Goal: Task Accomplishment & Management: Complete application form

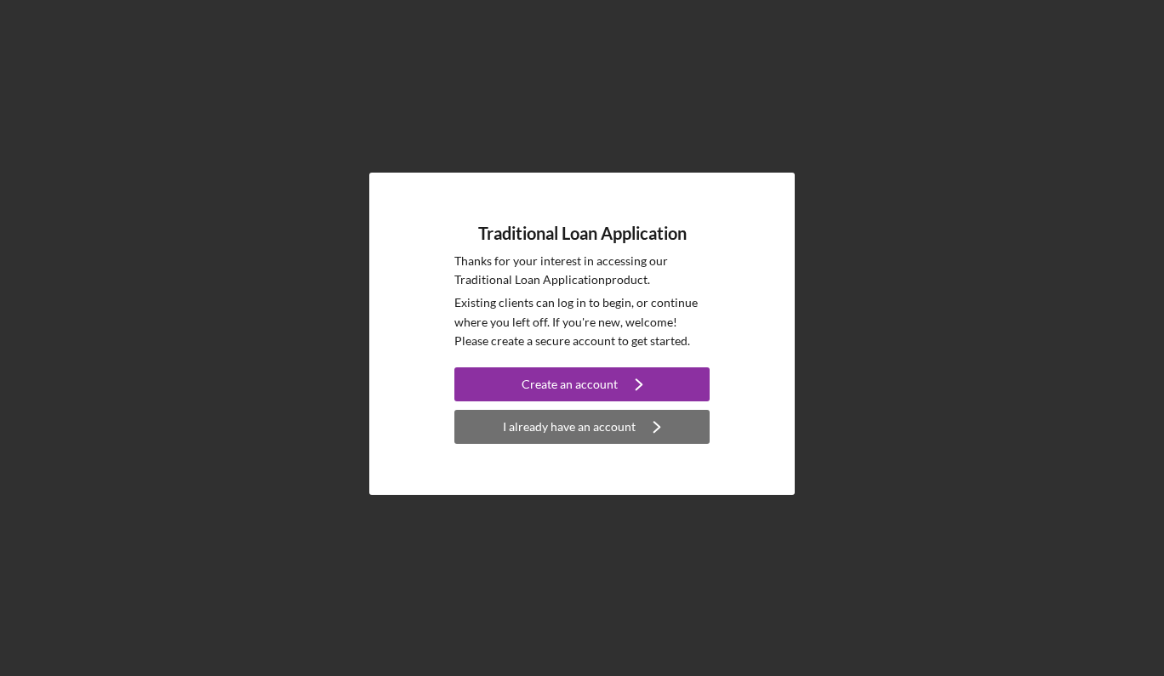
click at [629, 427] on div "I already have an account" at bounding box center [569, 427] width 133 height 34
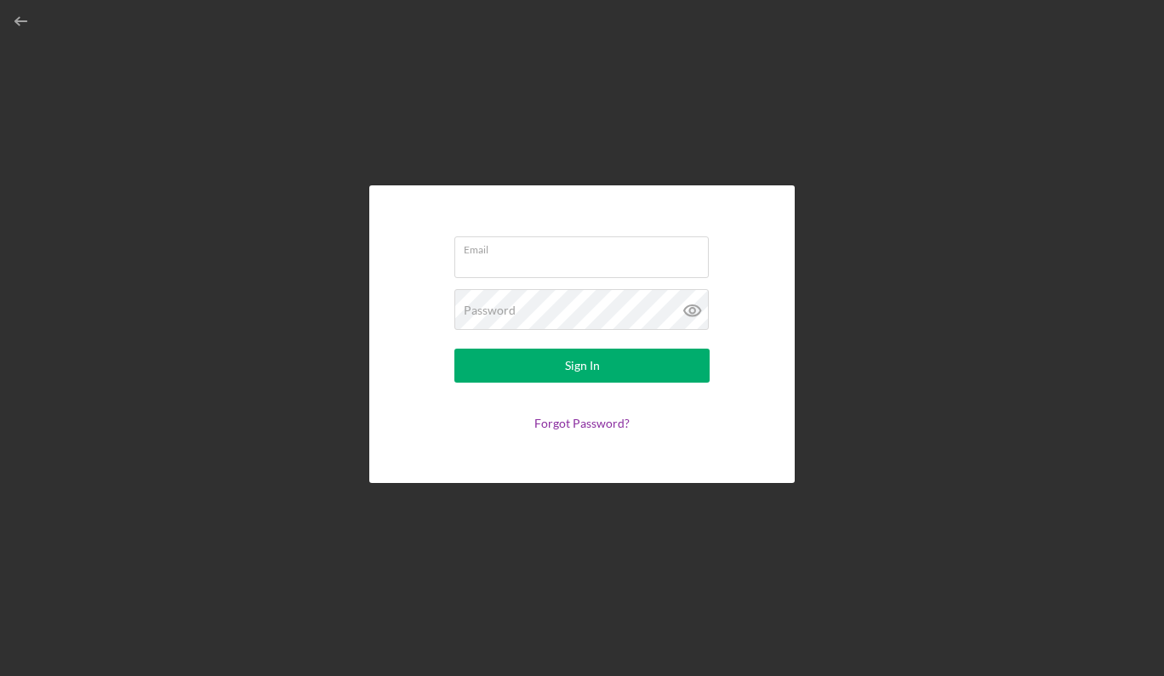
click at [897, 385] on div "Email Password Sign In Forgot Password?" at bounding box center [582, 334] width 1147 height 668
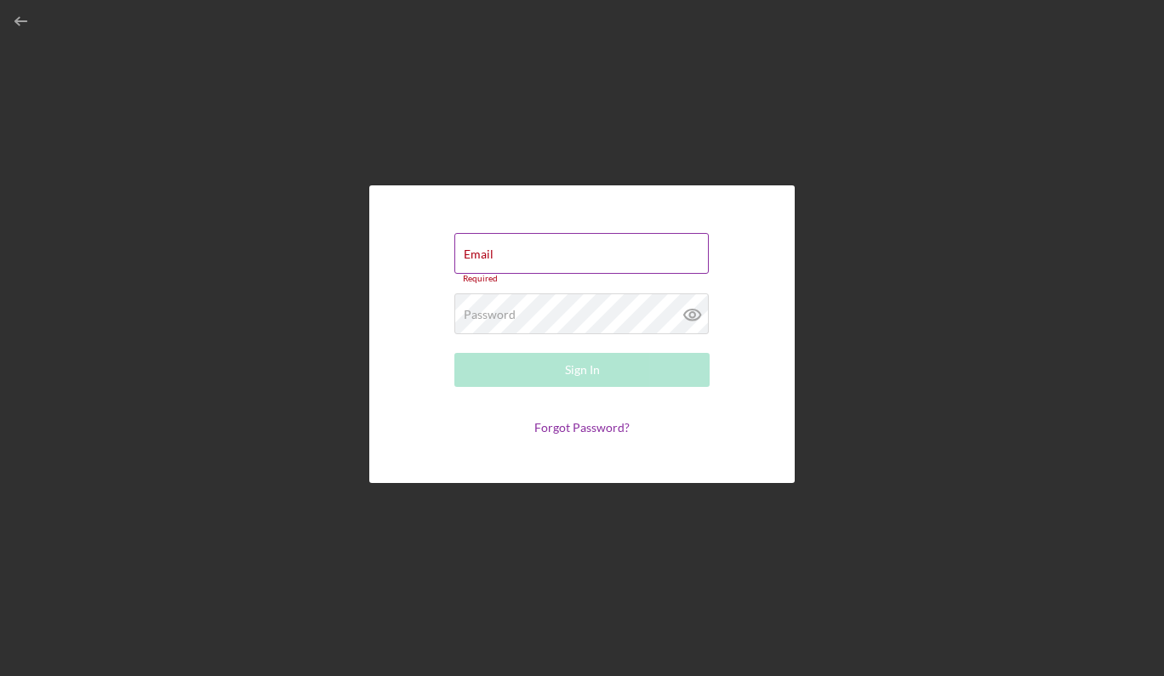
click at [596, 271] on input "Email" at bounding box center [581, 253] width 254 height 41
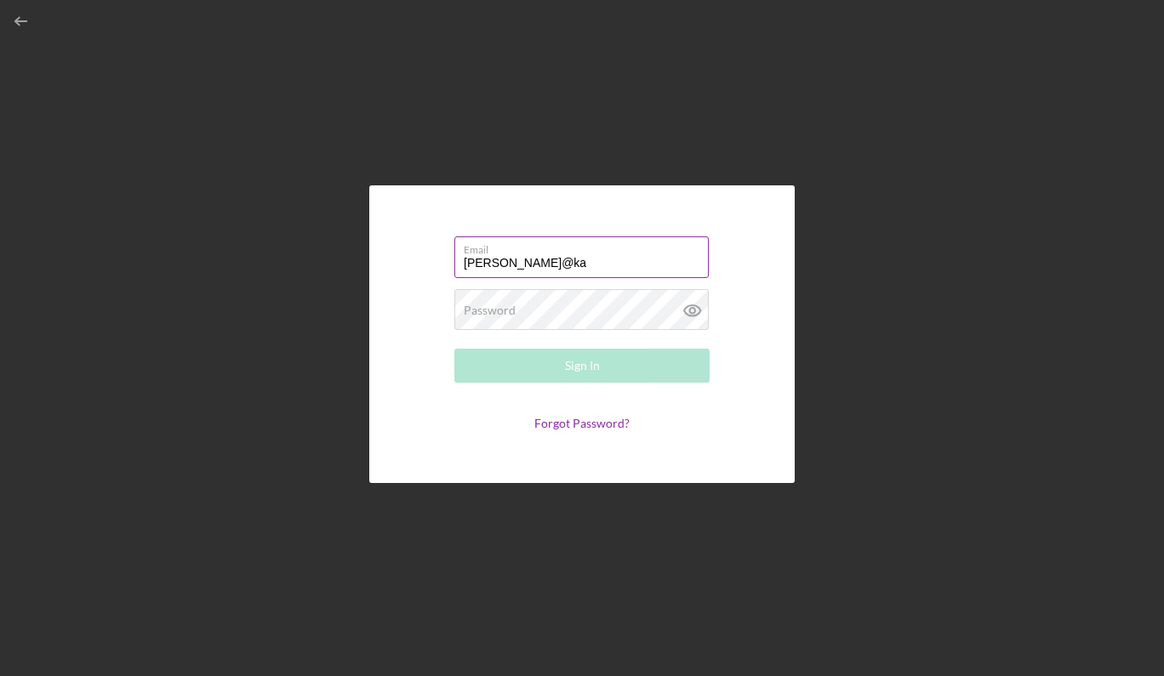
type input "[PERSON_NAME]@kar"
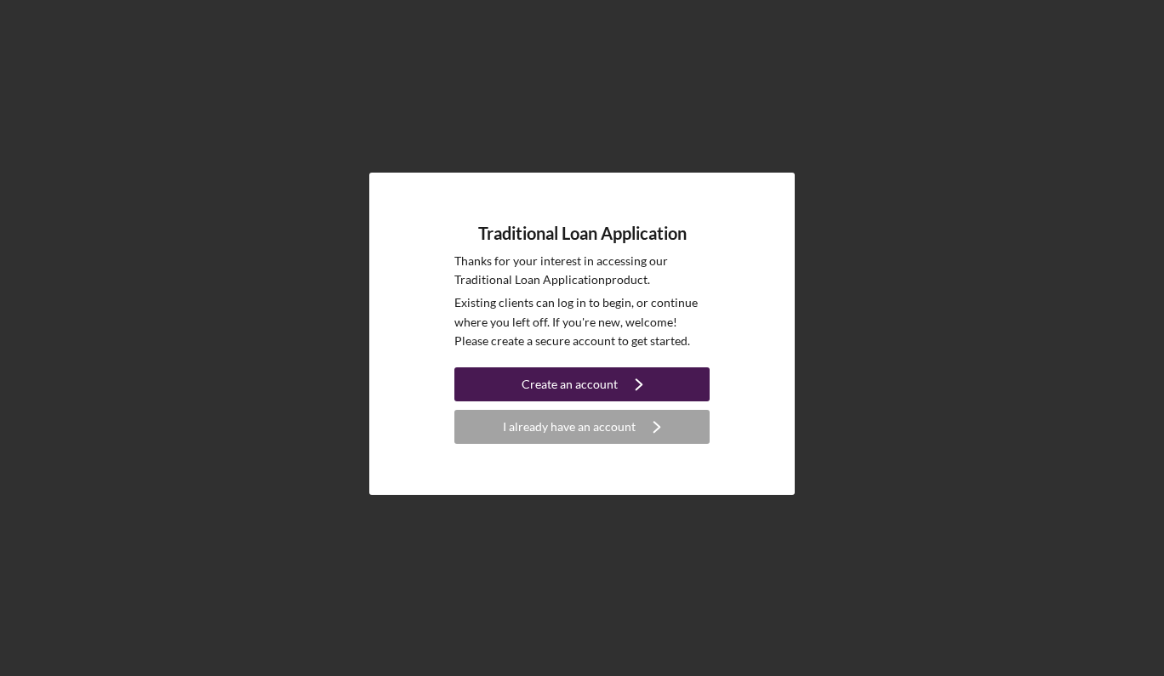
click at [542, 390] on div "Create an account" at bounding box center [569, 384] width 96 height 34
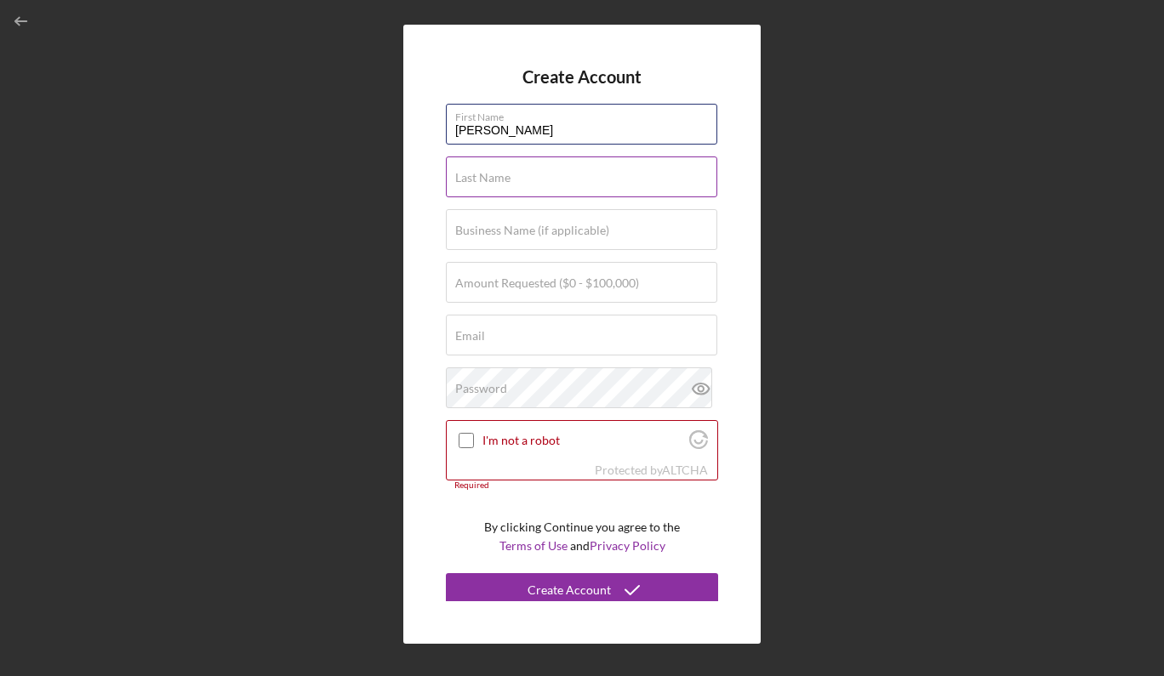
type input "[PERSON_NAME]"
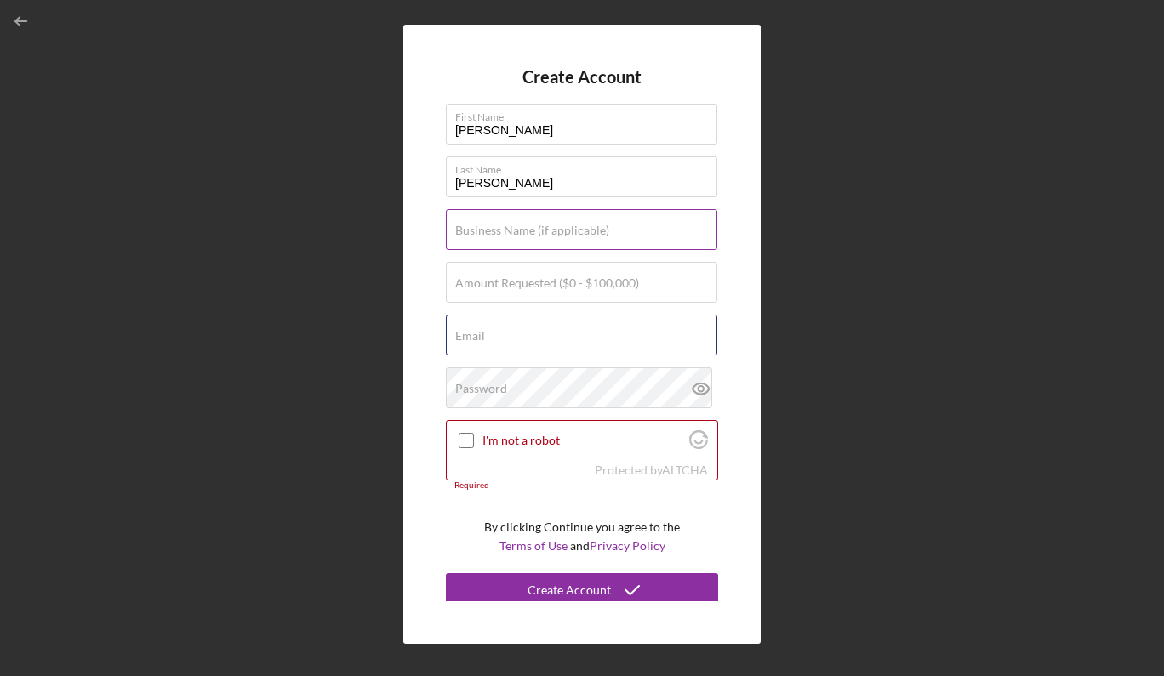
type input "[EMAIL_ADDRESS][DOMAIN_NAME]"
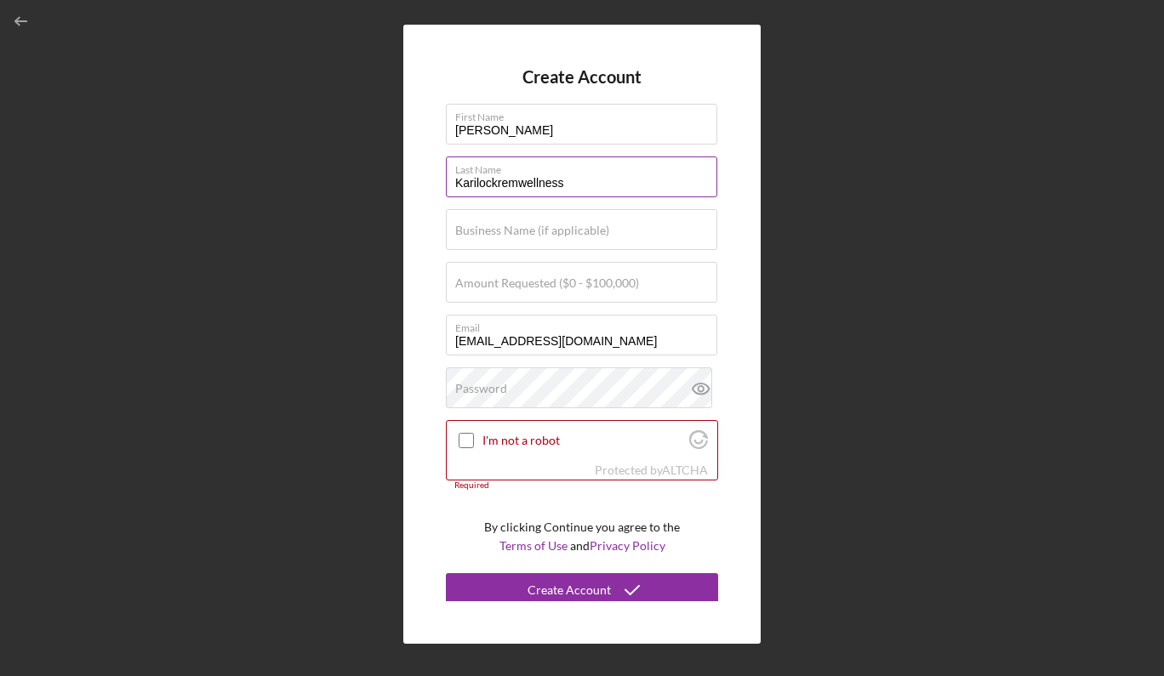
click at [476, 187] on input "Karilockremwellness" at bounding box center [581, 177] width 271 height 41
click at [484, 185] on input "[PERSON_NAME]" at bounding box center [581, 177] width 271 height 41
click at [526, 183] on input "[PERSON_NAME]" at bounding box center [581, 177] width 271 height 41
click at [537, 184] on input "[PERSON_NAME] wellness" at bounding box center [581, 177] width 271 height 41
drag, startPoint x: 578, startPoint y: 182, endPoint x: 453, endPoint y: 183, distance: 125.1
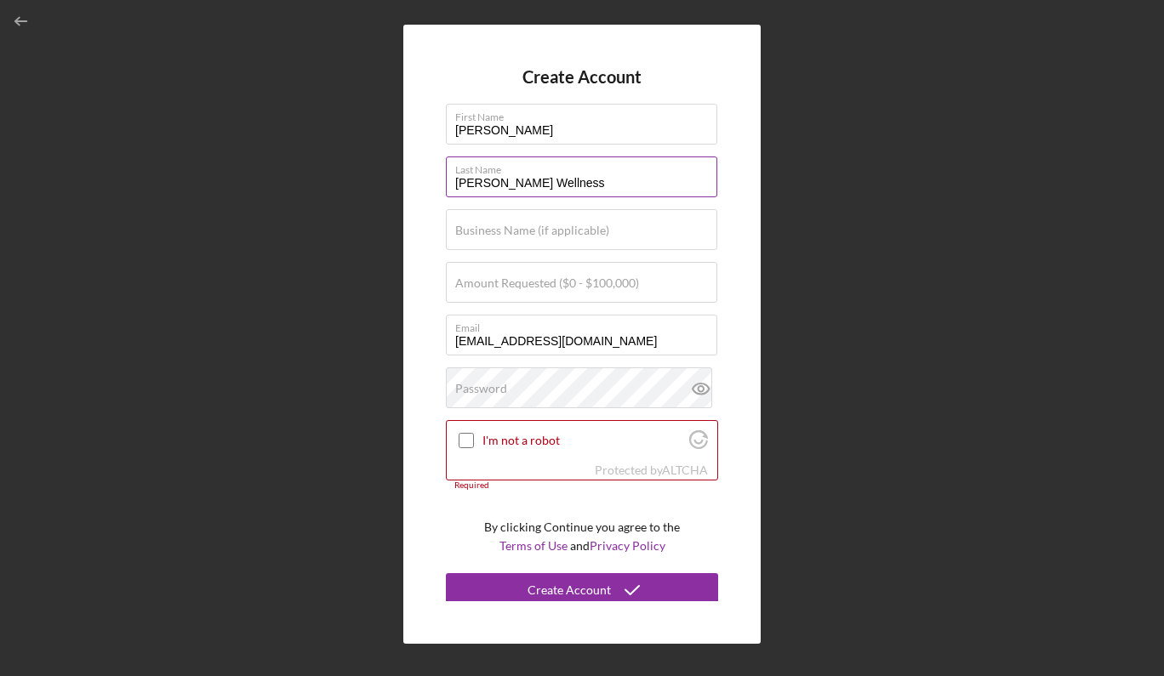
click at [453, 183] on input "[PERSON_NAME] Wellness" at bounding box center [581, 177] width 271 height 41
type input "[PERSON_NAME] Wellness"
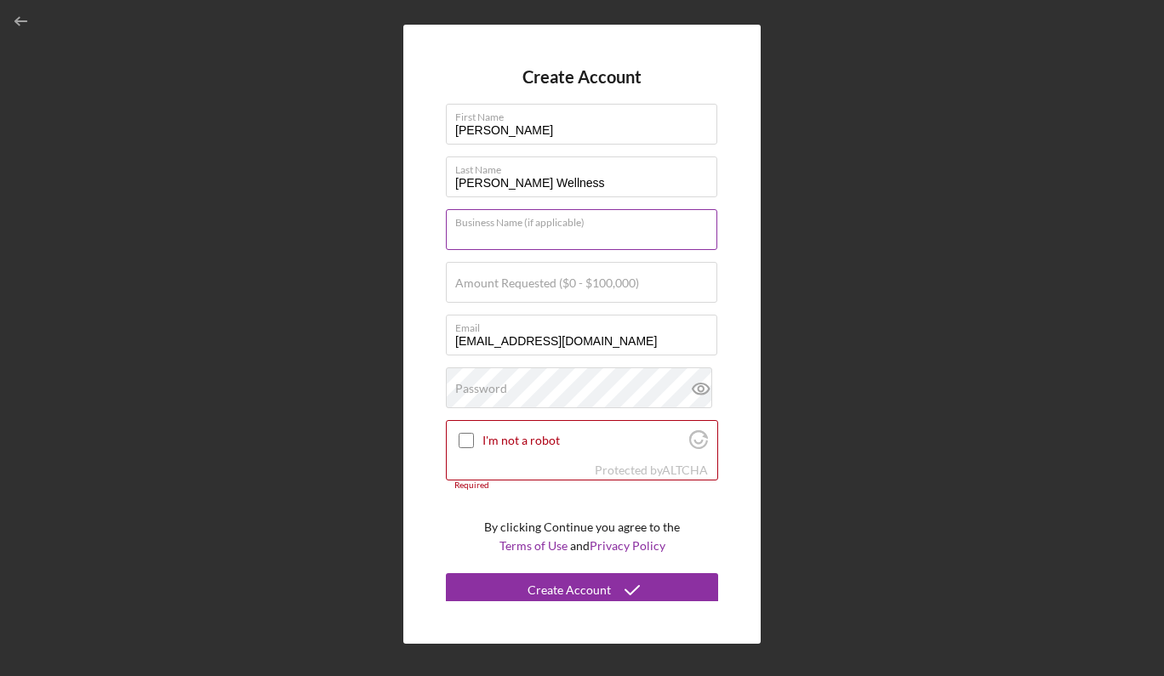
paste input "[URL][DOMAIN_NAME]"
drag, startPoint x: 683, startPoint y: 240, endPoint x: 459, endPoint y: 238, distance: 224.6
click at [459, 238] on input "[URL][DOMAIN_NAME]" at bounding box center [581, 229] width 271 height 41
type input "httpl"
drag, startPoint x: 495, startPoint y: 239, endPoint x: 446, endPoint y: 238, distance: 49.3
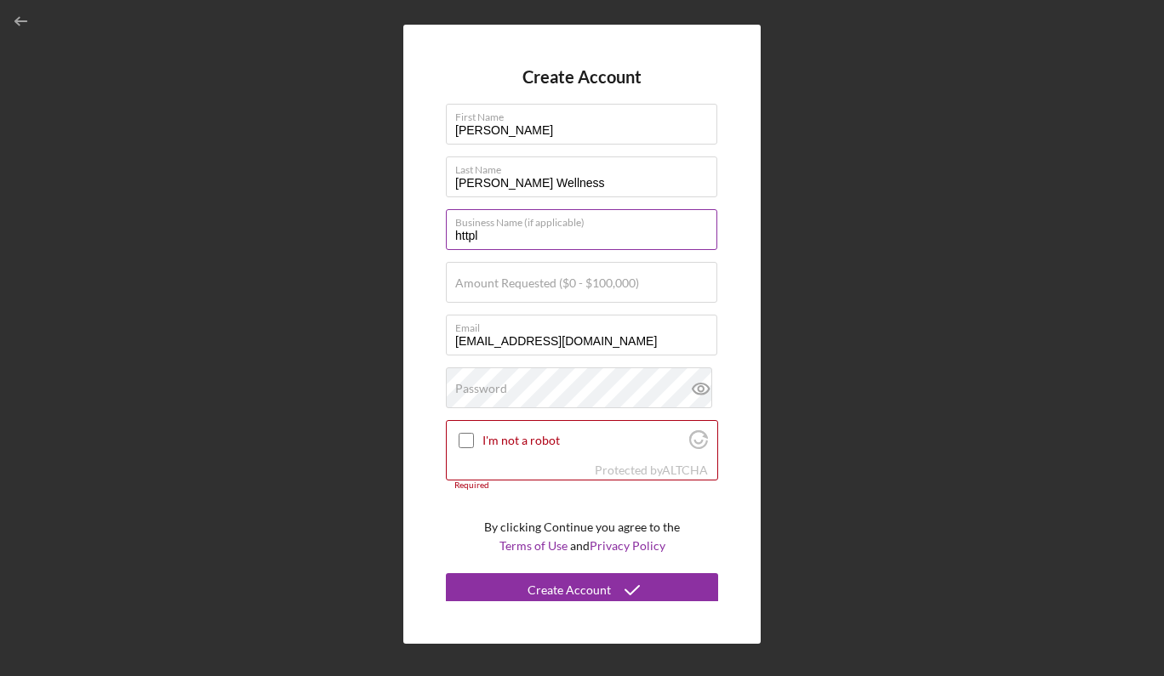
click at [446, 238] on input "httpl" at bounding box center [581, 229] width 271 height 41
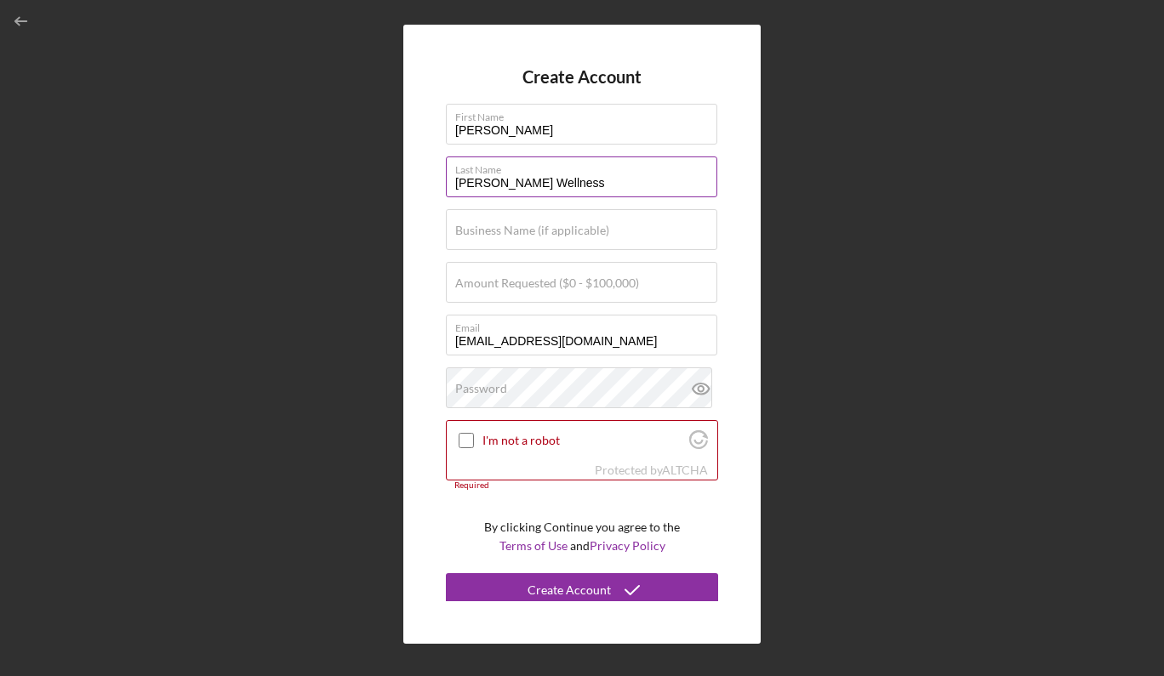
drag, startPoint x: 582, startPoint y: 182, endPoint x: 453, endPoint y: 183, distance: 128.5
click at [453, 183] on input "[PERSON_NAME] Wellness" at bounding box center [581, 177] width 271 height 41
click at [467, 237] on input "Business Name (if applicable)" at bounding box center [581, 229] width 271 height 41
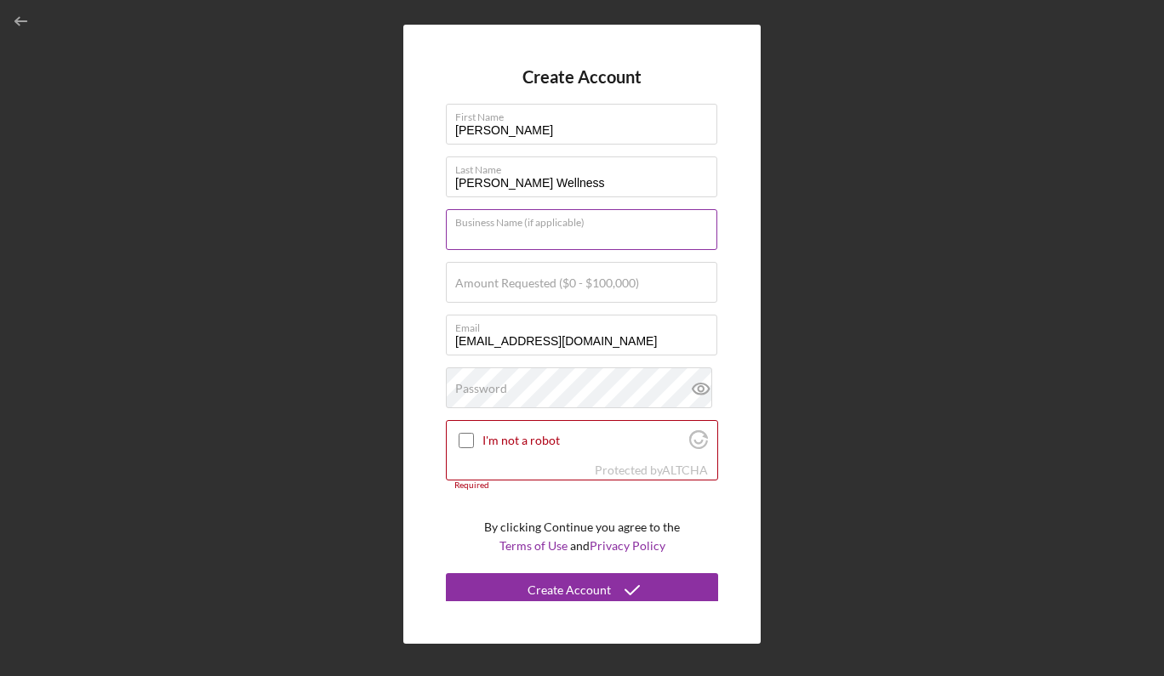
paste input "[PERSON_NAME] Wellness"
type input "[PERSON_NAME] Wellness"
drag, startPoint x: 593, startPoint y: 177, endPoint x: 448, endPoint y: 179, distance: 144.6
click at [448, 179] on input "[PERSON_NAME] Wellness" at bounding box center [581, 177] width 271 height 41
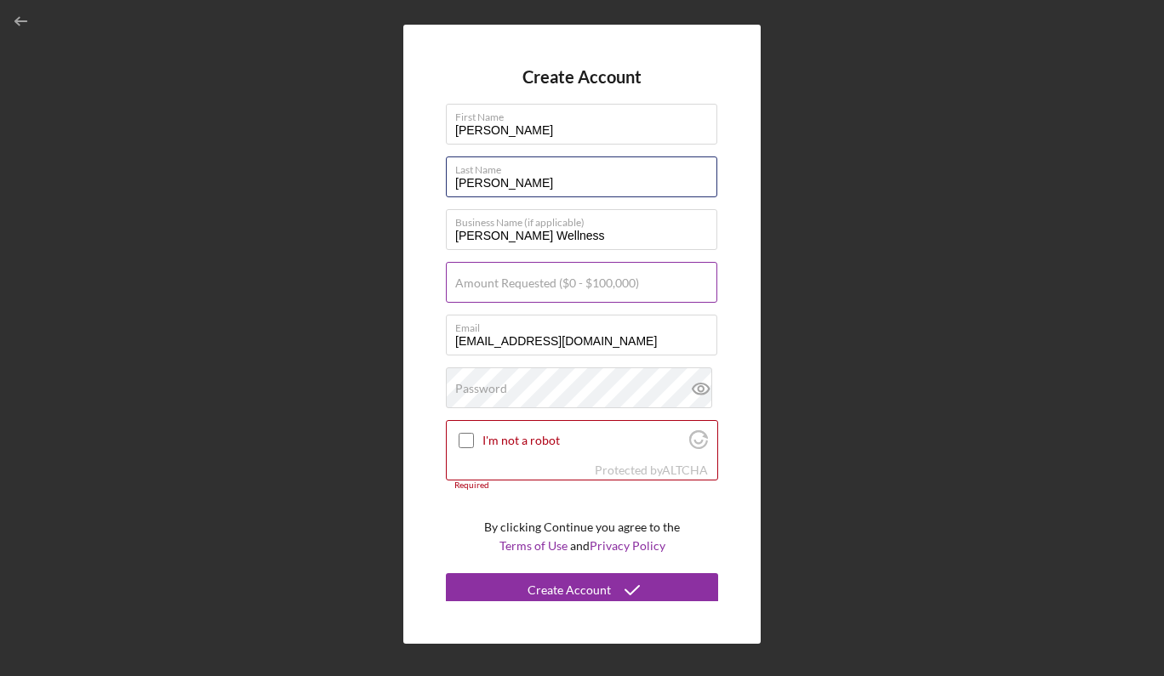
type input "[PERSON_NAME]"
click at [463, 281] on label "Amount Requested ($0 - $100,000)" at bounding box center [547, 283] width 184 height 14
click at [463, 281] on input "Amount Requested ($0 - $100,000)" at bounding box center [581, 282] width 271 height 41
type input "$20,000"
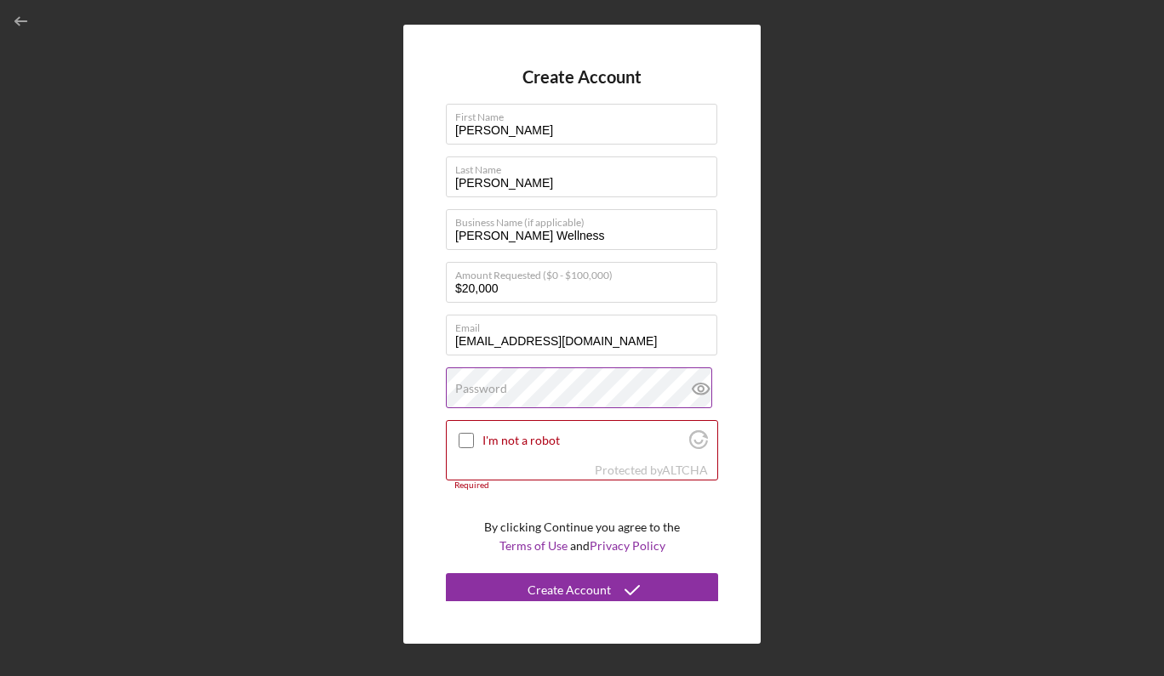
click at [482, 393] on label "Password" at bounding box center [481, 389] width 52 height 14
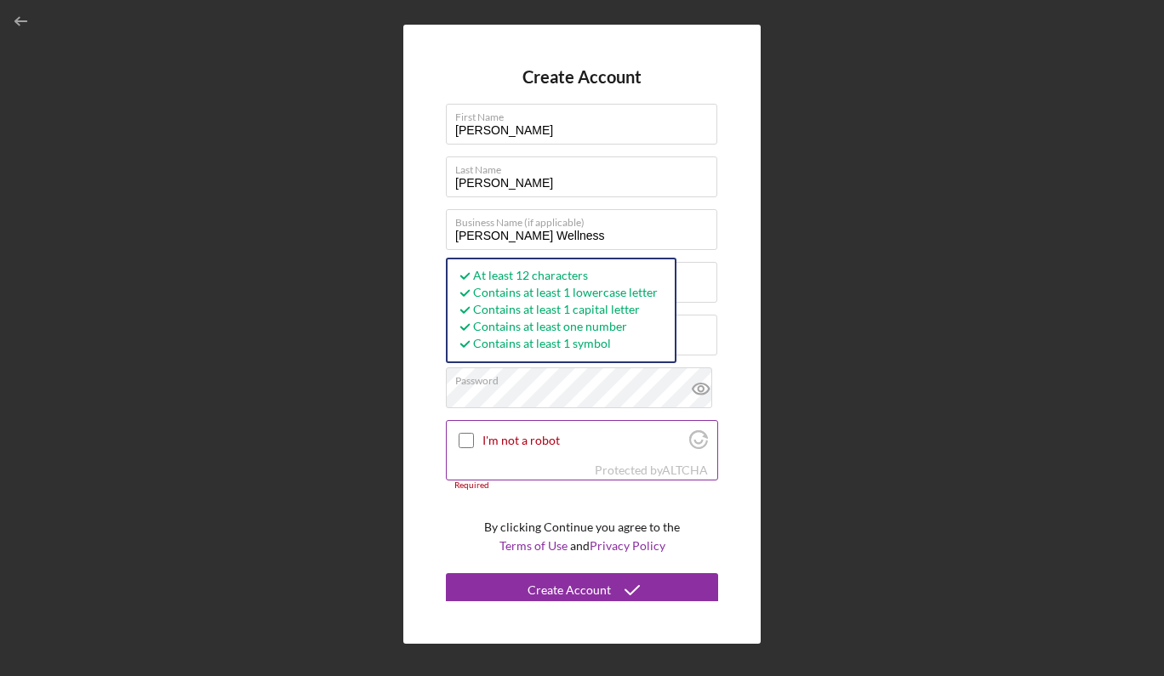
click at [461, 433] on input "I'm not a robot" at bounding box center [466, 440] width 15 height 15
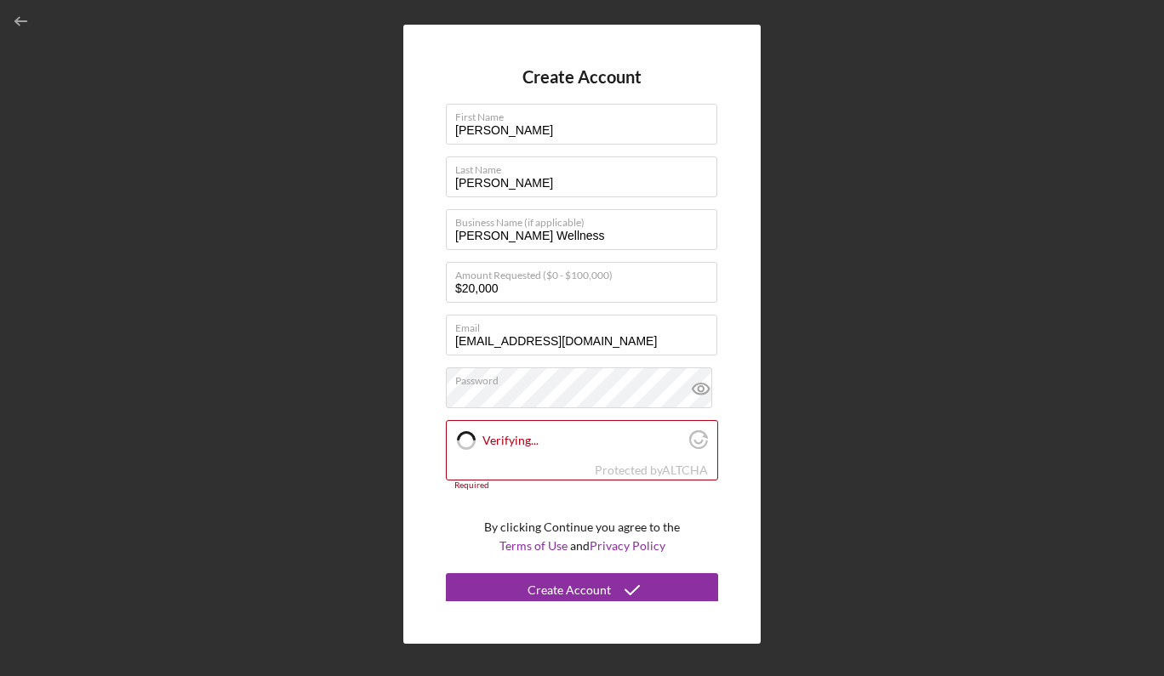
checkbox input "true"
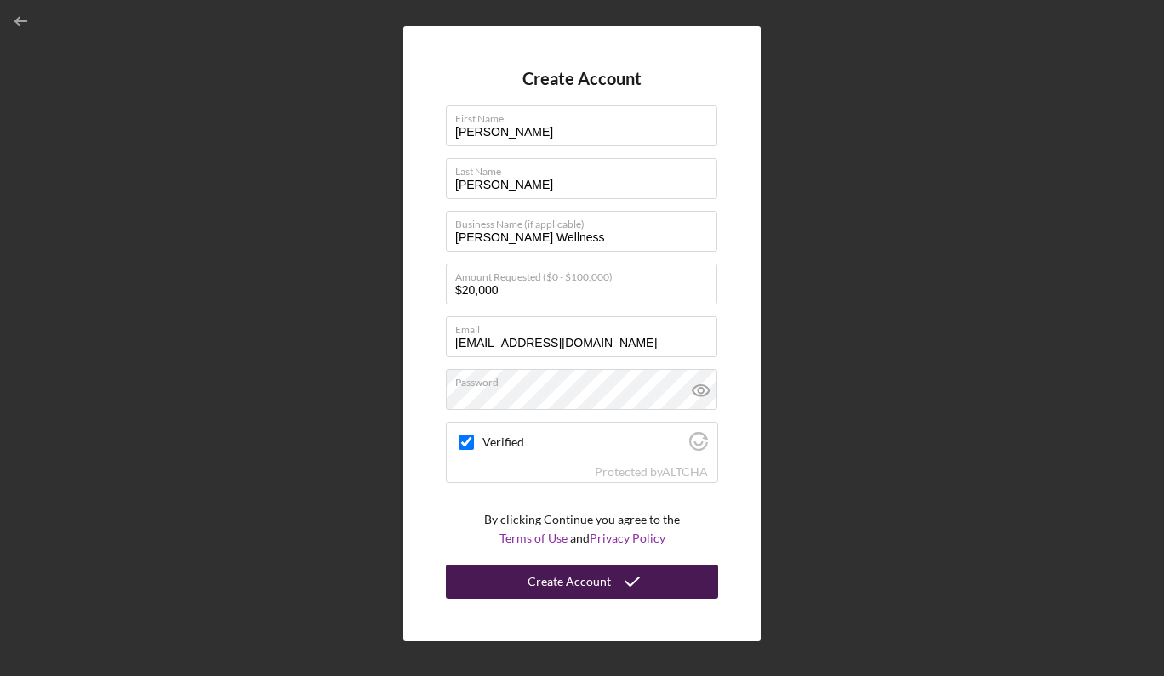
click at [546, 582] on div "Create Account" at bounding box center [568, 582] width 83 height 34
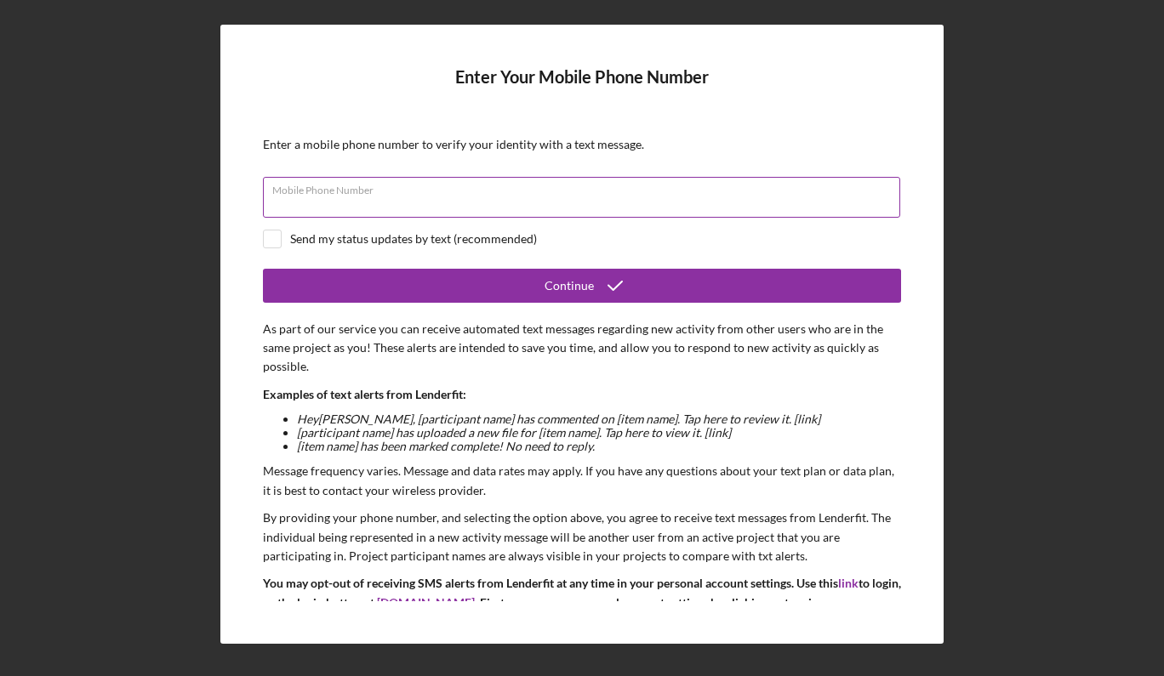
click at [430, 198] on input "Mobile Phone Number" at bounding box center [581, 197] width 637 height 41
type input "[PHONE_NUMBER]"
click at [272, 238] on input "checkbox" at bounding box center [272, 239] width 17 height 17
checkbox input "true"
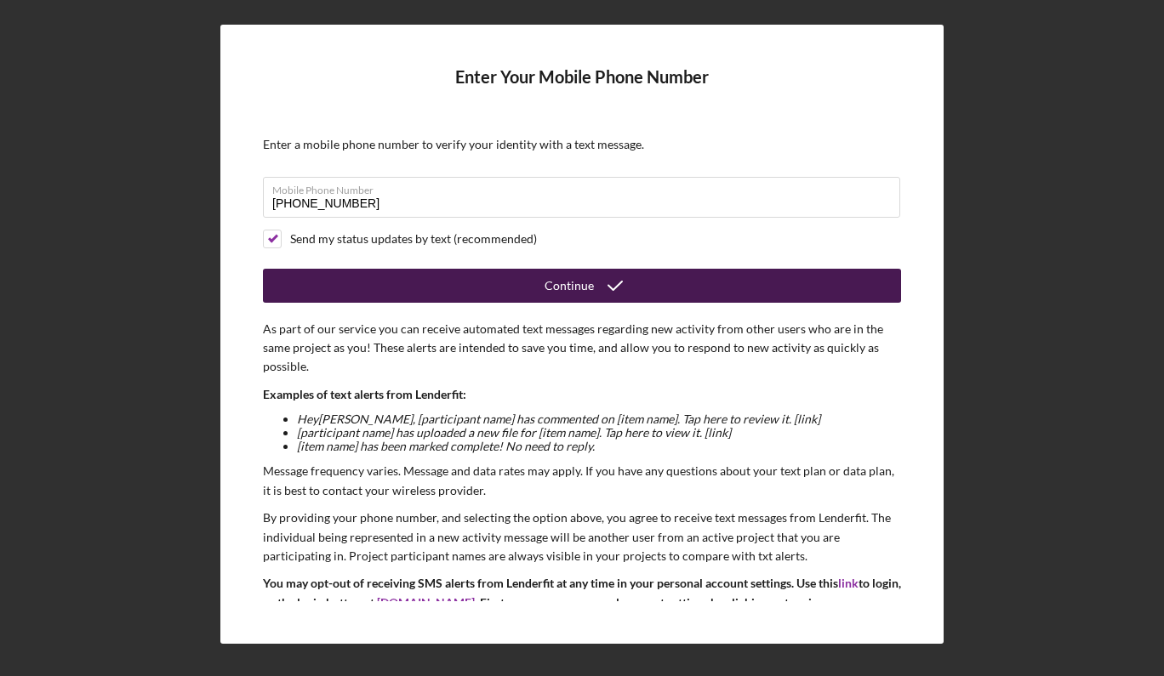
click at [463, 290] on button "Continue" at bounding box center [582, 286] width 638 height 34
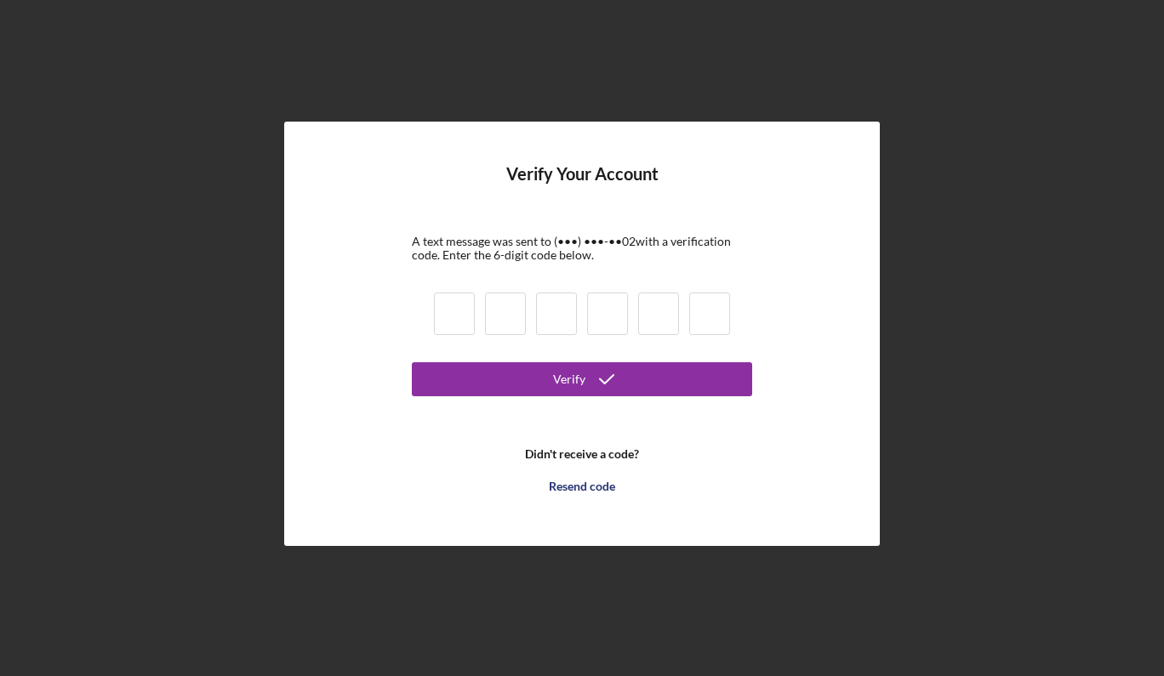
click at [475, 318] on div at bounding box center [582, 317] width 306 height 58
click at [458, 316] on input at bounding box center [454, 314] width 41 height 43
type input "0"
type input "1"
type input "7"
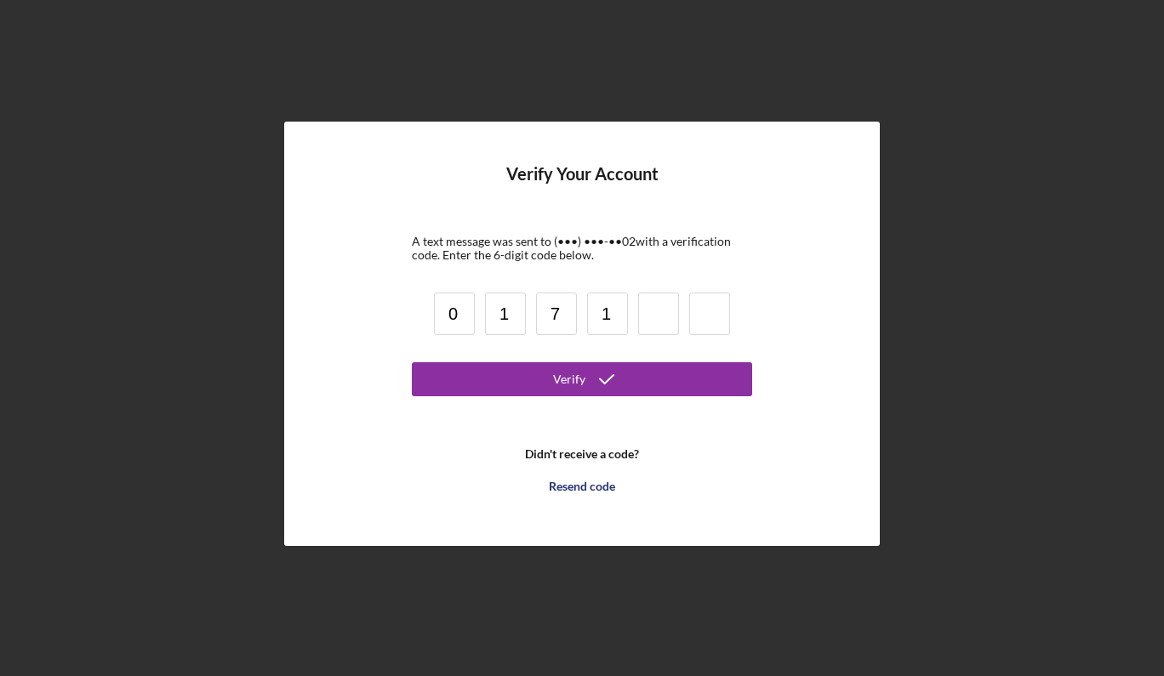
type input "1"
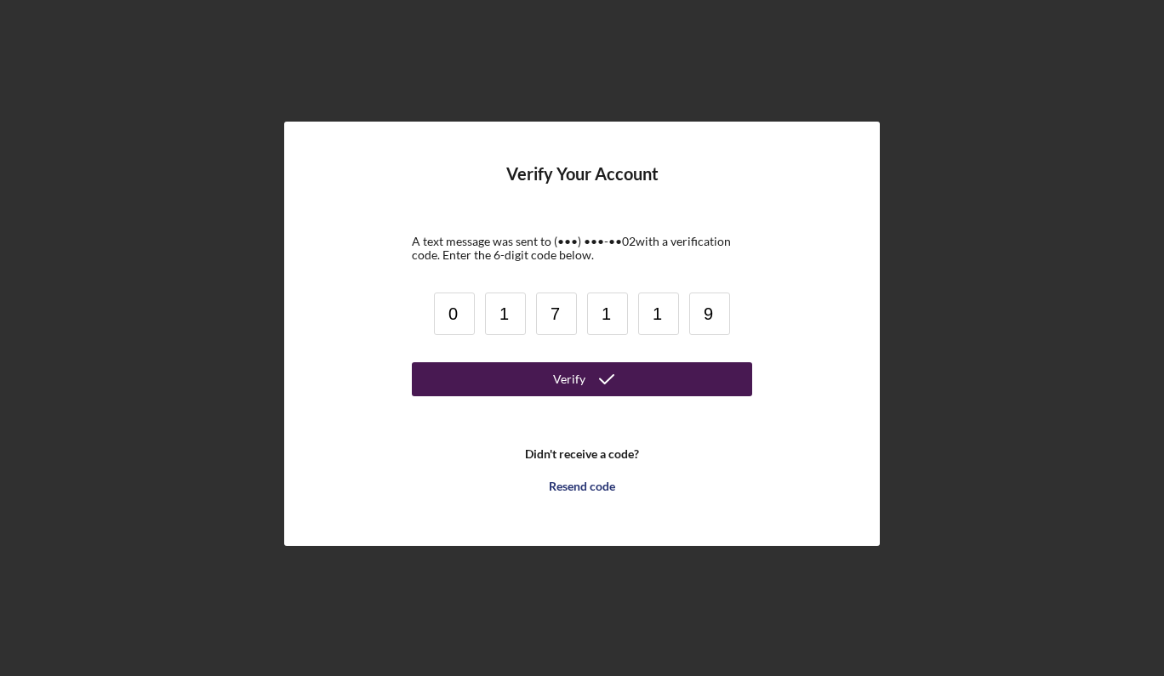
type input "9"
click at [538, 387] on button "Verify" at bounding box center [582, 379] width 340 height 34
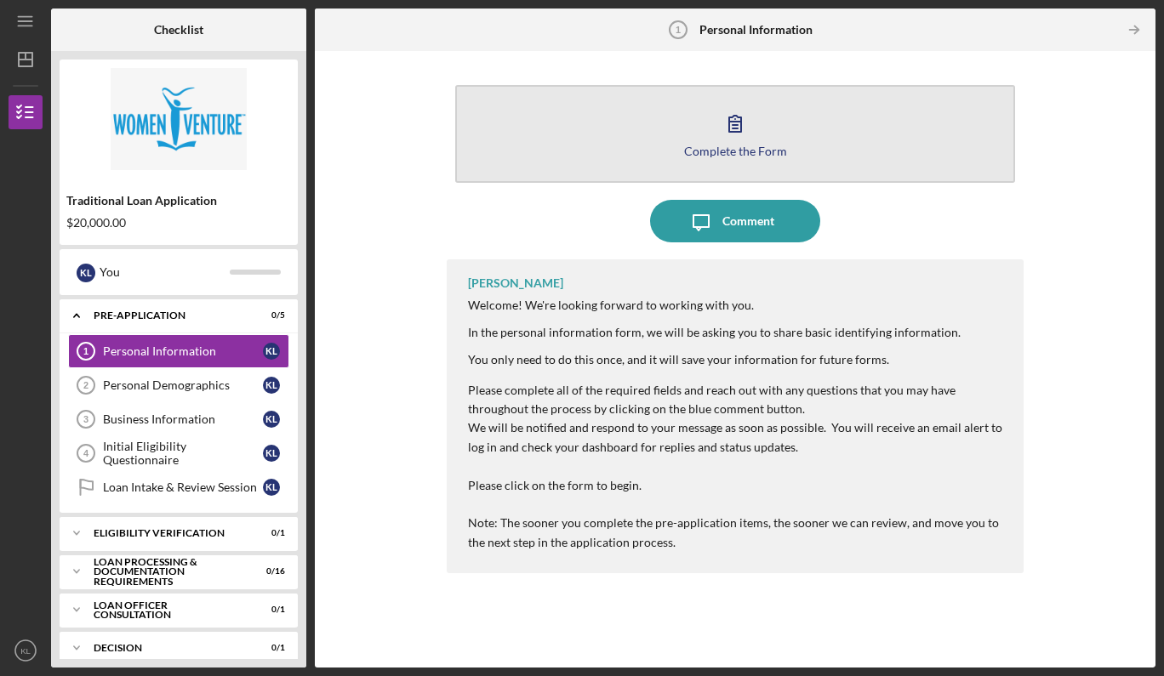
click at [729, 140] on icon "button" at bounding box center [735, 123] width 43 height 43
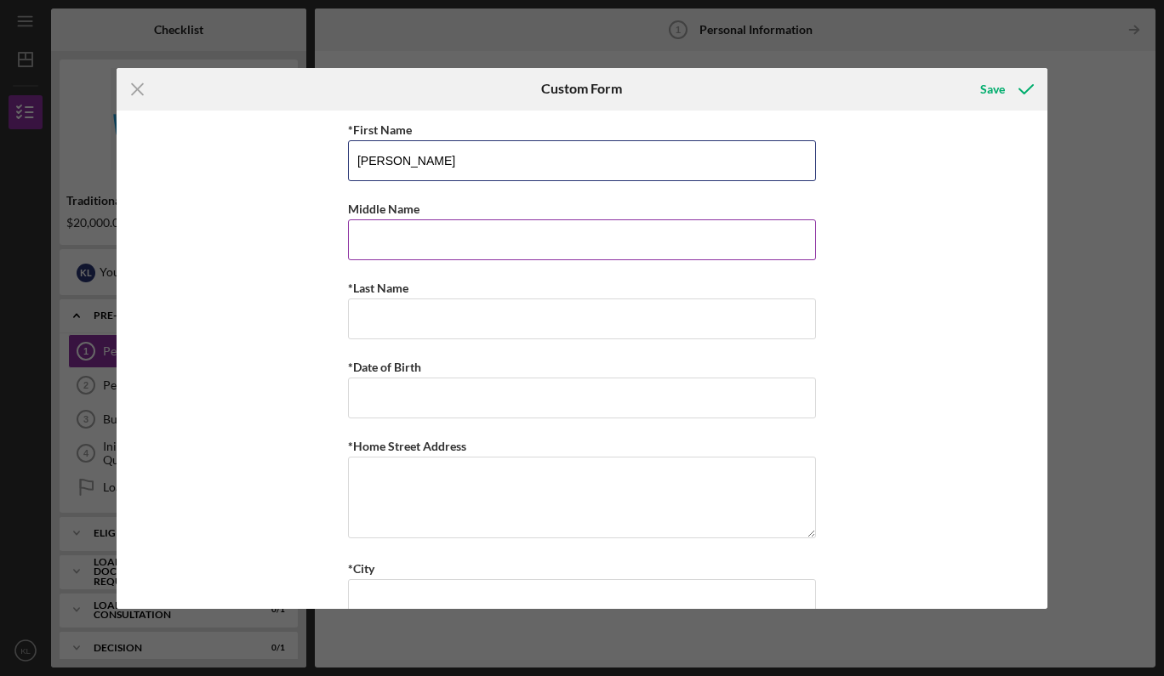
type input "[PERSON_NAME]"
type input "Jo"
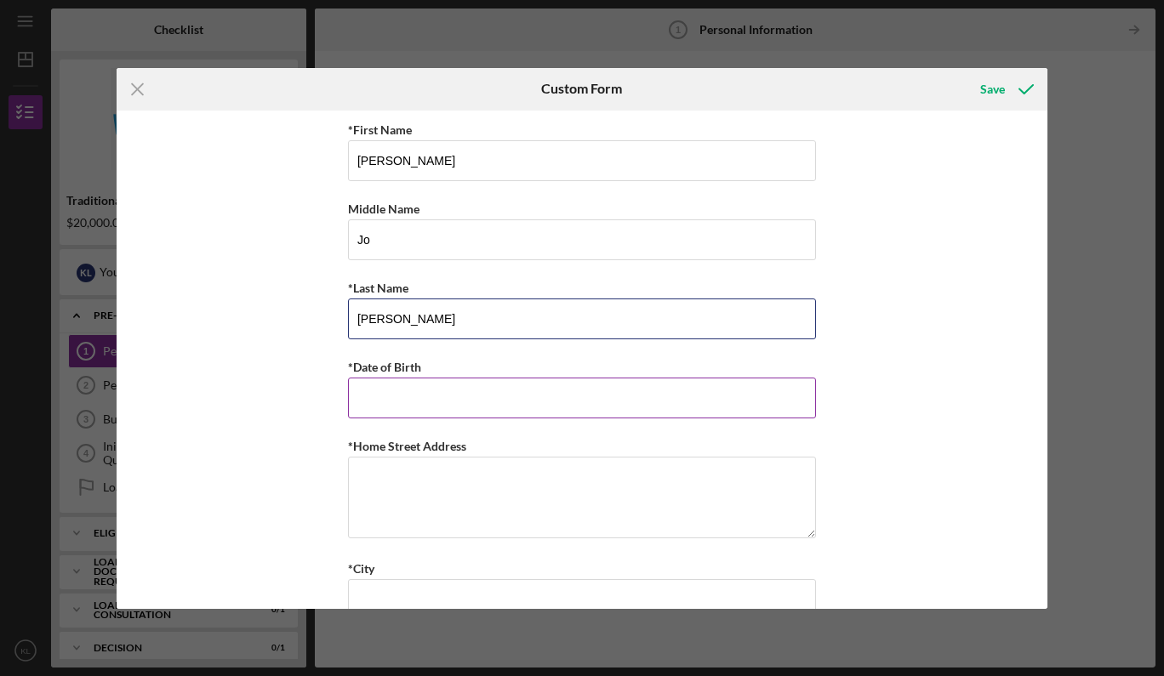
type input "[PERSON_NAME]"
type input "[DATE]"
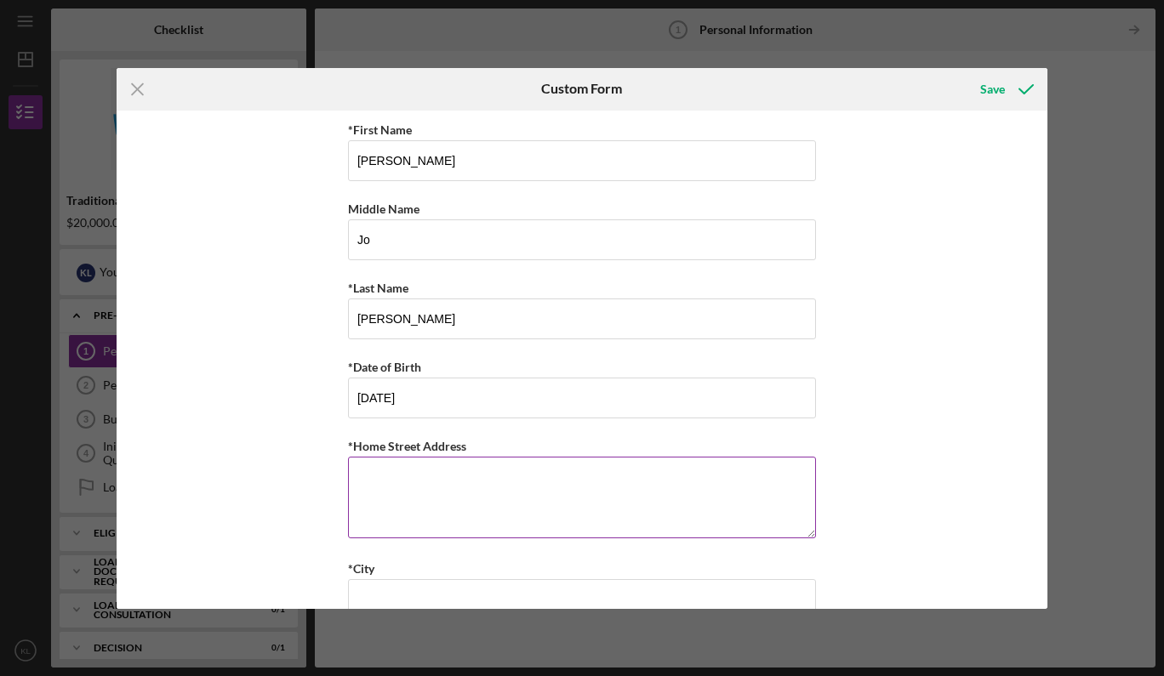
click at [585, 488] on textarea "*Home Street Address" at bounding box center [582, 498] width 468 height 82
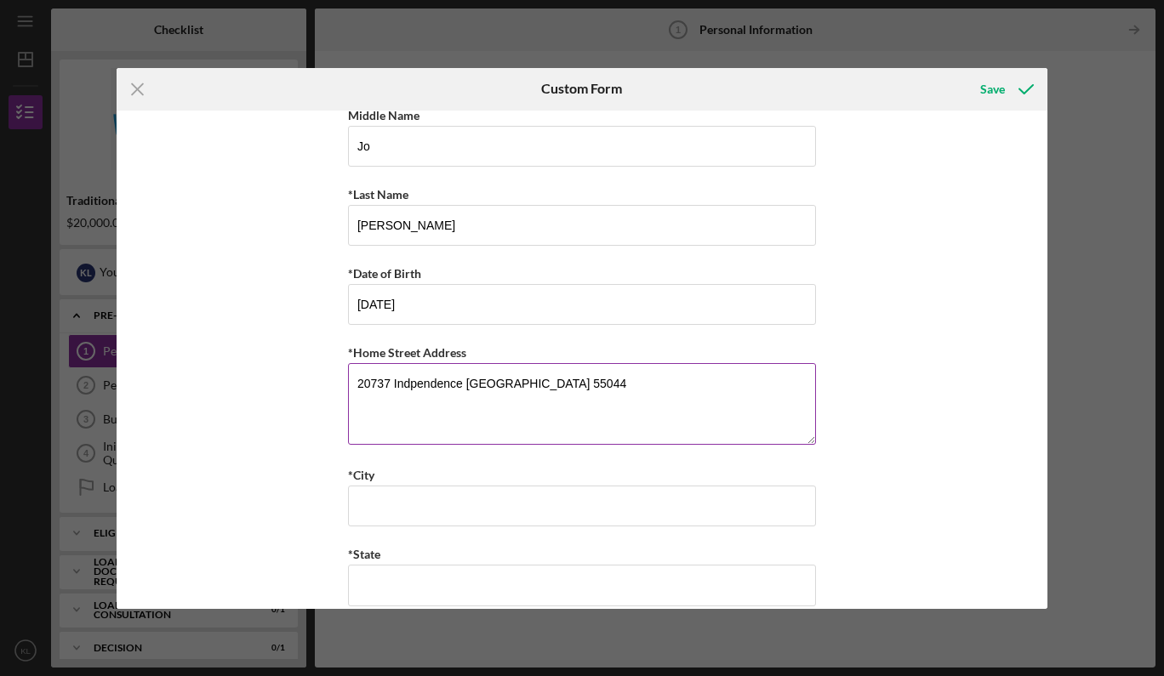
scroll to position [132, 0]
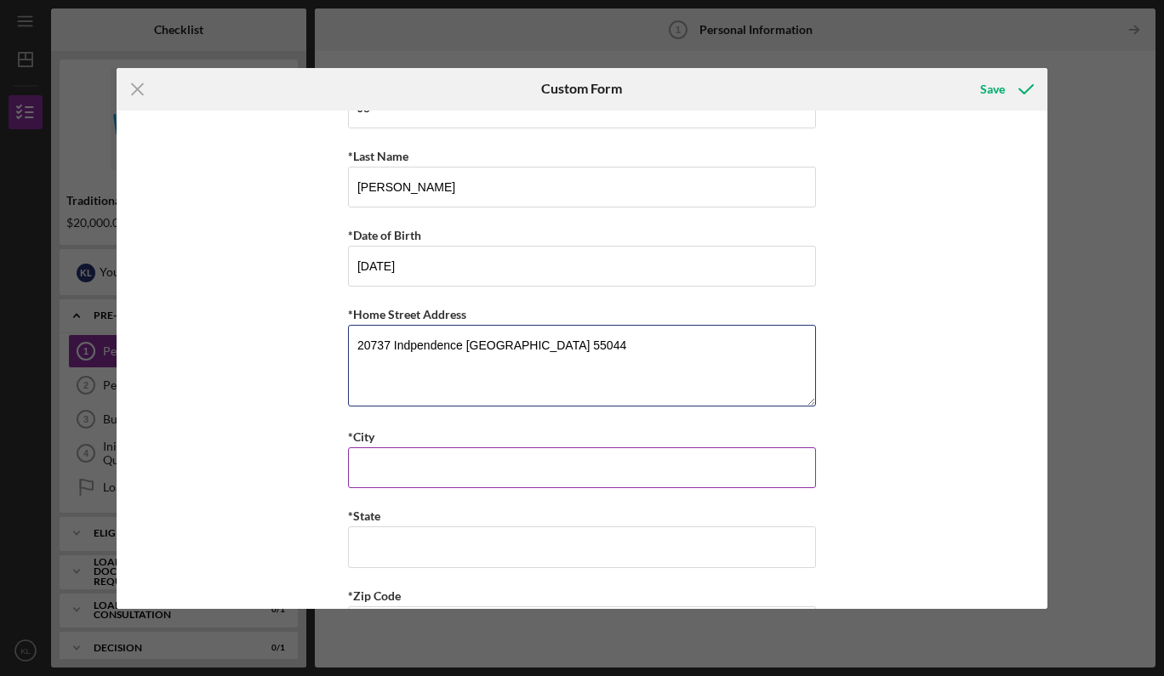
type textarea "20737 Indpendence [GEOGRAPHIC_DATA] 55044"
click at [543, 481] on input "Lakevil;e" at bounding box center [582, 467] width 468 height 41
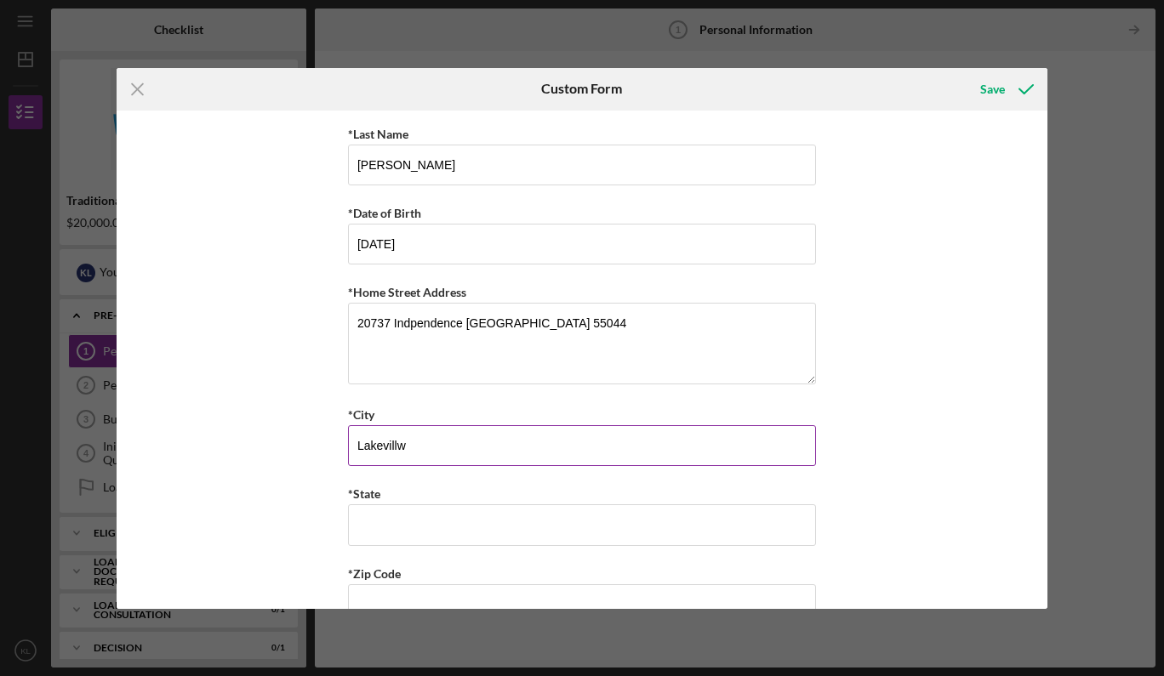
scroll to position [156, 0]
type input "[GEOGRAPHIC_DATA]"
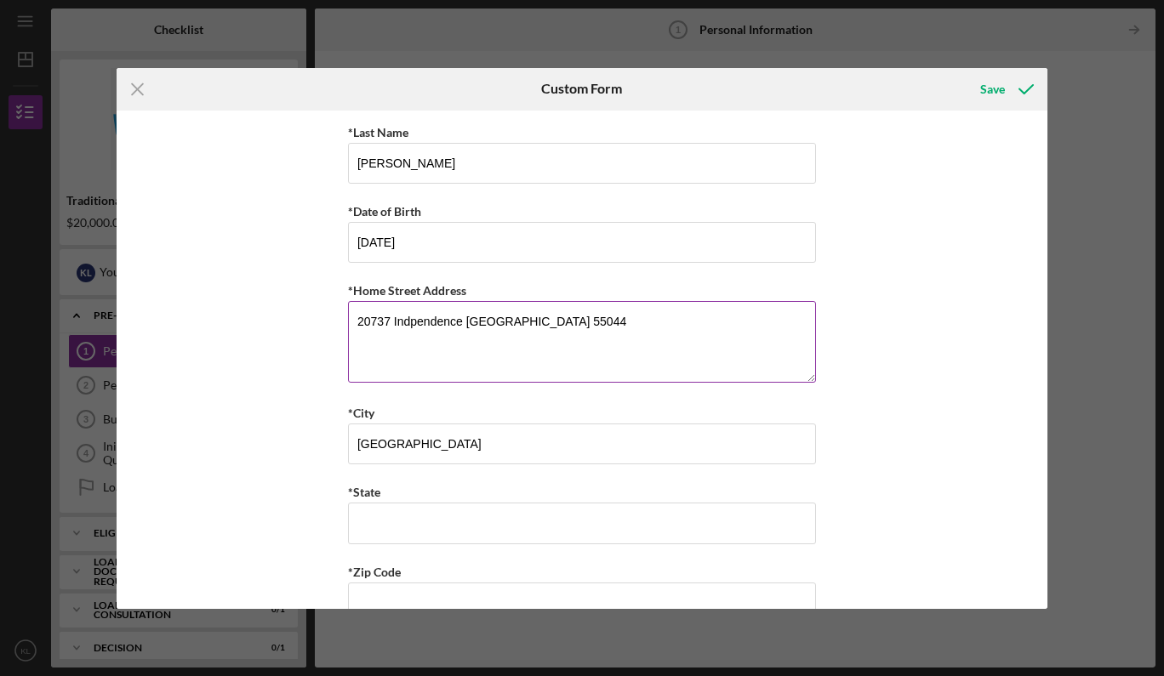
drag, startPoint x: 473, startPoint y: 344, endPoint x: 354, endPoint y: 337, distance: 119.3
click at [354, 337] on textarea "20737 Indpendence [GEOGRAPHIC_DATA] 55044" at bounding box center [582, 342] width 468 height 82
type textarea "20737 Indpendence Ct"
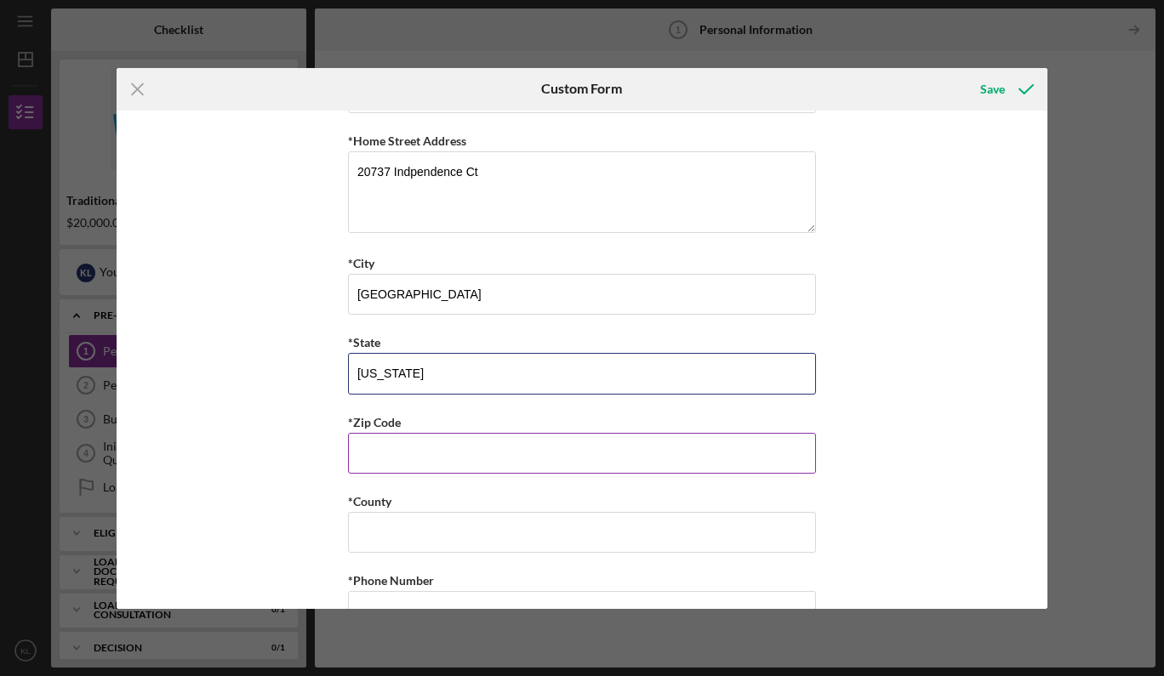
scroll to position [306, 0]
type input "[US_STATE]"
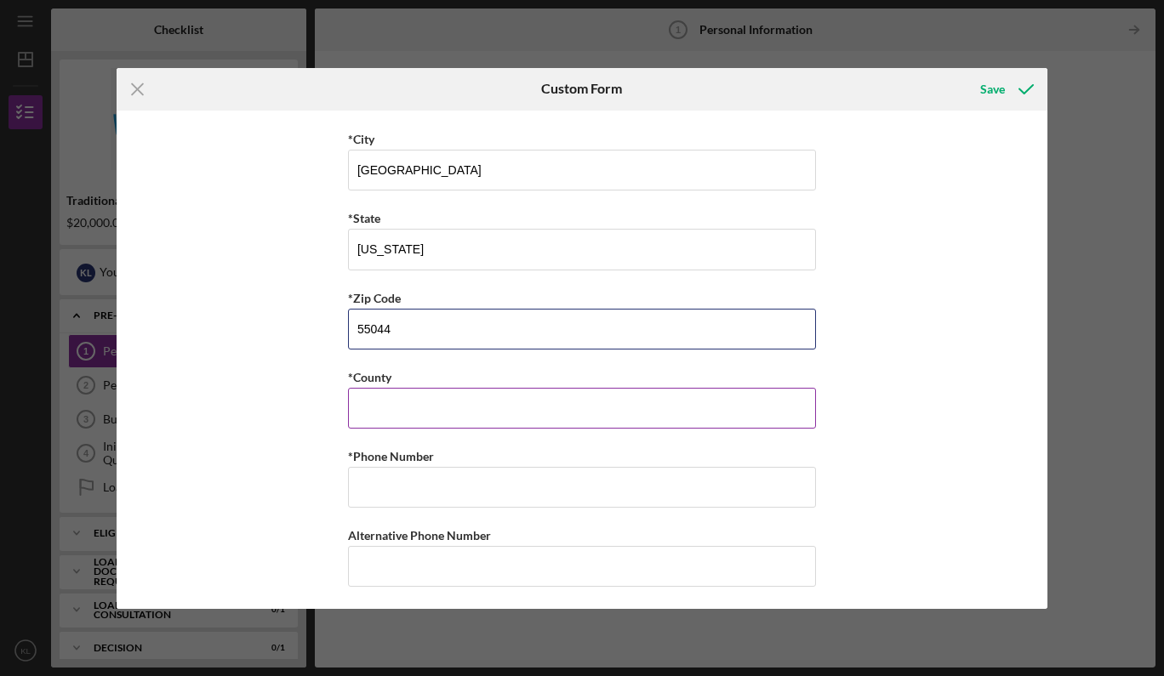
scroll to position [430, 0]
type input "55044"
click at [434, 424] on input "*County" at bounding box center [582, 407] width 468 height 41
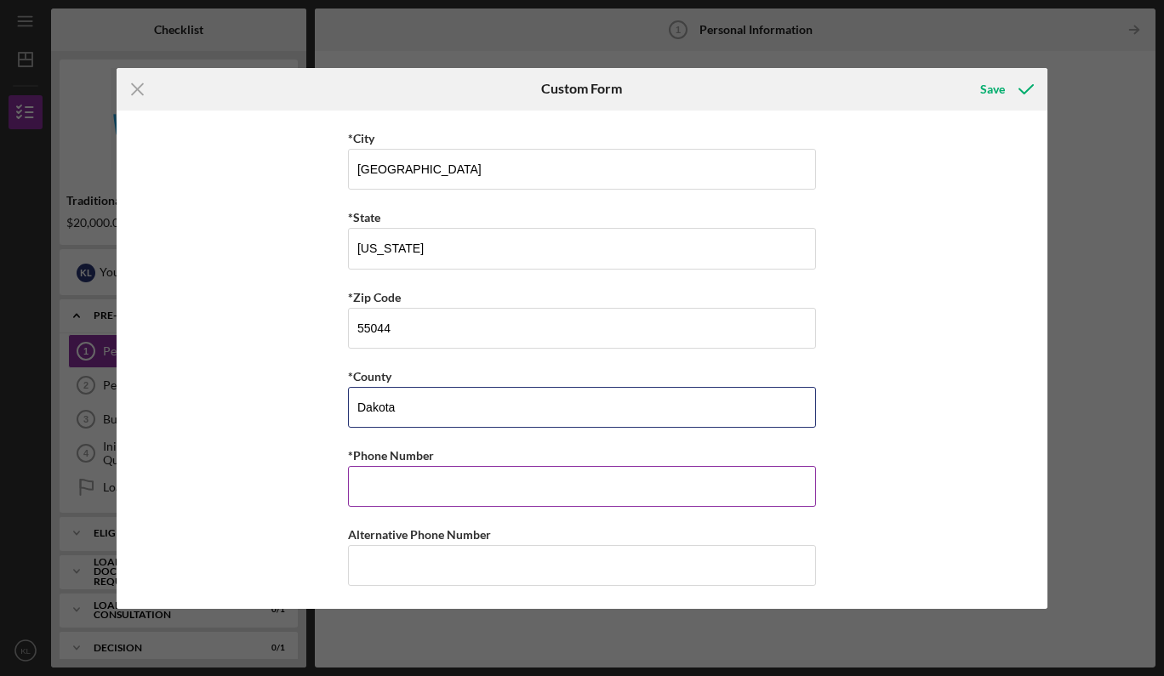
type input "Dakota"
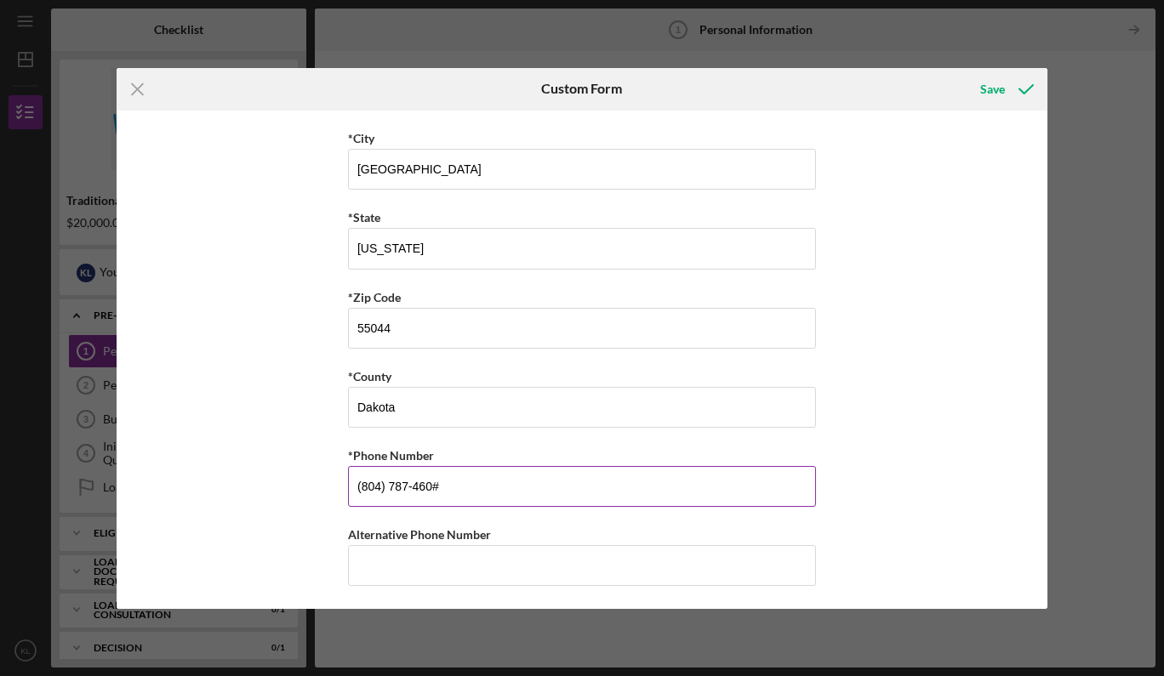
type input "[PHONE_NUMBER]"
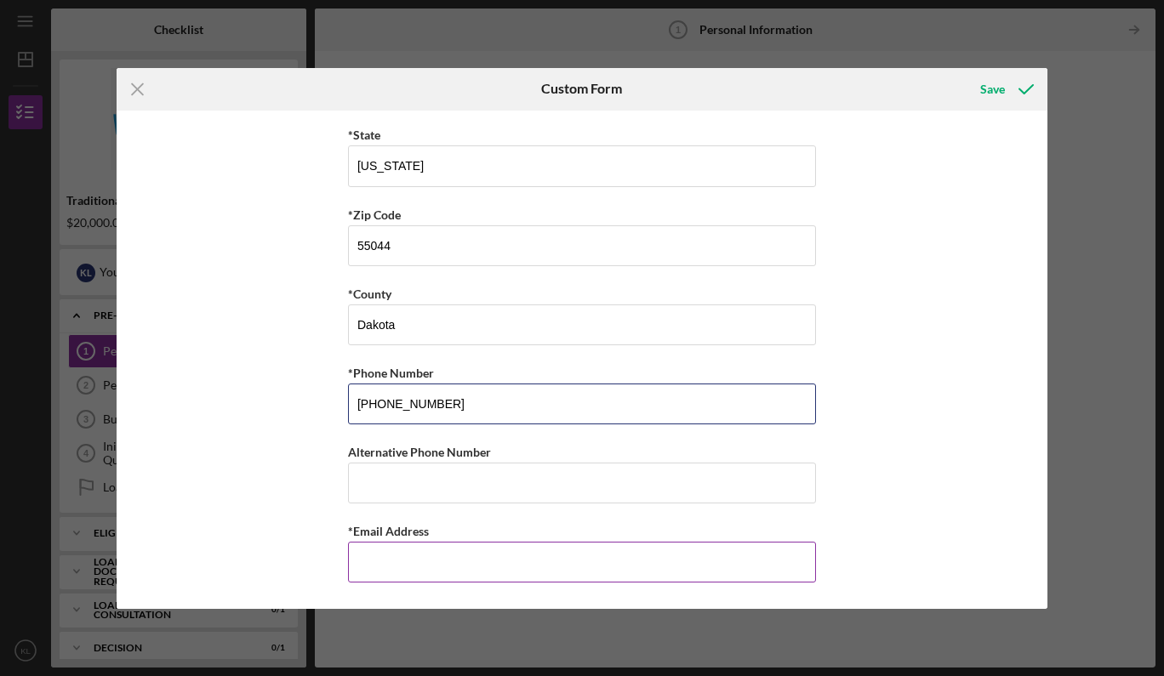
scroll to position [512, 0]
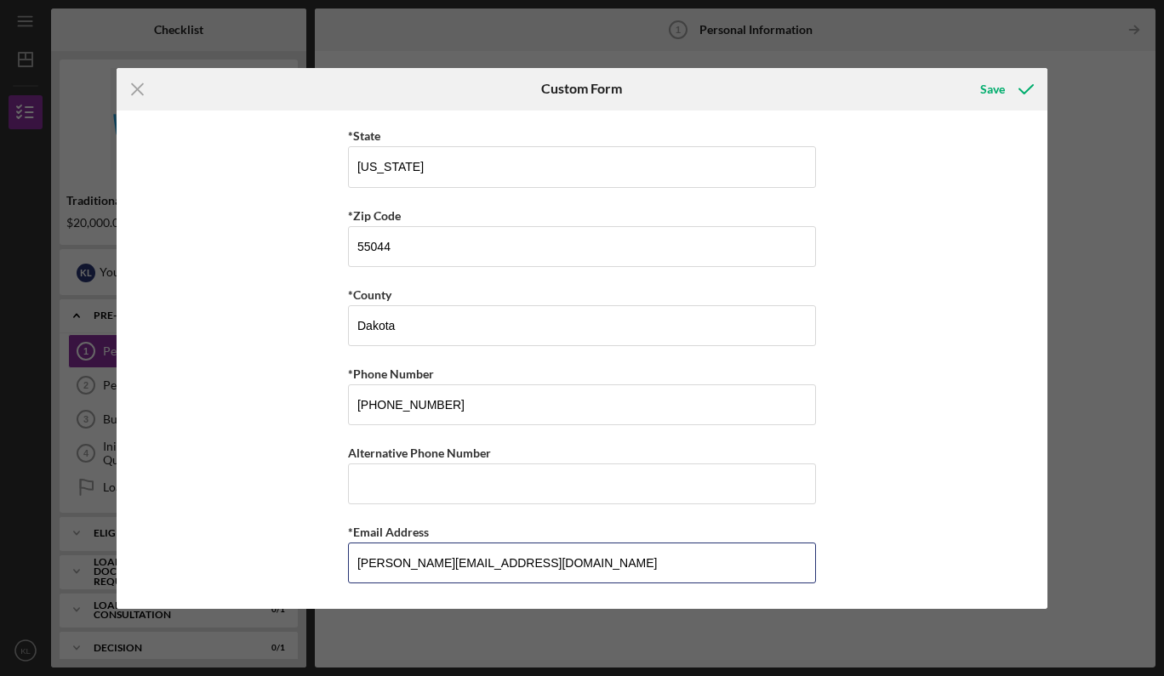
type input "[PERSON_NAME][EMAIL_ADDRESS][DOMAIN_NAME]"
click at [910, 424] on div "*First Name [PERSON_NAME] Middle Name [PERSON_NAME] *Last Name [PERSON_NAME] *D…" at bounding box center [582, 360] width 931 height 499
click at [994, 89] on div "Save" at bounding box center [992, 89] width 25 height 34
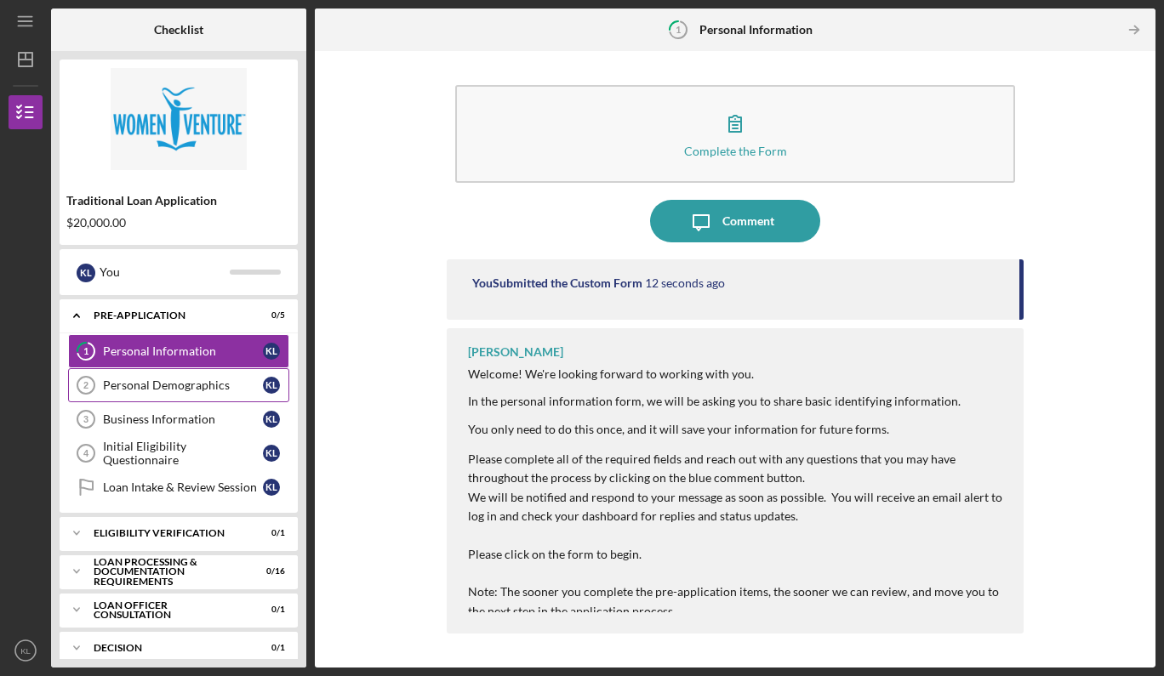
click at [133, 385] on div "Personal Demographics" at bounding box center [183, 386] width 160 height 14
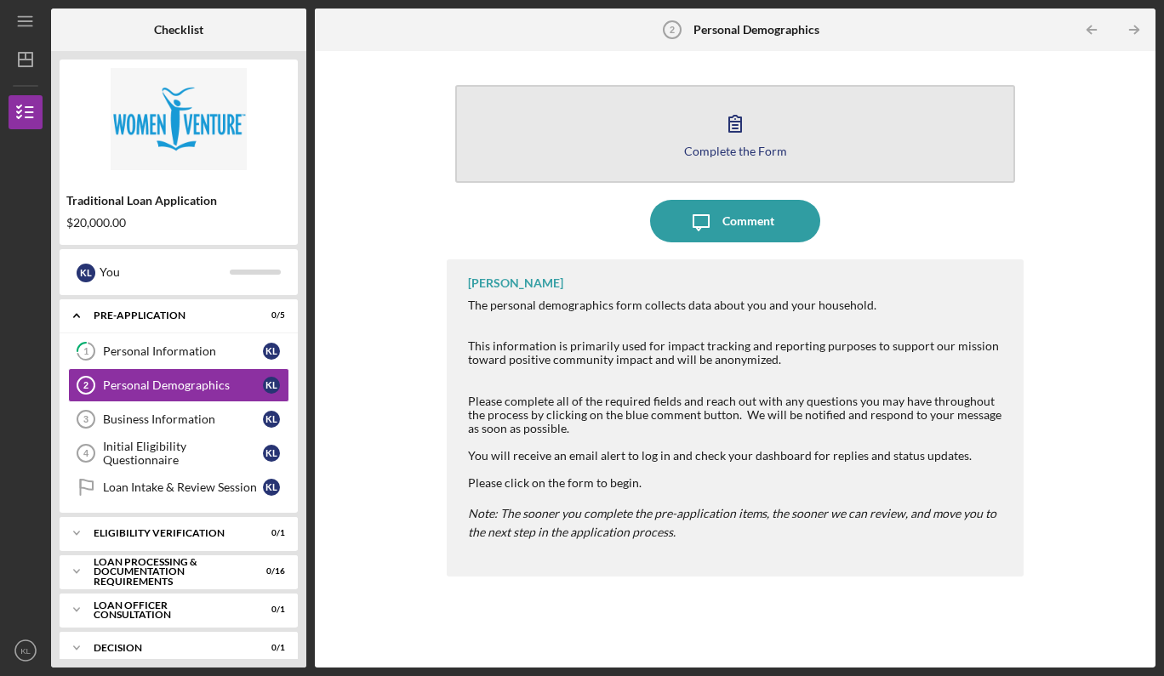
click at [732, 127] on icon "button" at bounding box center [735, 123] width 43 height 43
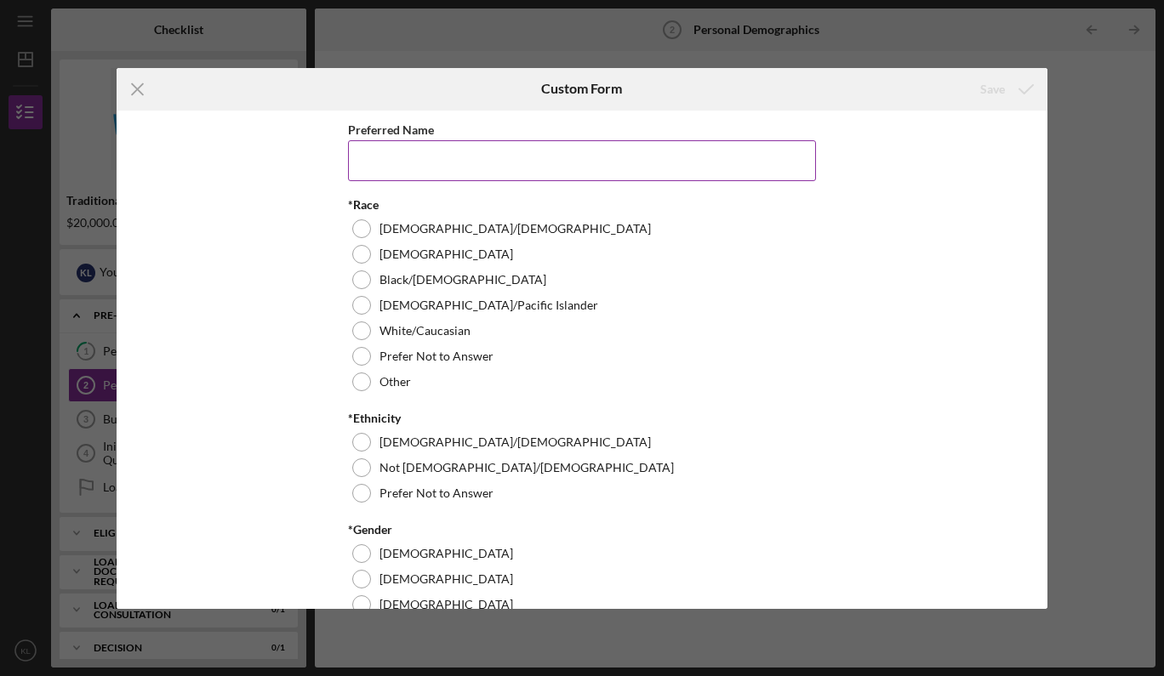
click at [516, 162] on input "Preferred Name" at bounding box center [582, 160] width 468 height 41
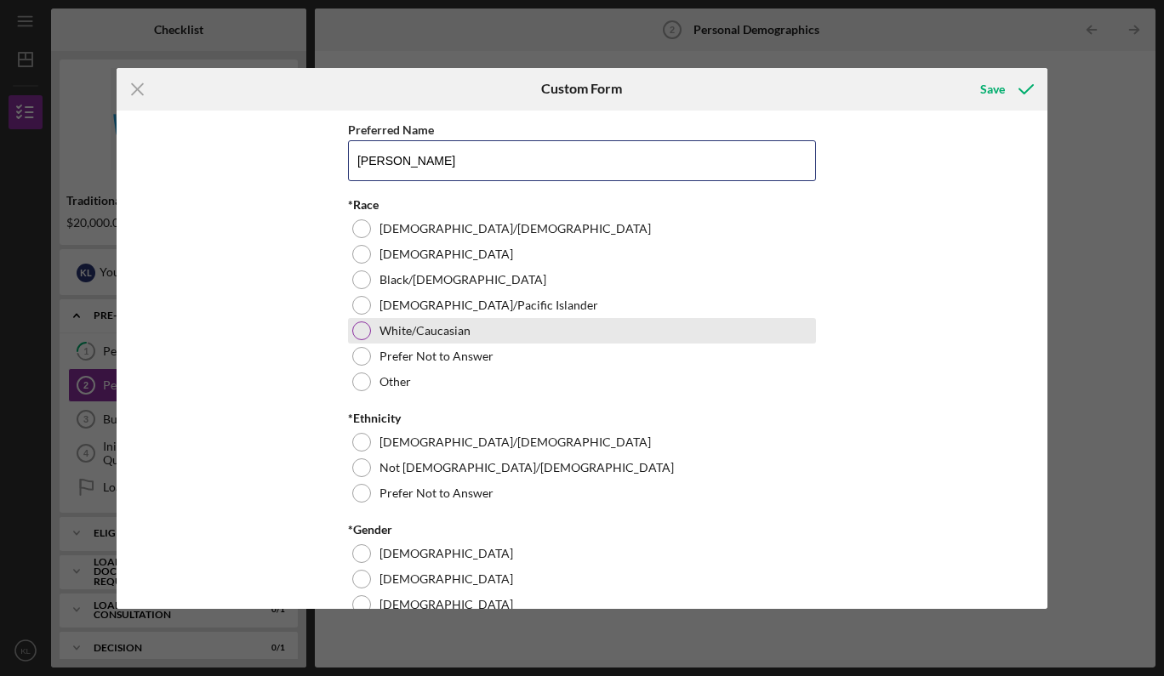
type input "[PERSON_NAME]"
click at [362, 334] on div at bounding box center [361, 331] width 19 height 19
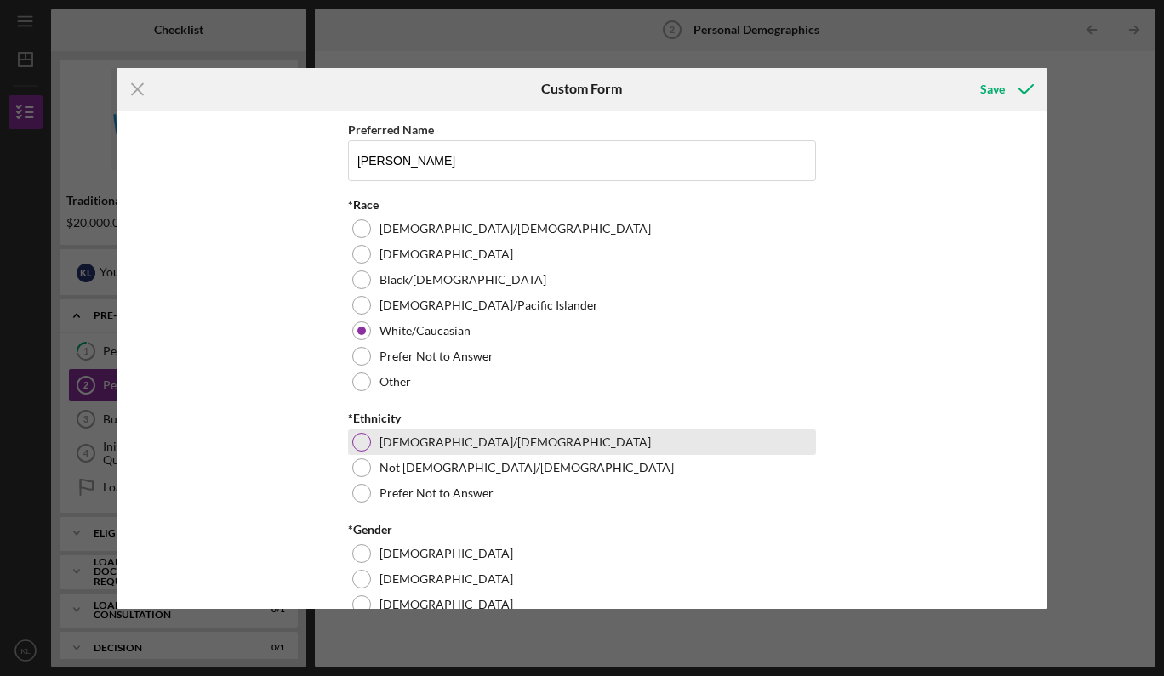
click at [358, 436] on div at bounding box center [361, 442] width 19 height 19
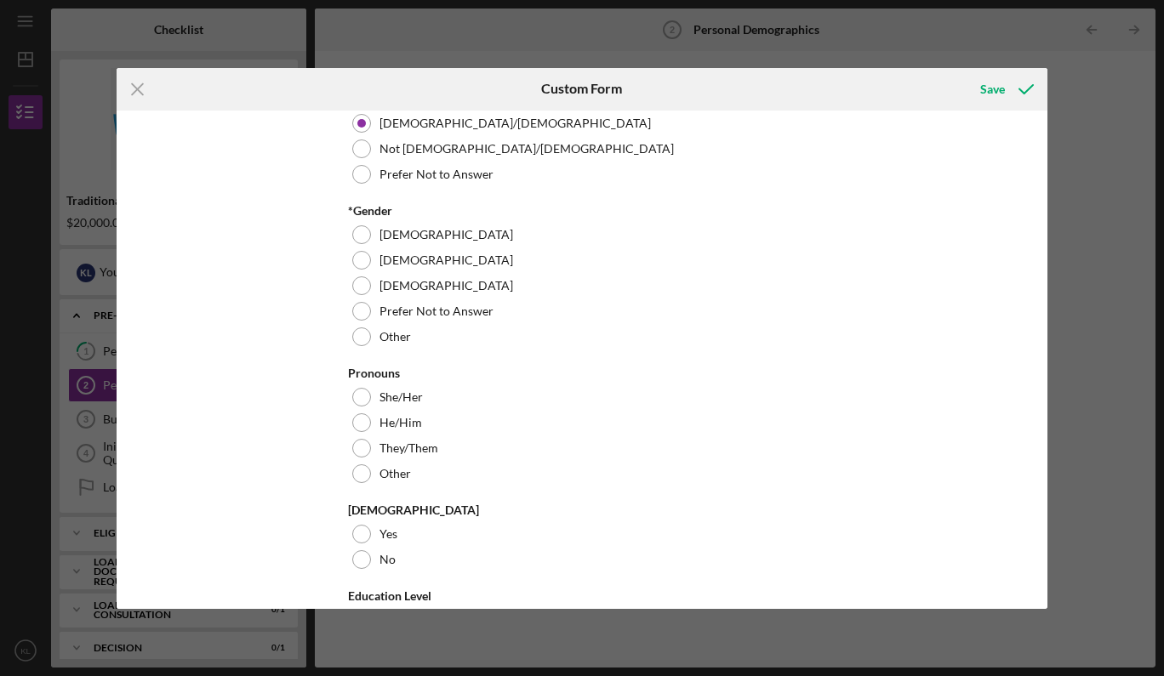
scroll to position [324, 0]
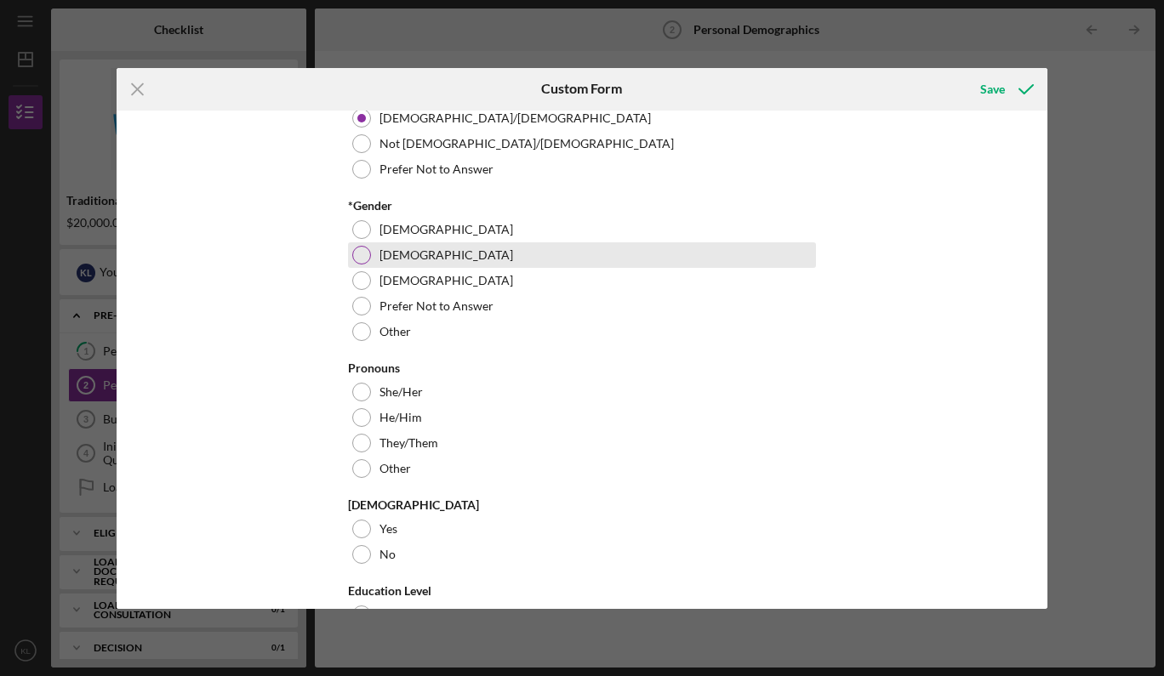
click at [363, 253] on div at bounding box center [361, 255] width 19 height 19
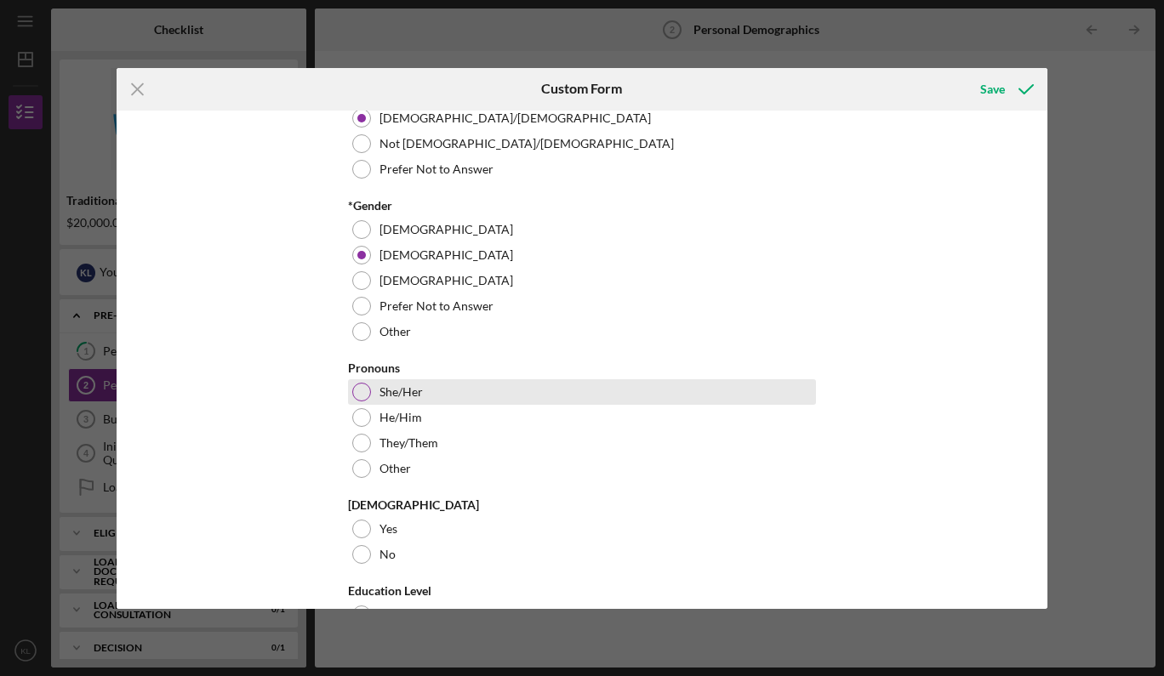
click at [362, 392] on div at bounding box center [361, 392] width 19 height 19
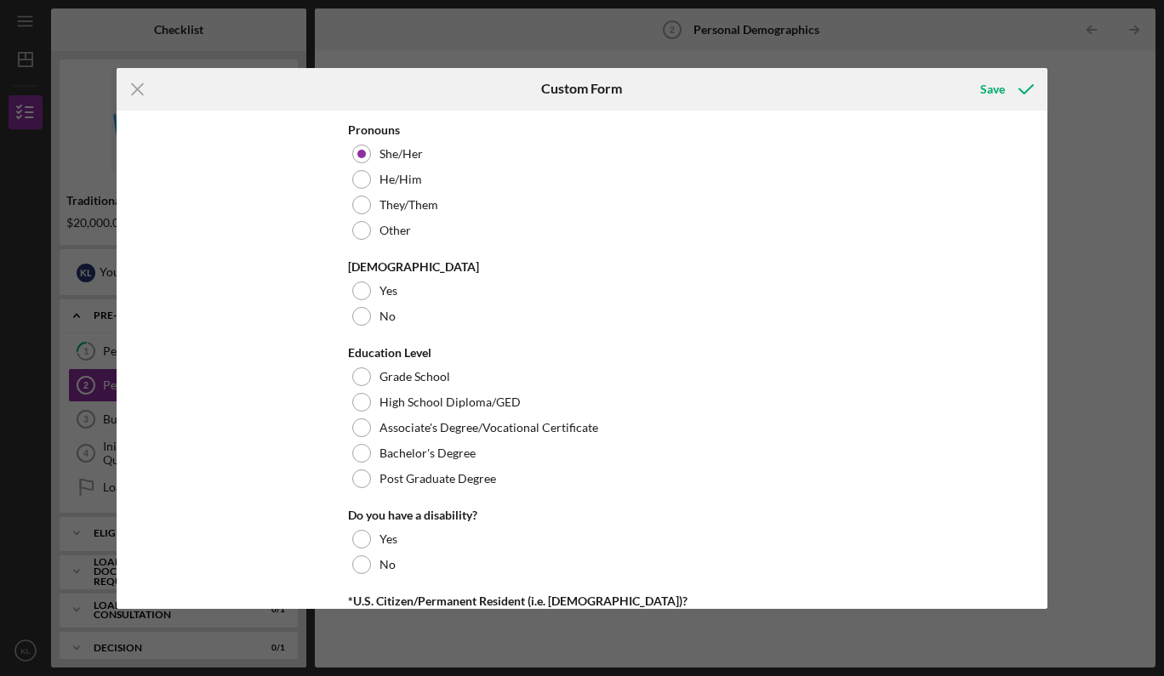
scroll to position [566, 0]
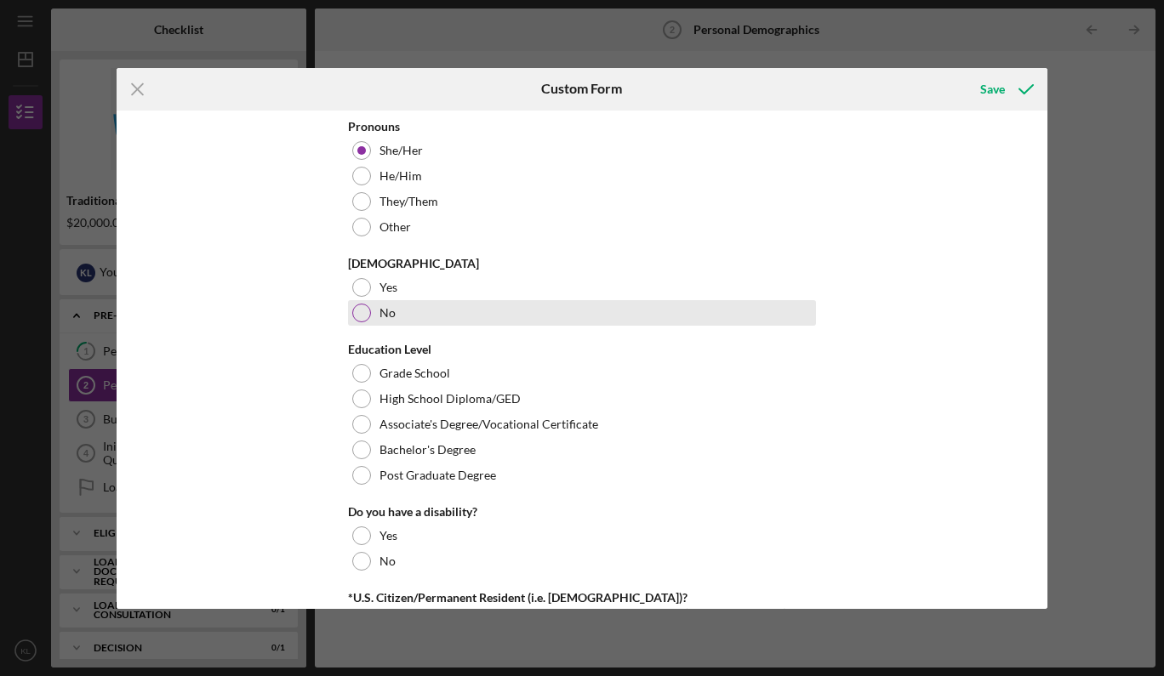
click at [356, 318] on div at bounding box center [361, 313] width 19 height 19
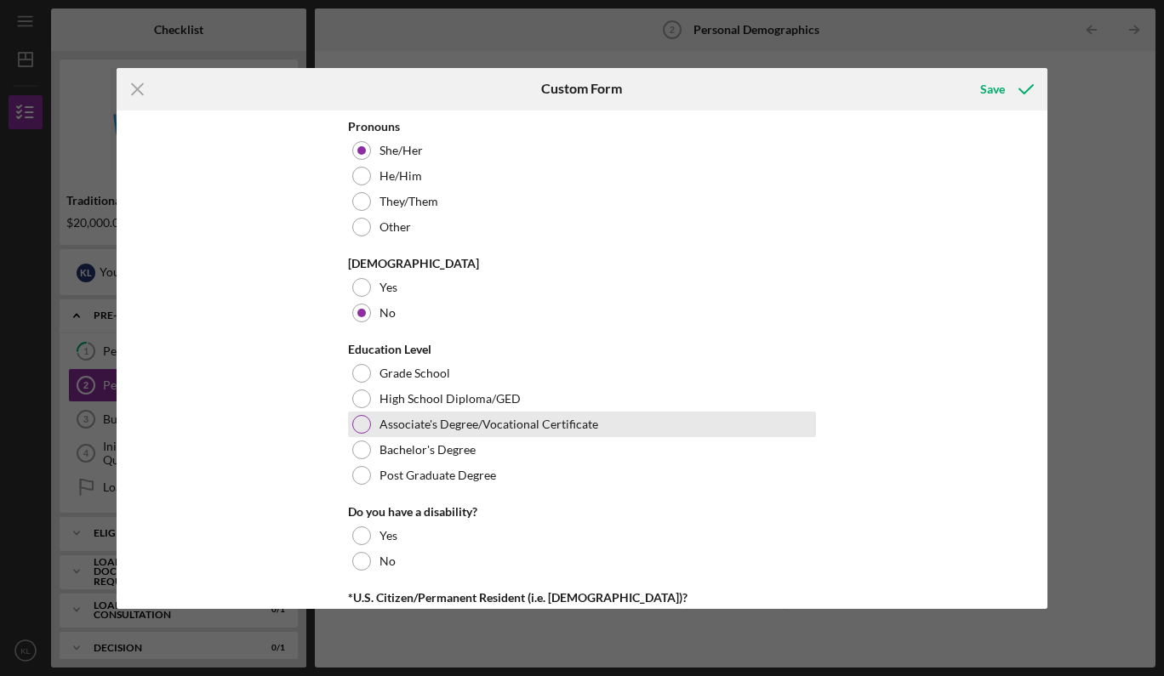
click at [359, 418] on div at bounding box center [361, 424] width 19 height 19
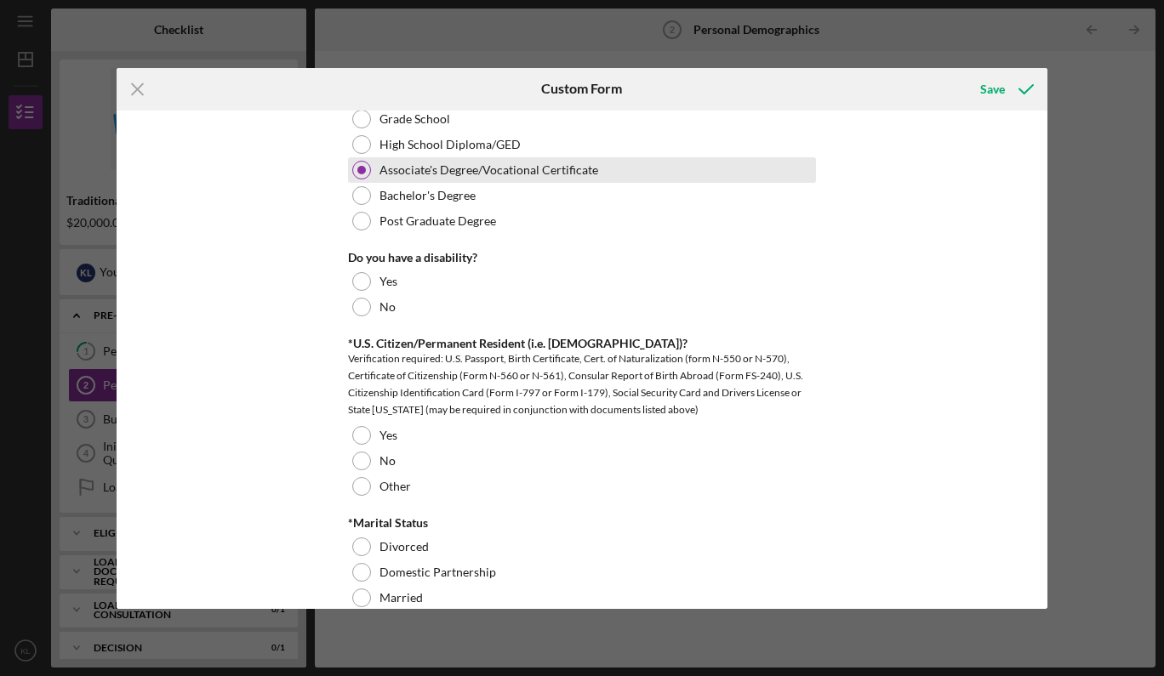
scroll to position [811, 0]
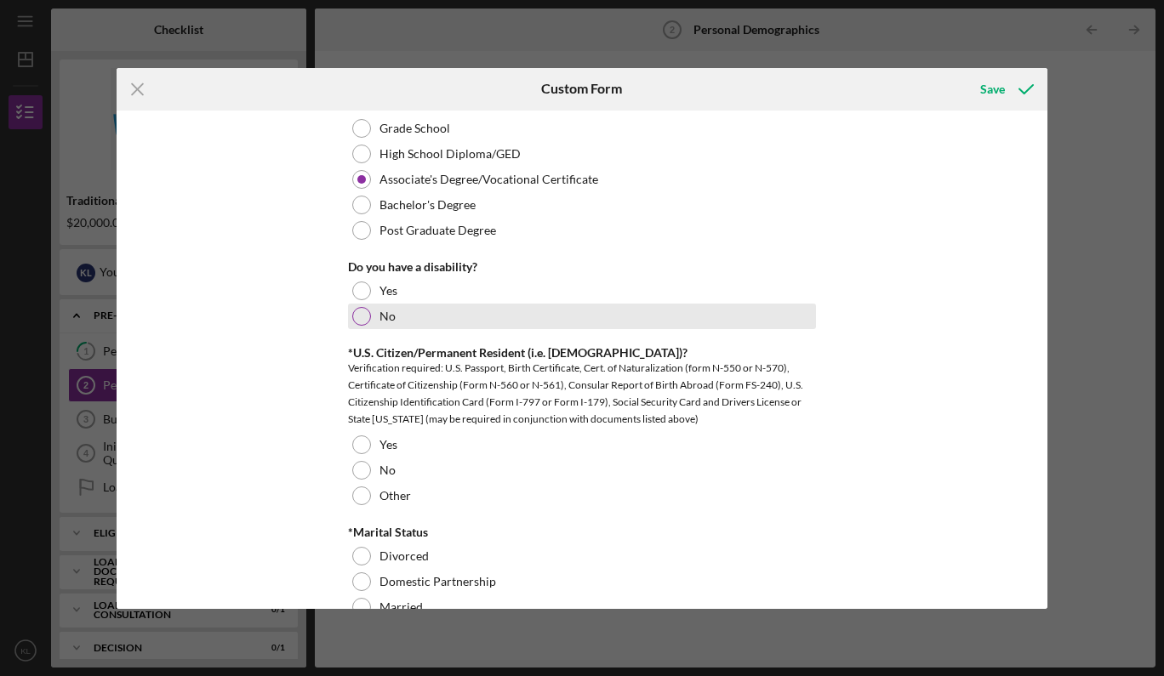
click at [360, 316] on div at bounding box center [361, 316] width 19 height 19
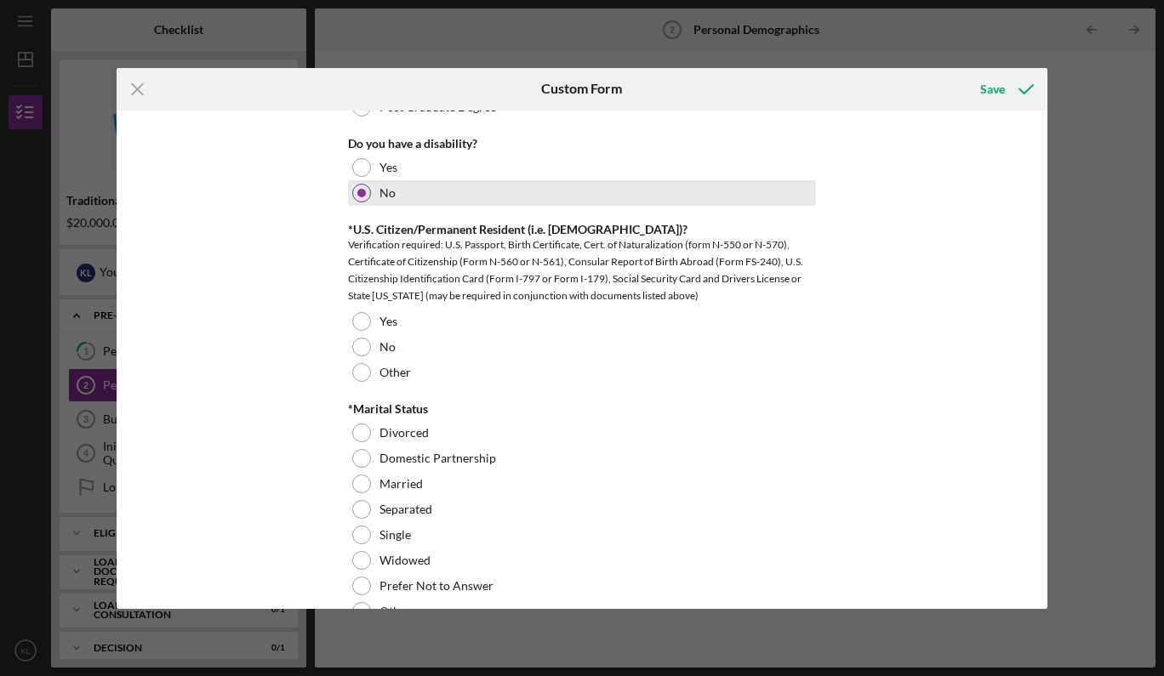
scroll to position [946, 0]
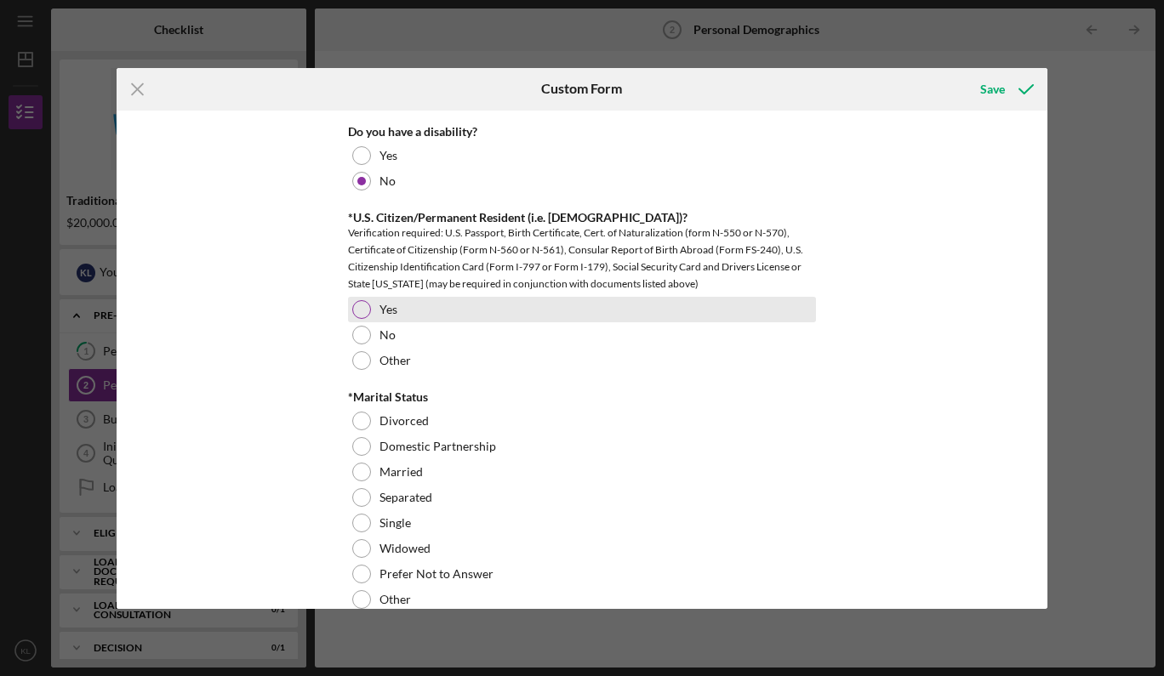
click at [360, 310] on div at bounding box center [361, 309] width 19 height 19
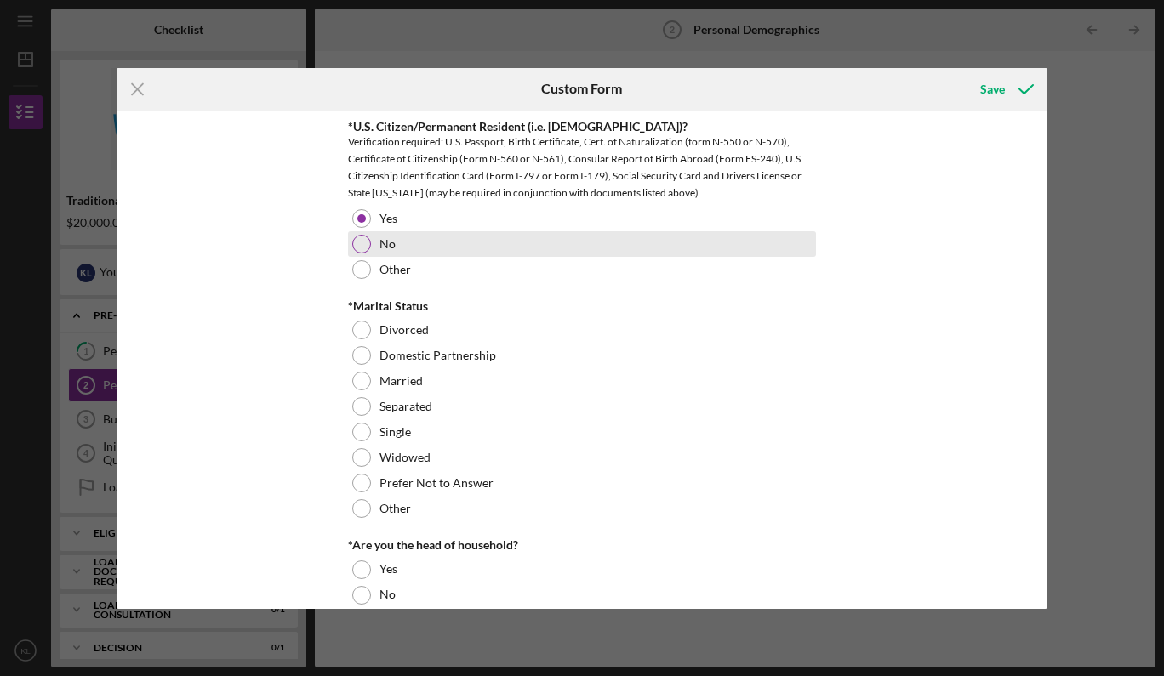
scroll to position [1047, 0]
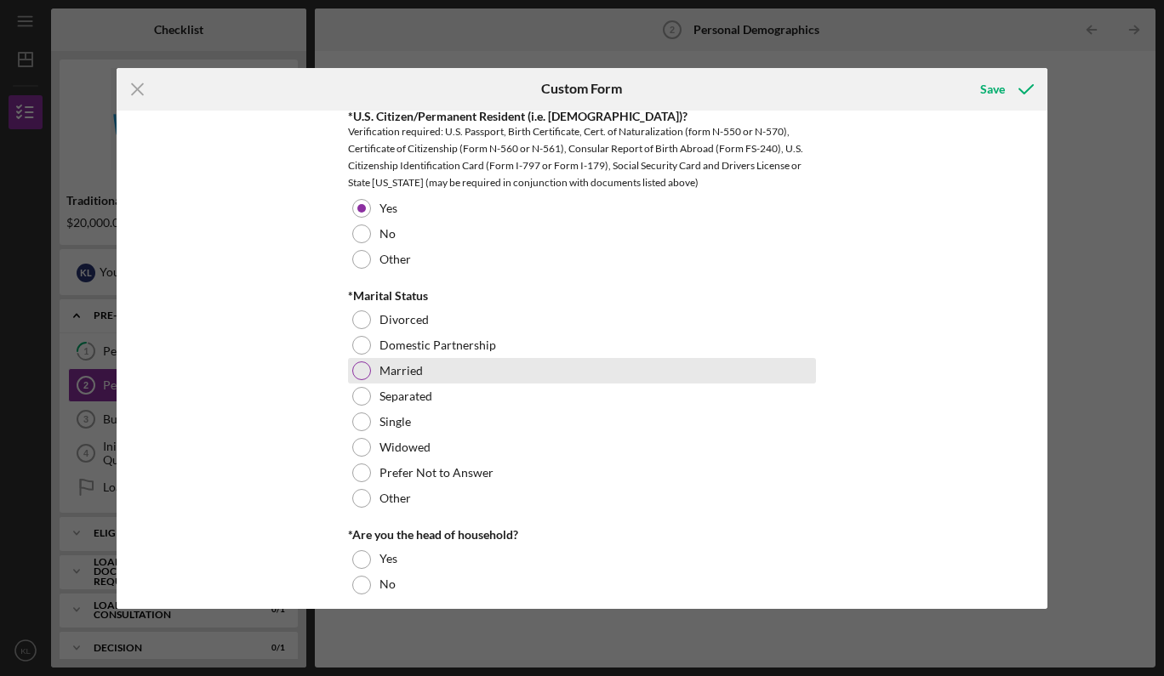
click at [356, 367] on div at bounding box center [361, 371] width 19 height 19
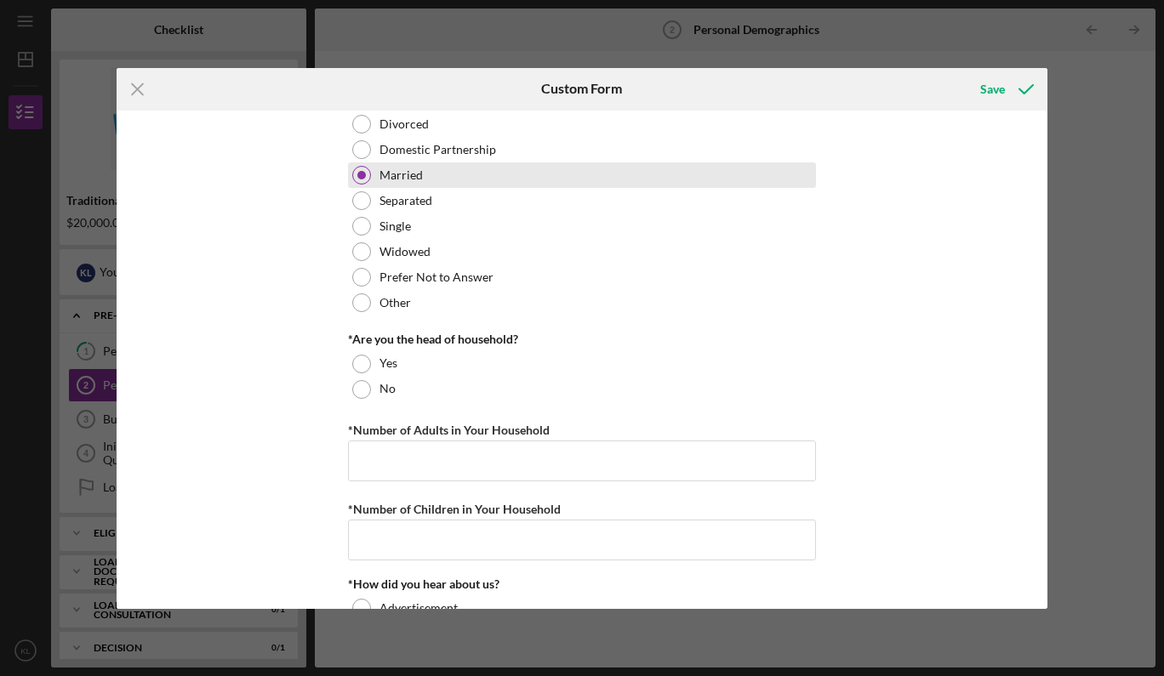
scroll to position [1254, 0]
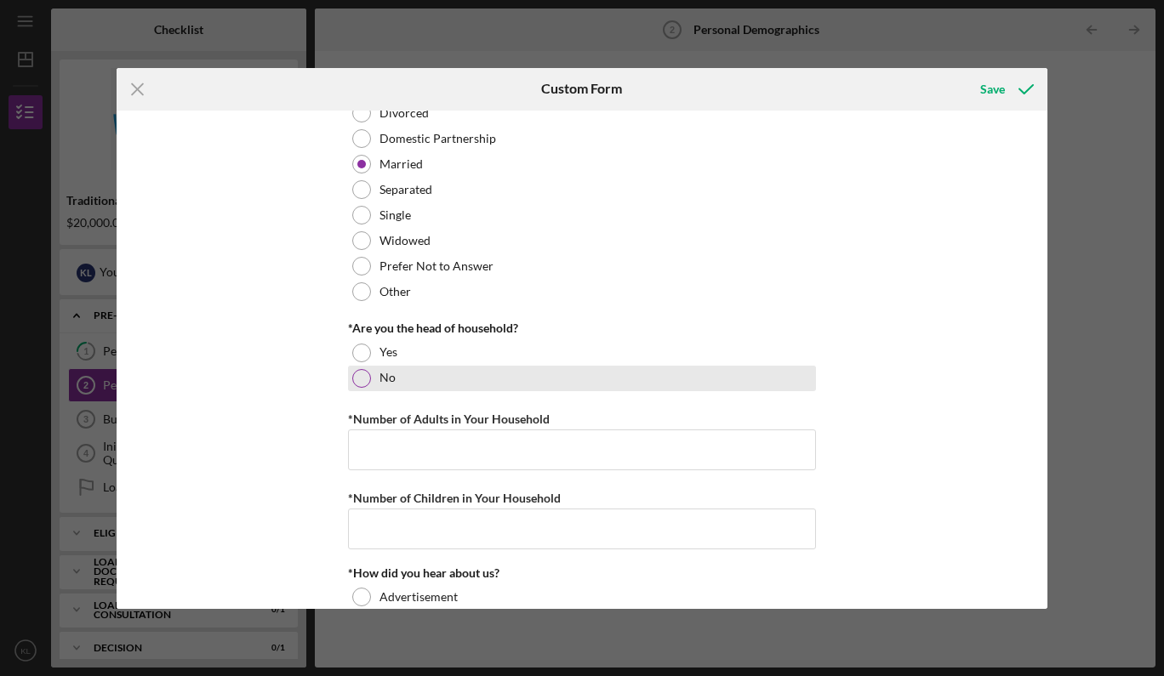
click at [358, 373] on div at bounding box center [361, 378] width 19 height 19
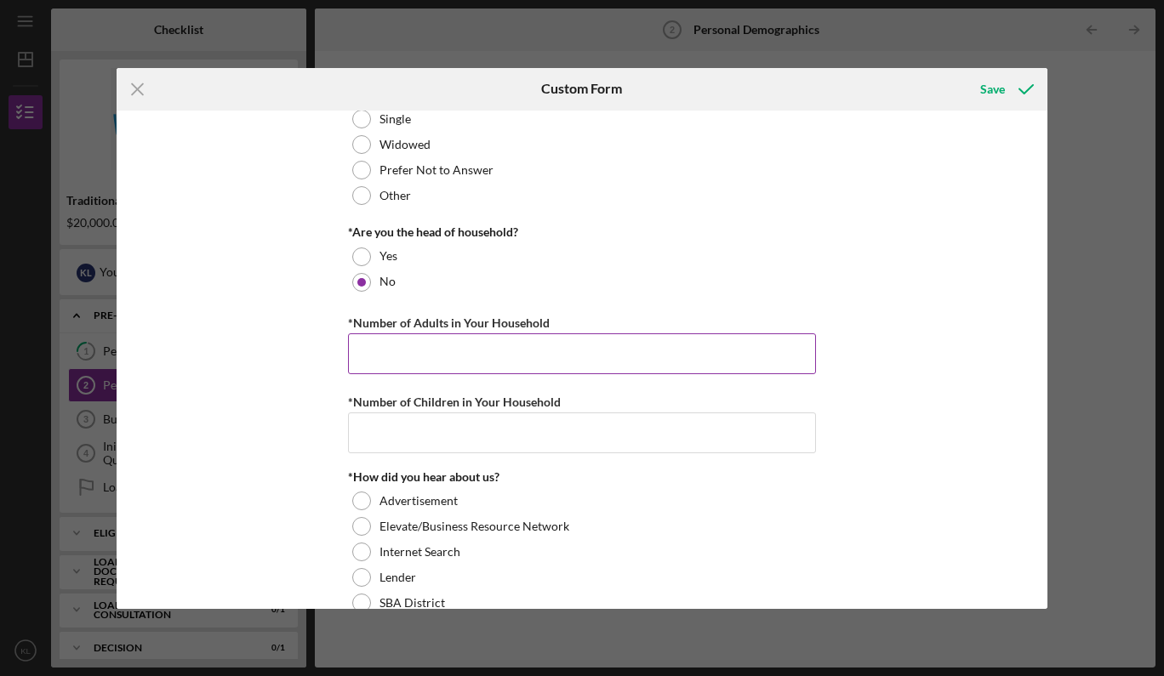
scroll to position [1351, 0]
click at [378, 357] on input "*Number of Adults in Your Household" at bounding box center [582, 353] width 468 height 41
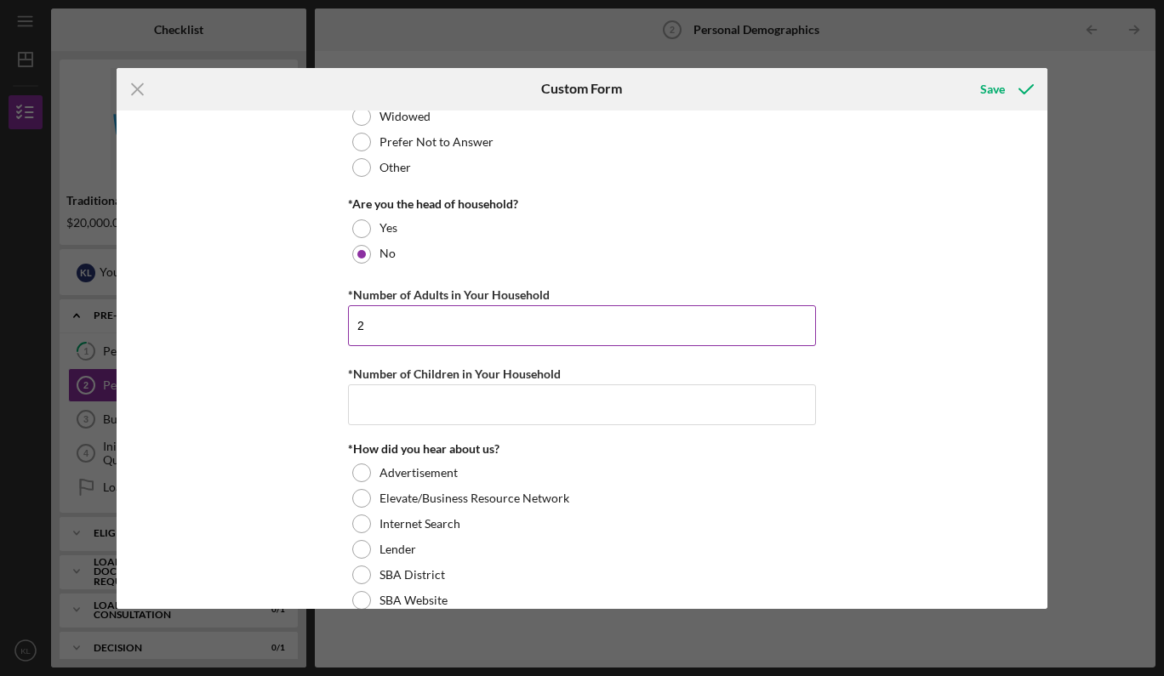
scroll to position [1393, 0]
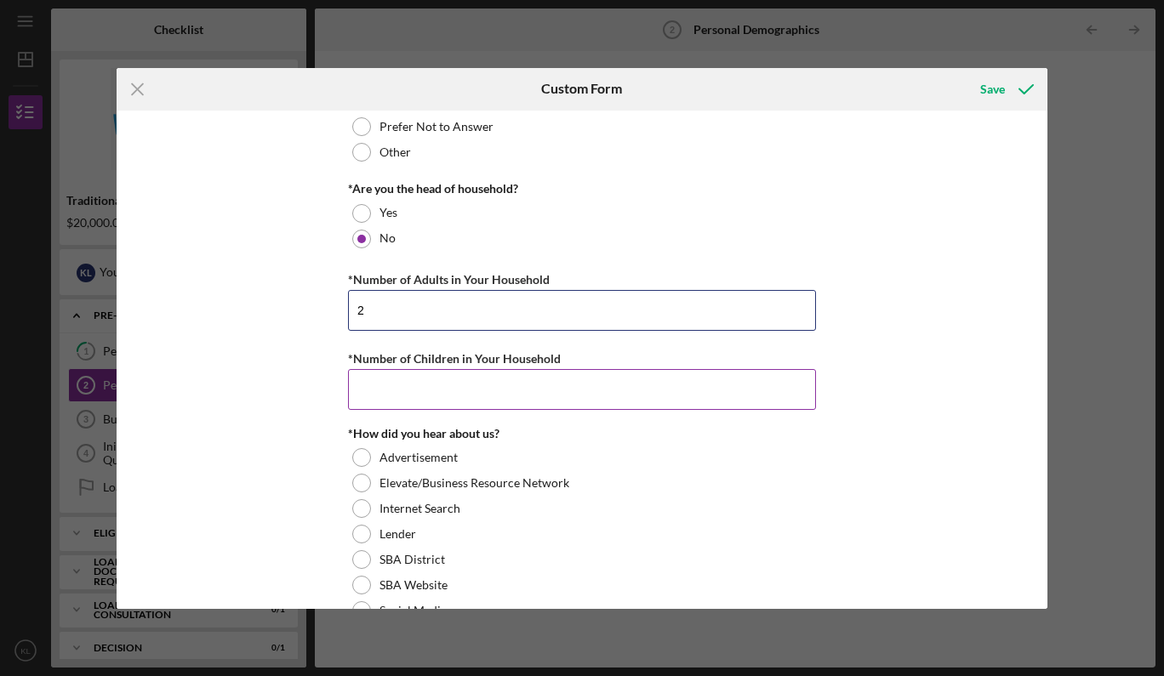
type input "2"
click at [399, 393] on input "*Number of Children in Your Household" at bounding box center [582, 389] width 468 height 41
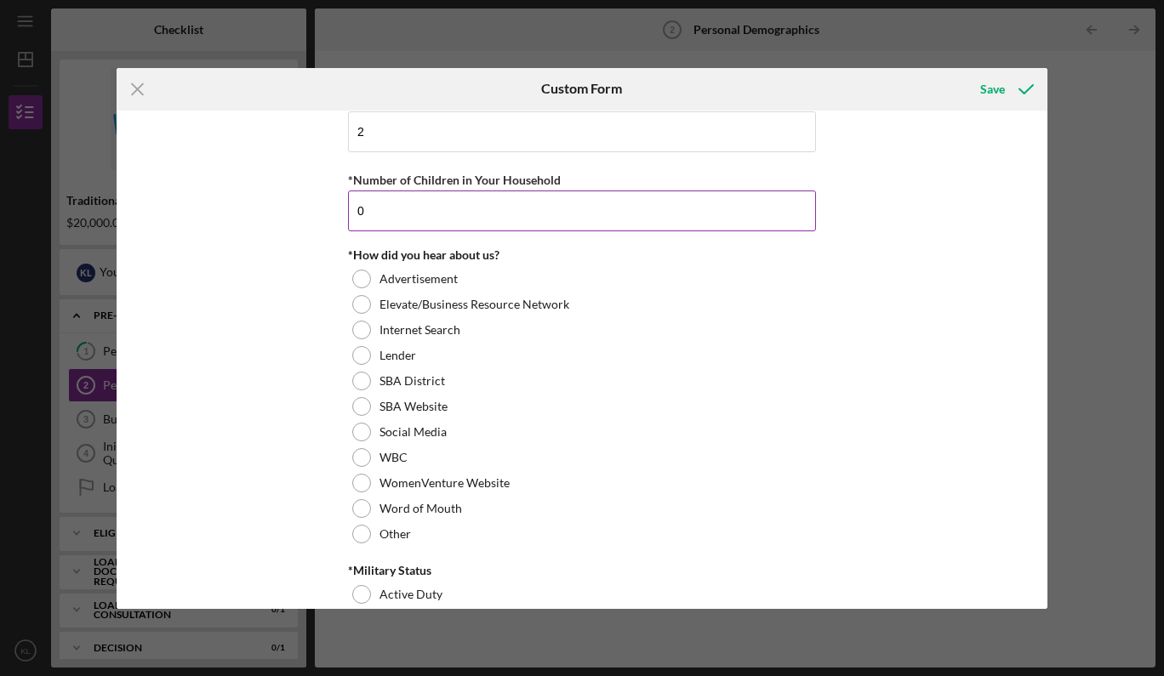
scroll to position [1581, 0]
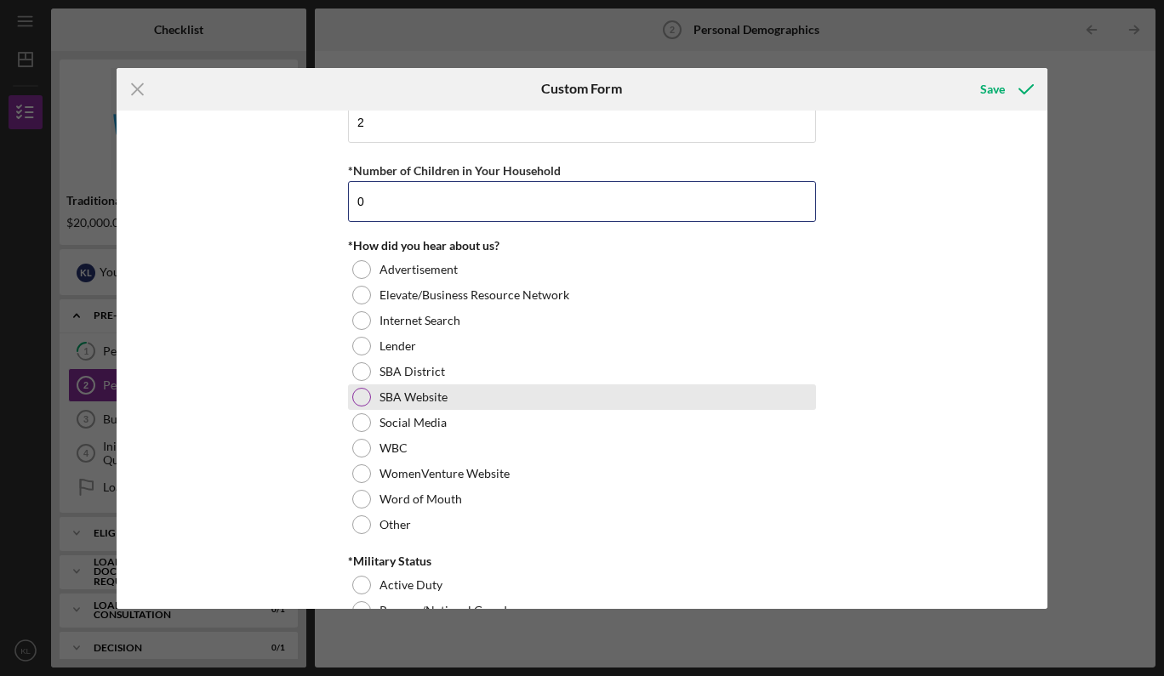
type input "0"
click at [362, 395] on div at bounding box center [361, 397] width 19 height 19
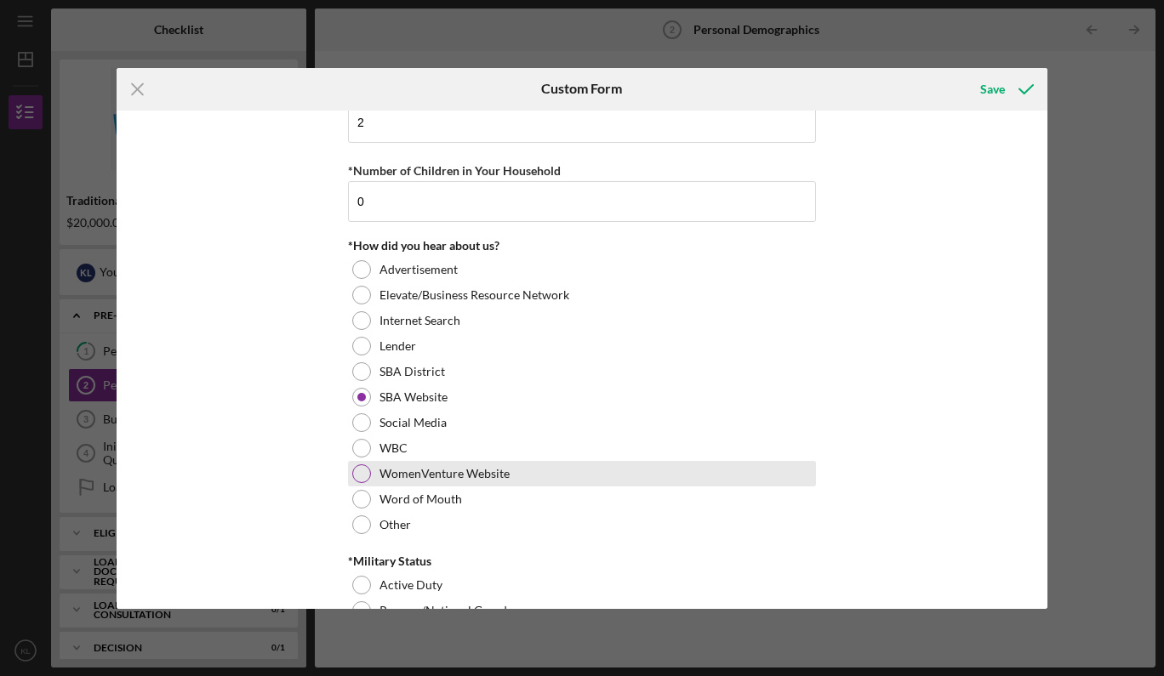
click at [361, 470] on div at bounding box center [361, 473] width 19 height 19
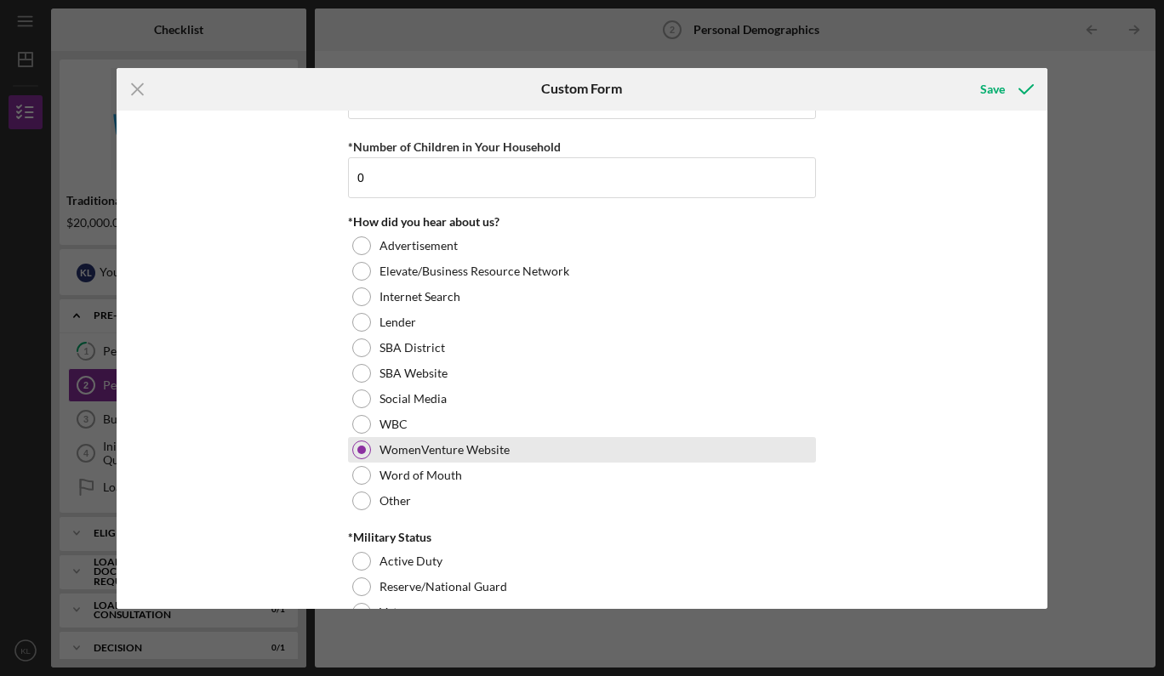
scroll to position [1609, 0]
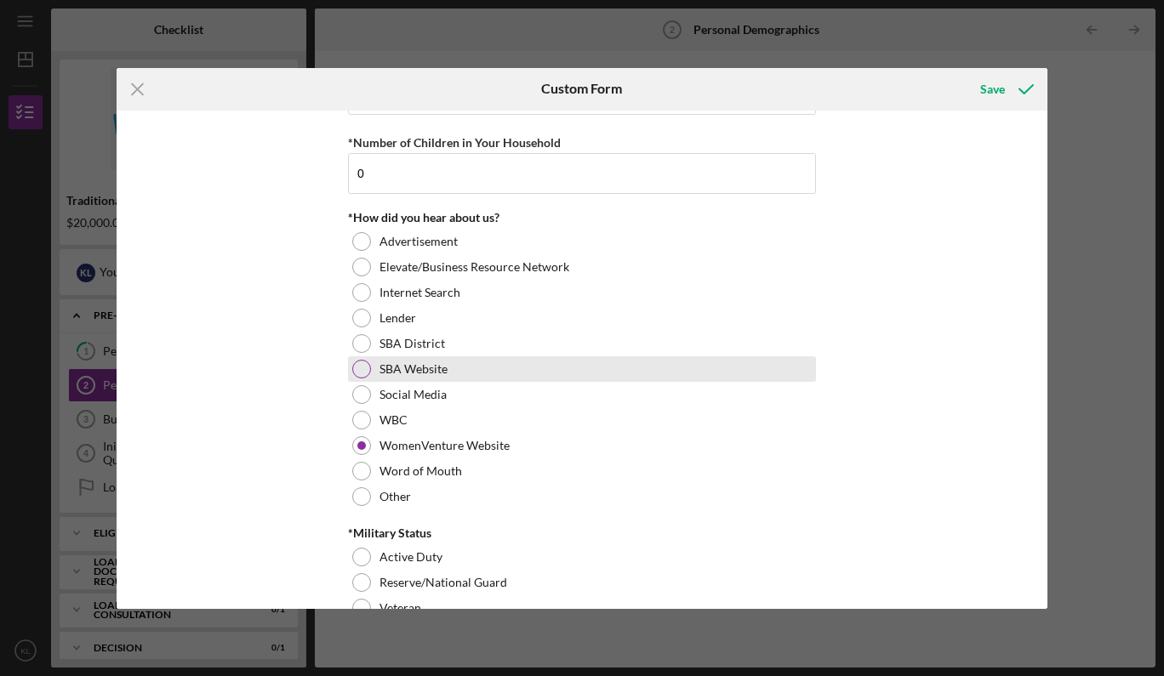
click at [364, 370] on div at bounding box center [361, 369] width 19 height 19
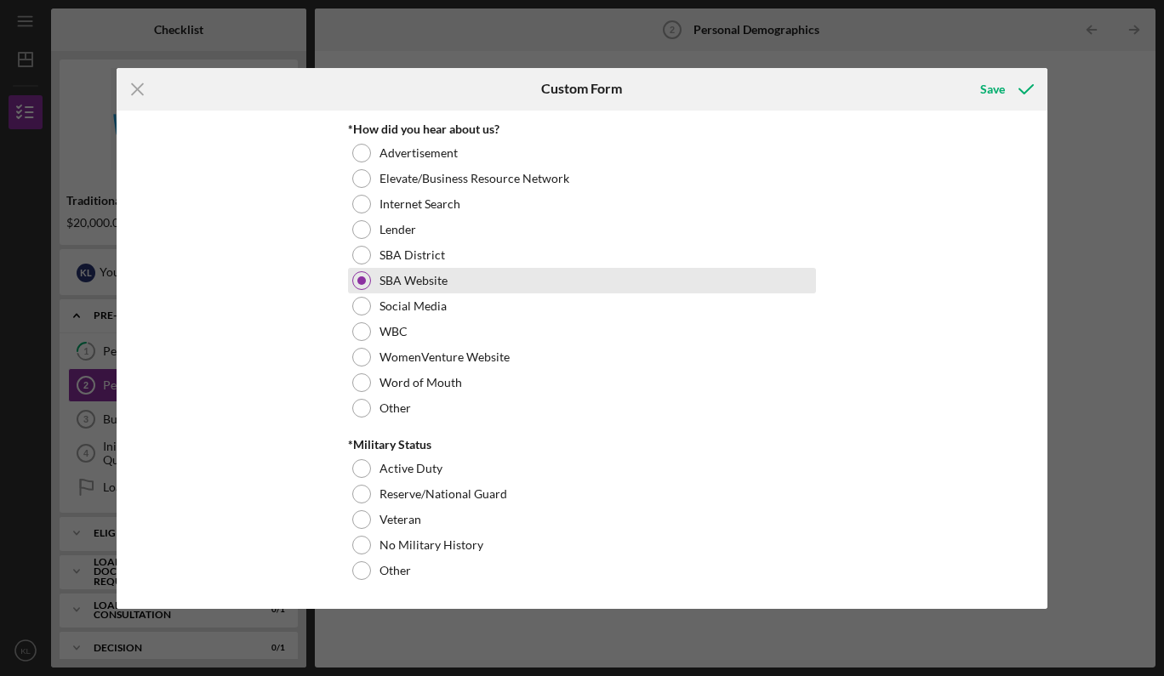
scroll to position [1697, 0]
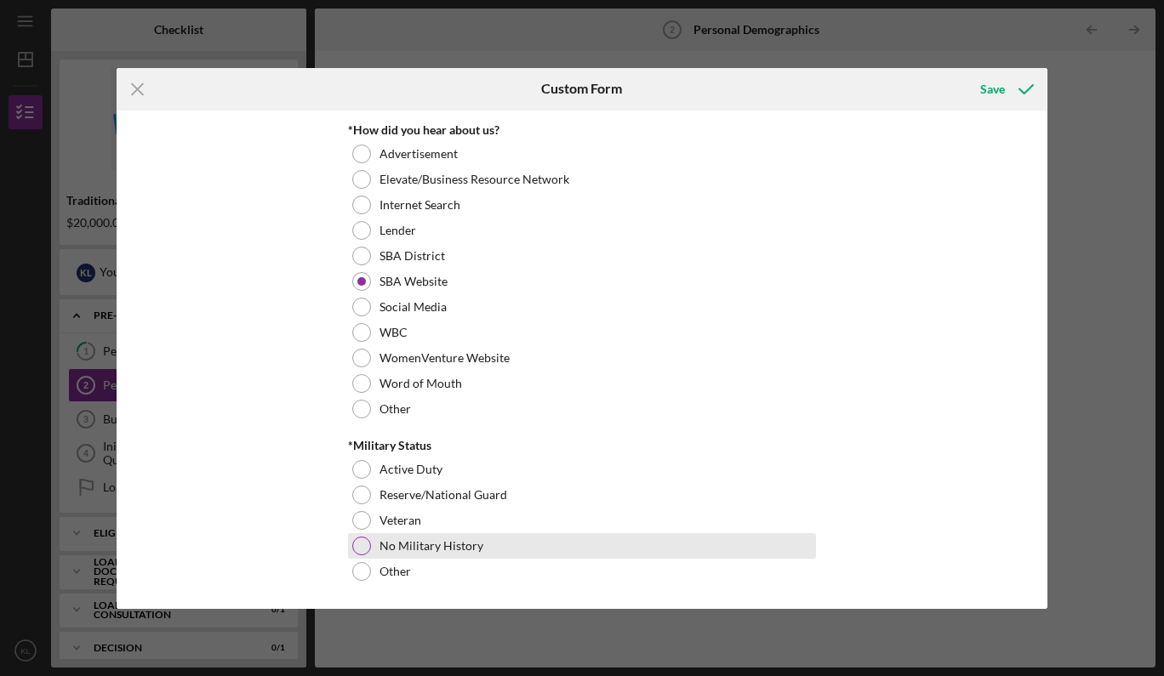
click at [360, 543] on div at bounding box center [361, 546] width 19 height 19
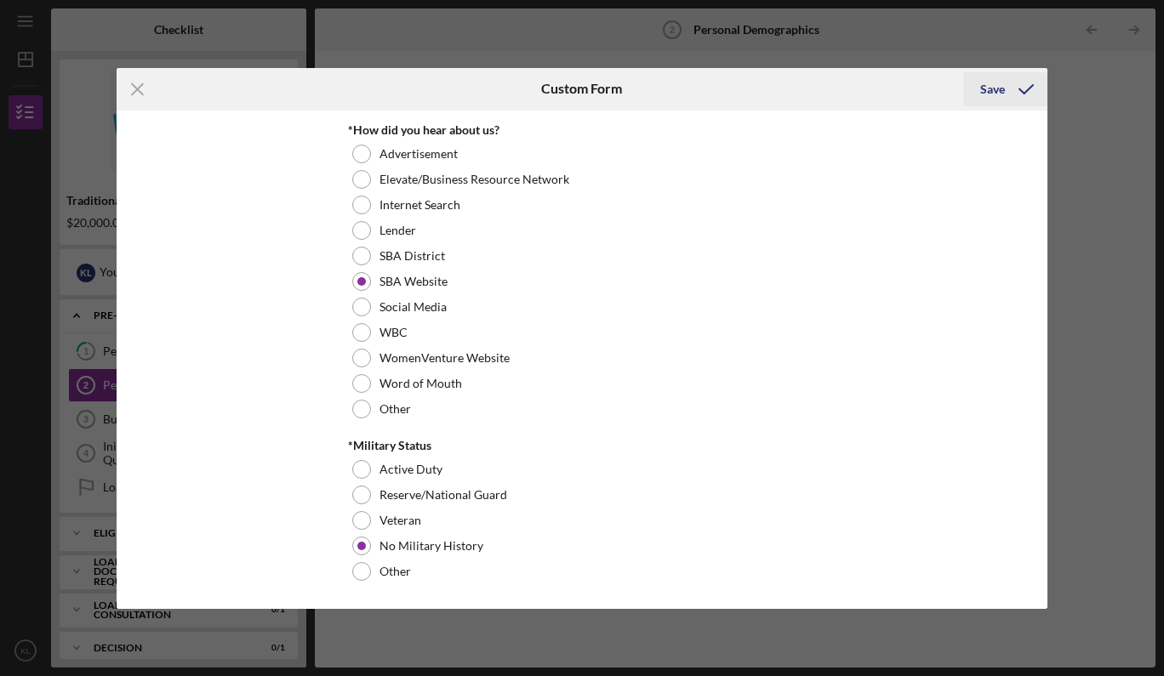
click at [994, 89] on div "Save" at bounding box center [992, 89] width 25 height 34
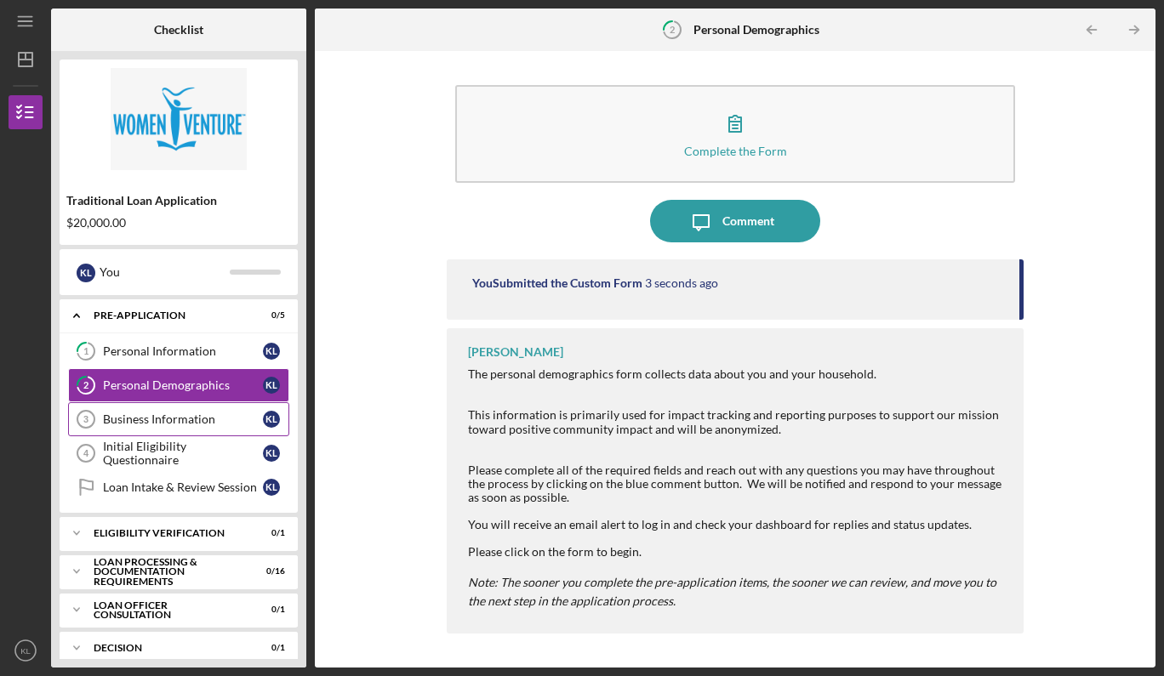
click at [168, 420] on div "Business Information" at bounding box center [183, 420] width 160 height 14
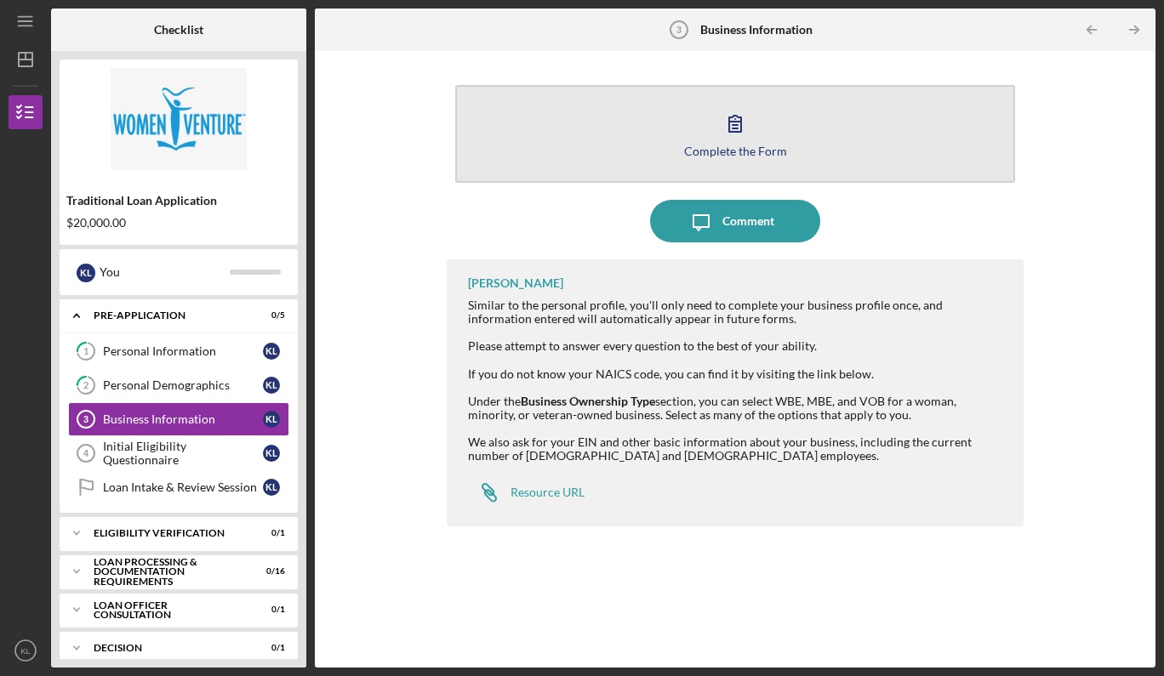
click at [726, 131] on icon "button" at bounding box center [735, 123] width 43 height 43
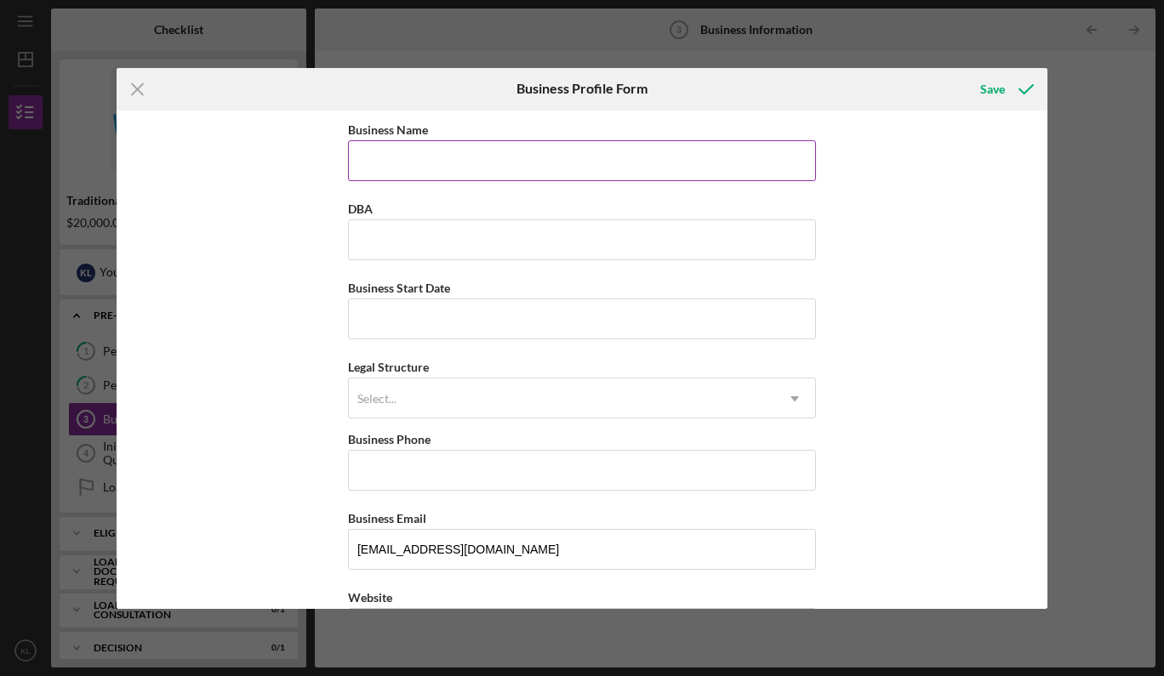
click at [717, 137] on div "Business Name" at bounding box center [582, 129] width 468 height 21
type input "[PERSON_NAME] Wellness"
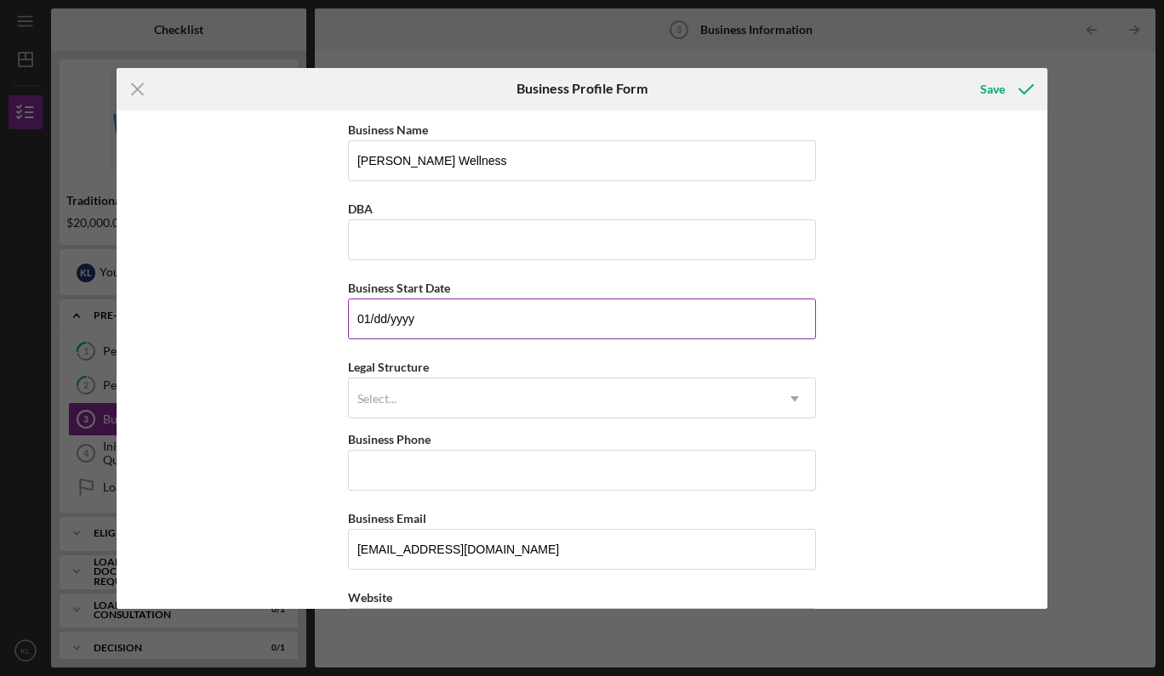
type input "0m/dd/yyyy"
type input "[DATE]"
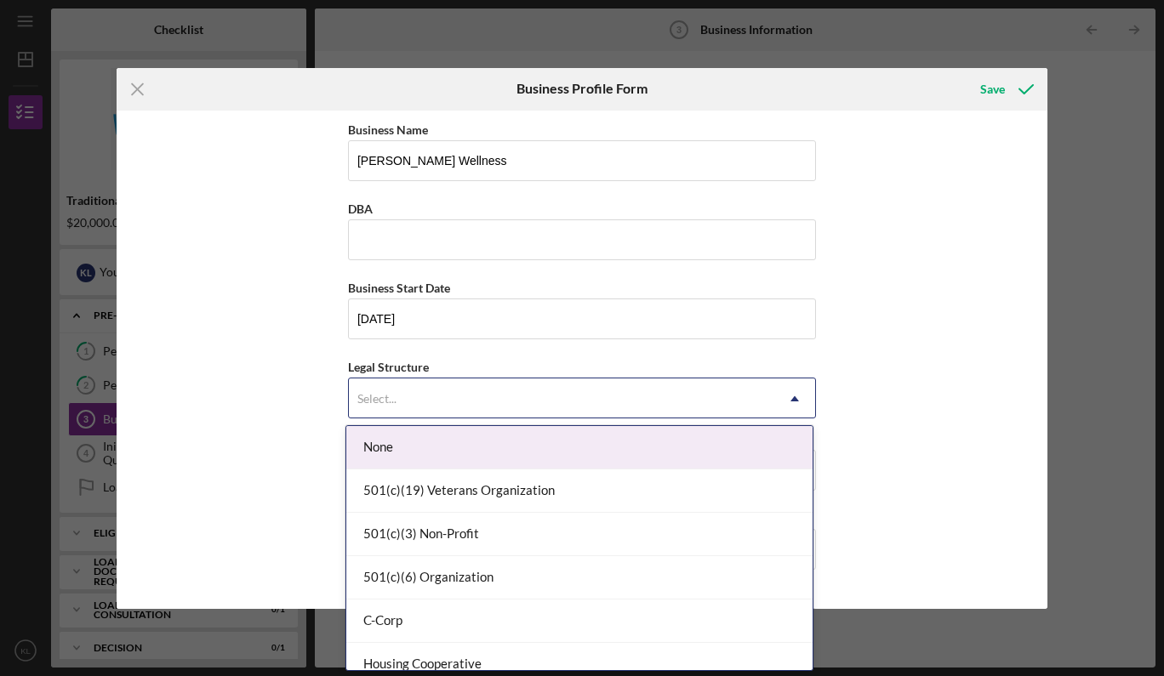
click at [591, 393] on div "Select..." at bounding box center [561, 398] width 425 height 39
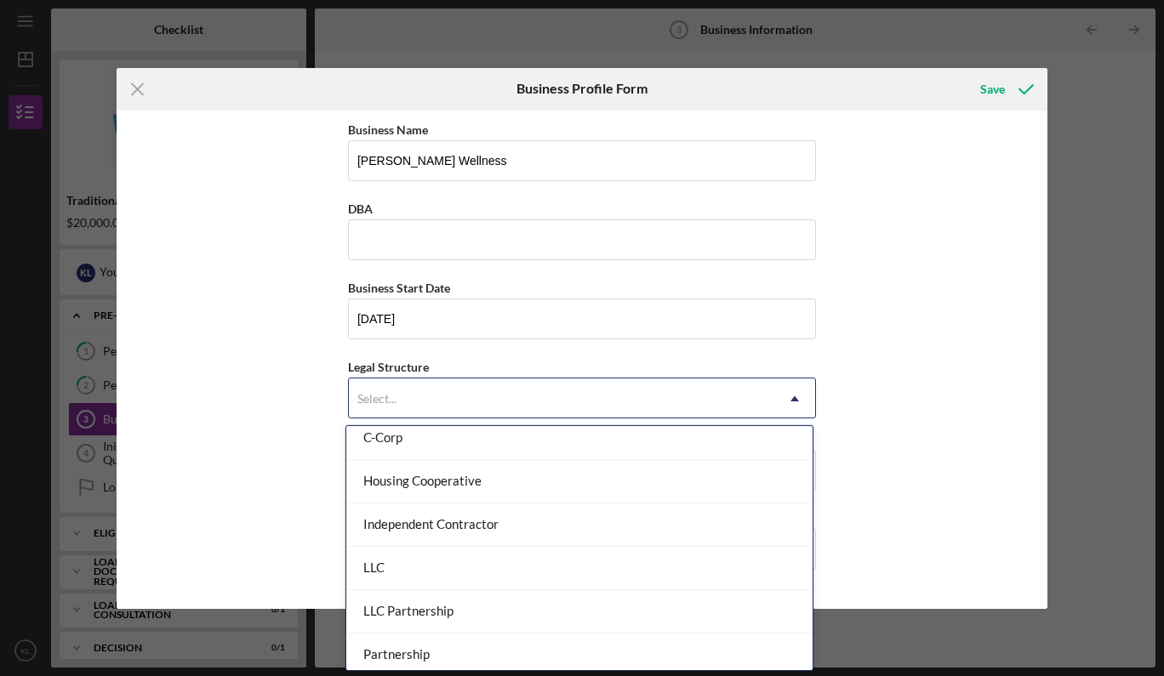
scroll to position [197, 0]
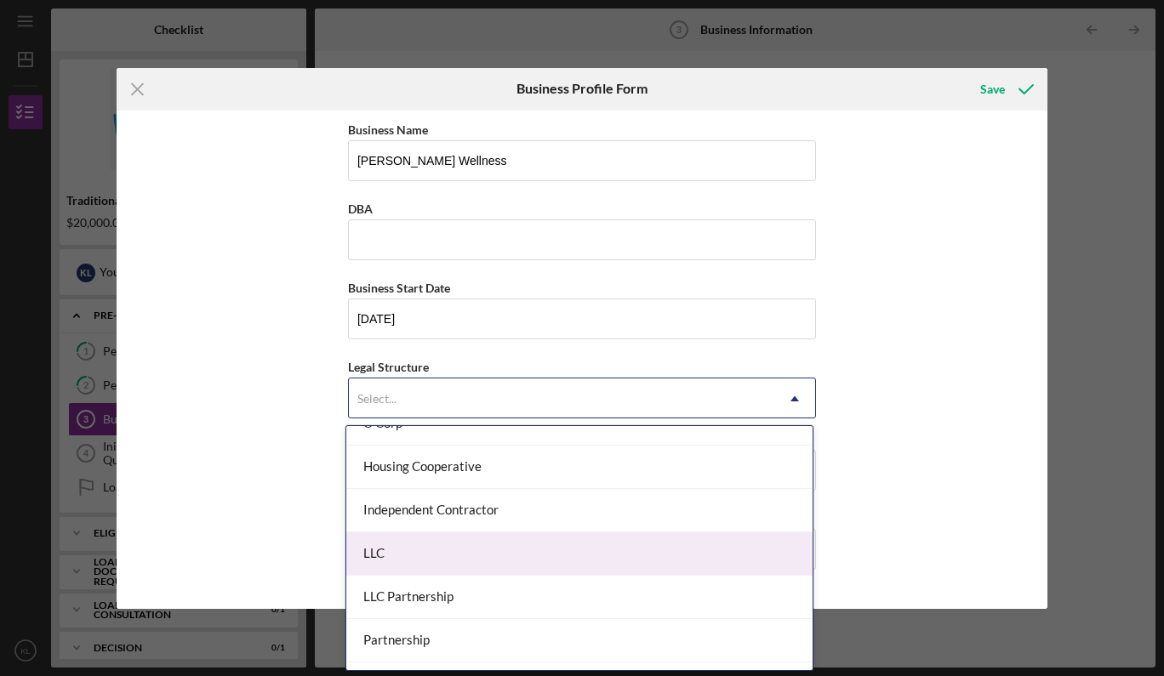
click at [545, 542] on div "LLC" at bounding box center [579, 554] width 466 height 43
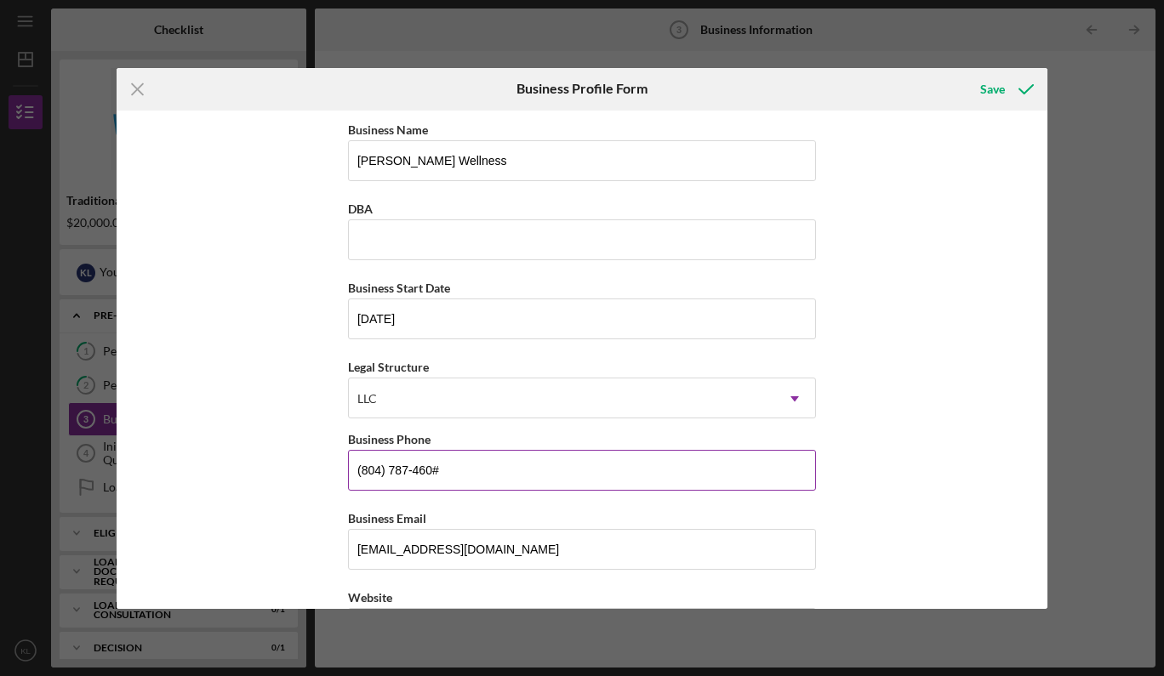
type input "[PHONE_NUMBER]"
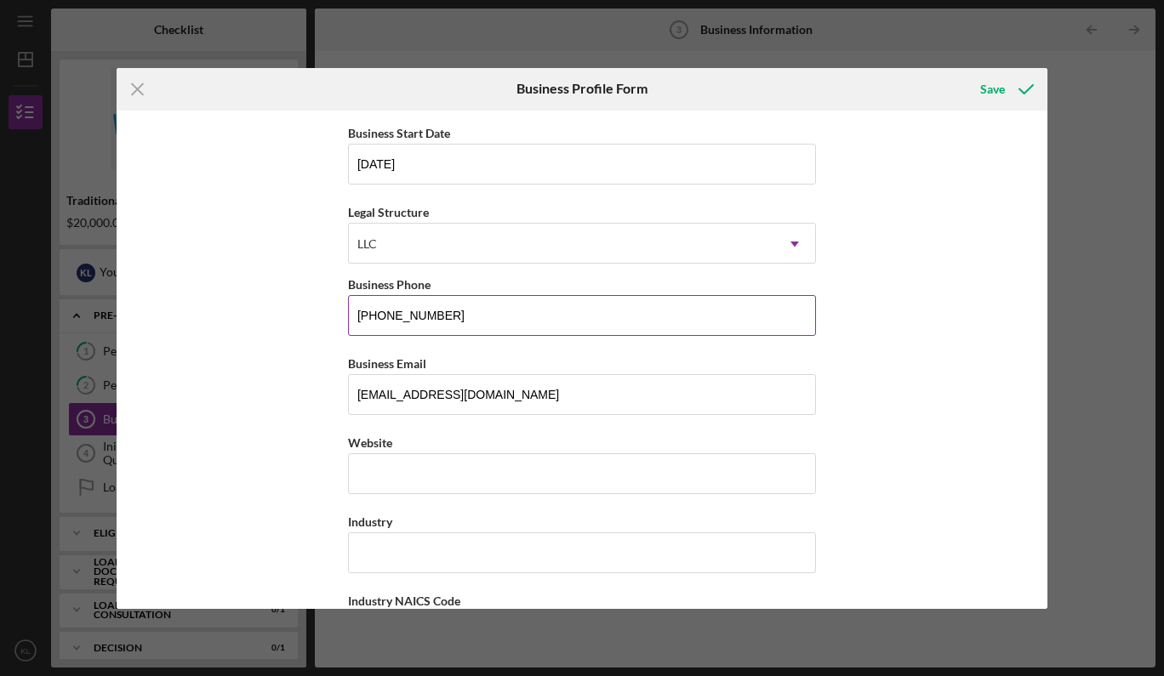
scroll to position [162, 0]
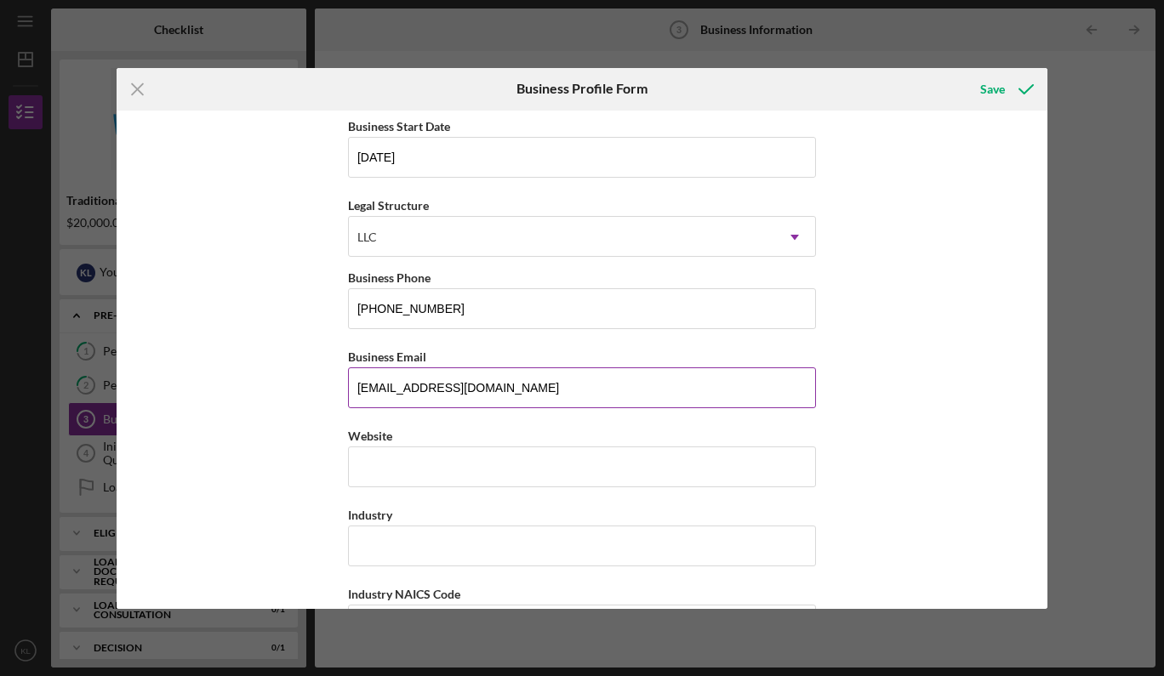
drag, startPoint x: 542, startPoint y: 387, endPoint x: 350, endPoint y: 389, distance: 192.3
type input "[PERSON_NAME][EMAIL_ADDRESS][DOMAIN_NAME]"
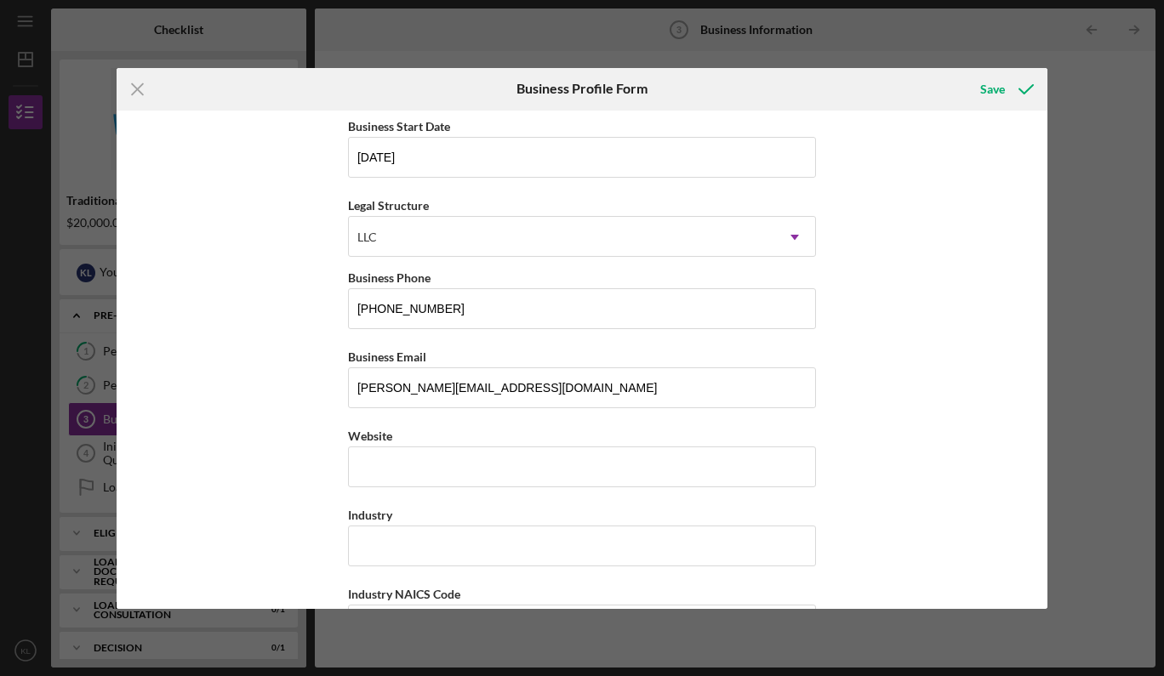
click at [903, 333] on div "Business Name [PERSON_NAME] Wellness DBA Business Start Date [DATE] Legal Struc…" at bounding box center [582, 360] width 931 height 499
click at [514, 459] on input "Website" at bounding box center [582, 467] width 468 height 41
type input "h"
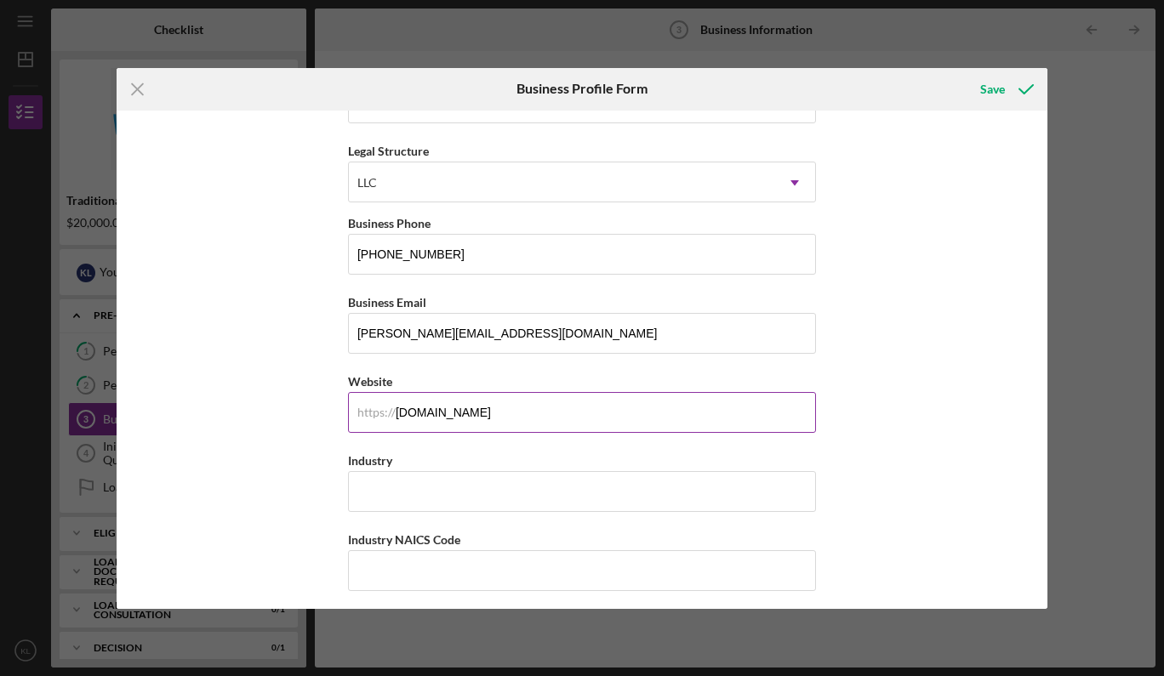
scroll to position [240, 0]
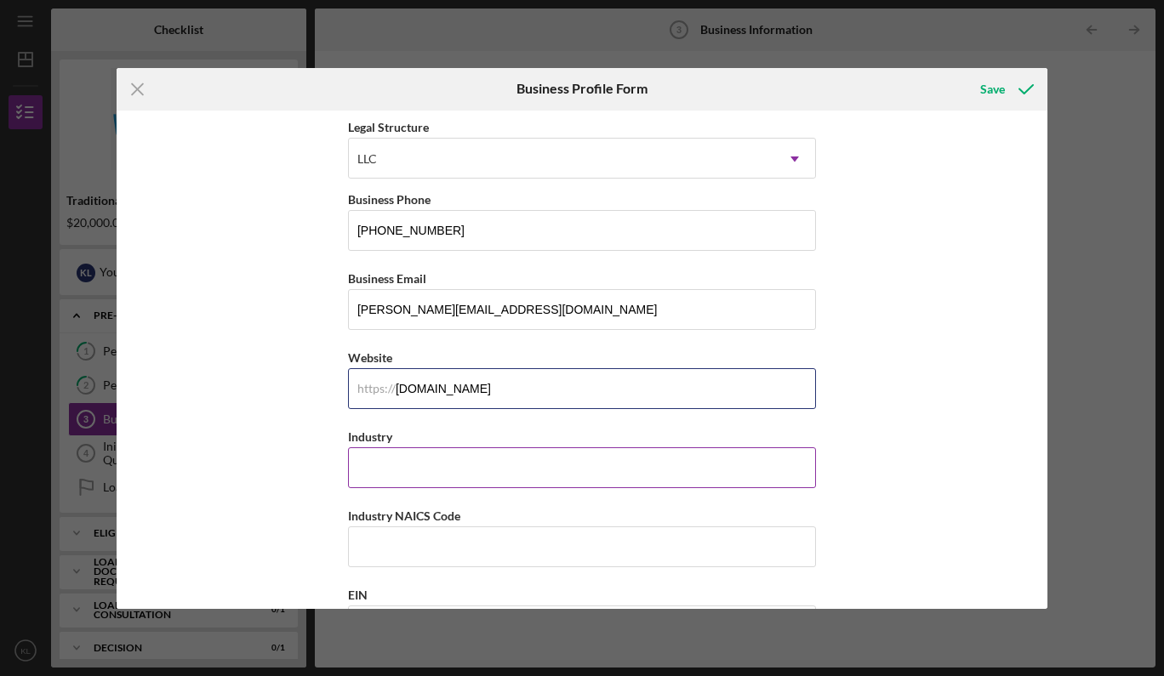
type input "[DOMAIN_NAME]"
click at [460, 463] on input "Industry" at bounding box center [582, 467] width 468 height 41
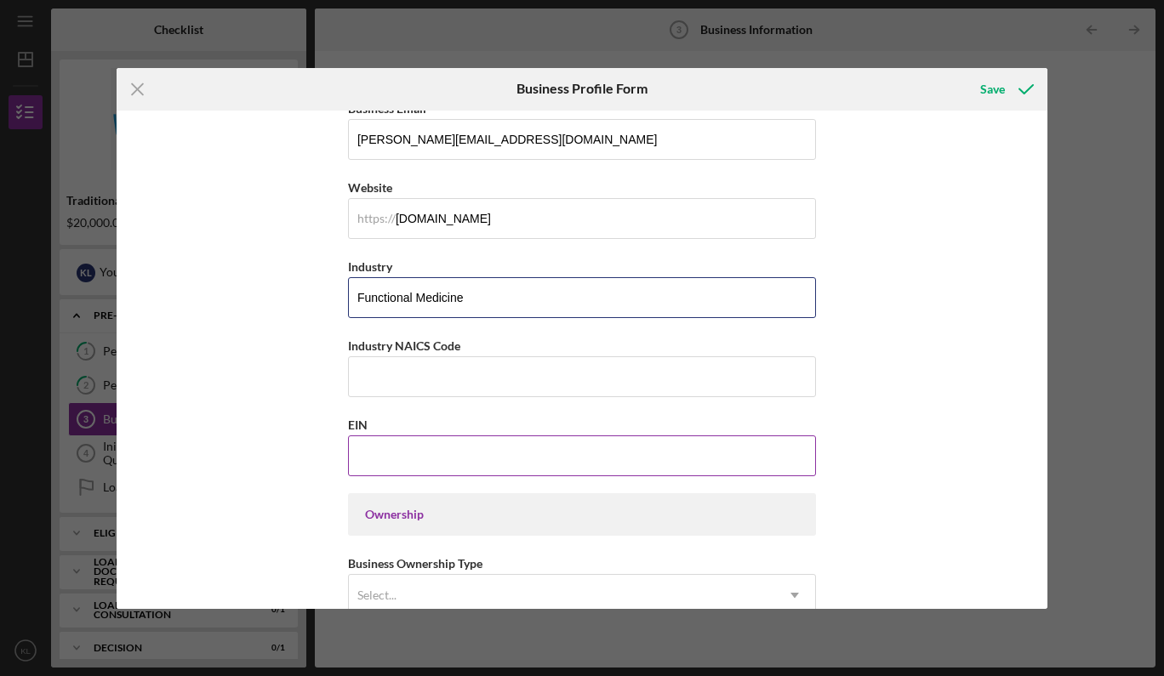
scroll to position [413, 0]
type input "Functional Medicine"
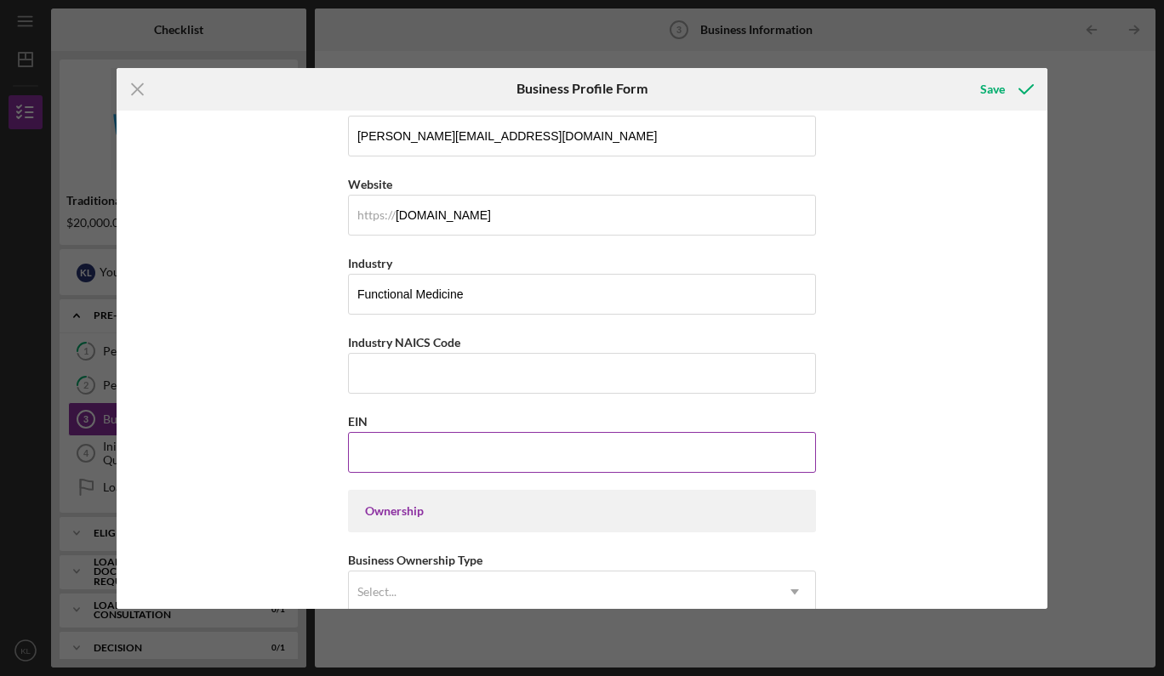
click at [438, 463] on input "EIN" at bounding box center [582, 452] width 468 height 41
drag, startPoint x: 420, startPoint y: 450, endPoint x: 342, endPoint y: 451, distance: 78.3
click at [342, 451] on div "Business Name [PERSON_NAME] Wellness DBA Business Start Date [DATE] Legal Struc…" at bounding box center [582, 360] width 931 height 499
paste input "1443228"
type input "[US_EMPLOYER_IDENTIFICATION_NUMBER]"
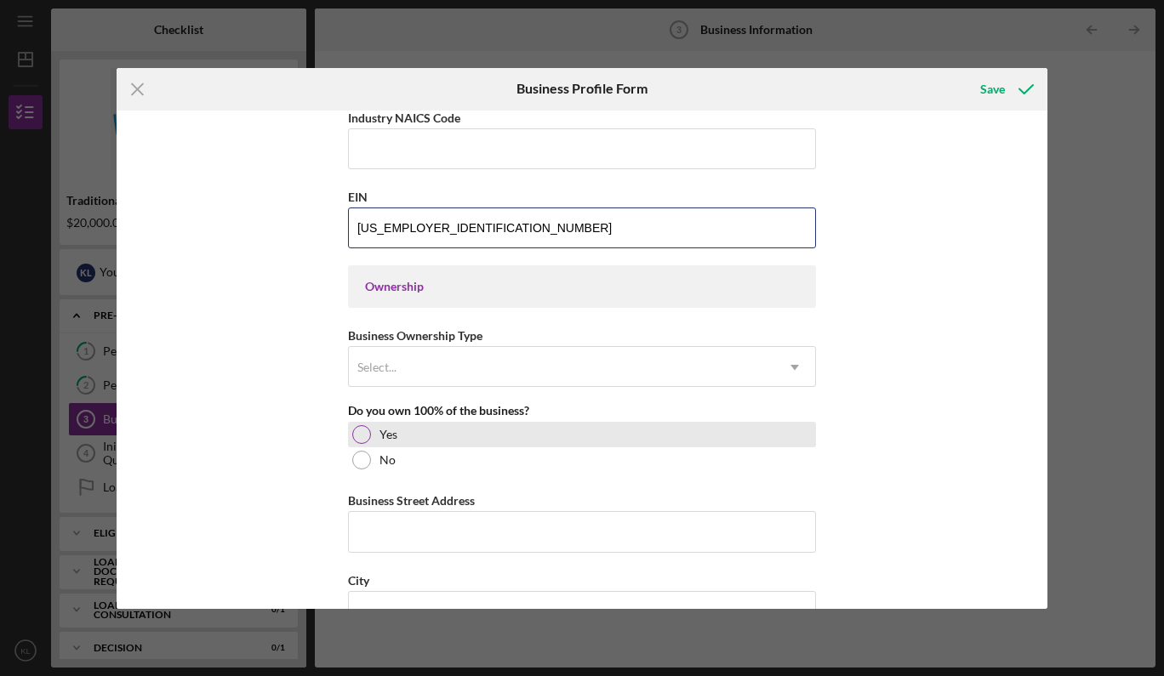
scroll to position [640, 0]
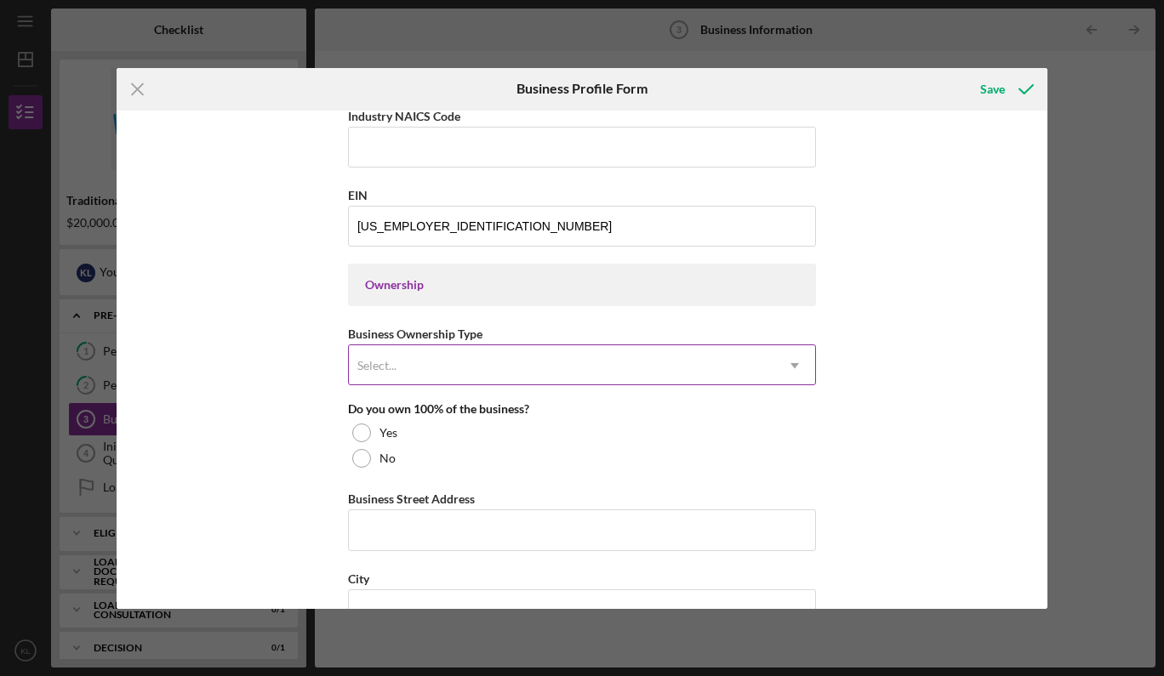
click at [430, 377] on div "Select..." at bounding box center [561, 365] width 425 height 39
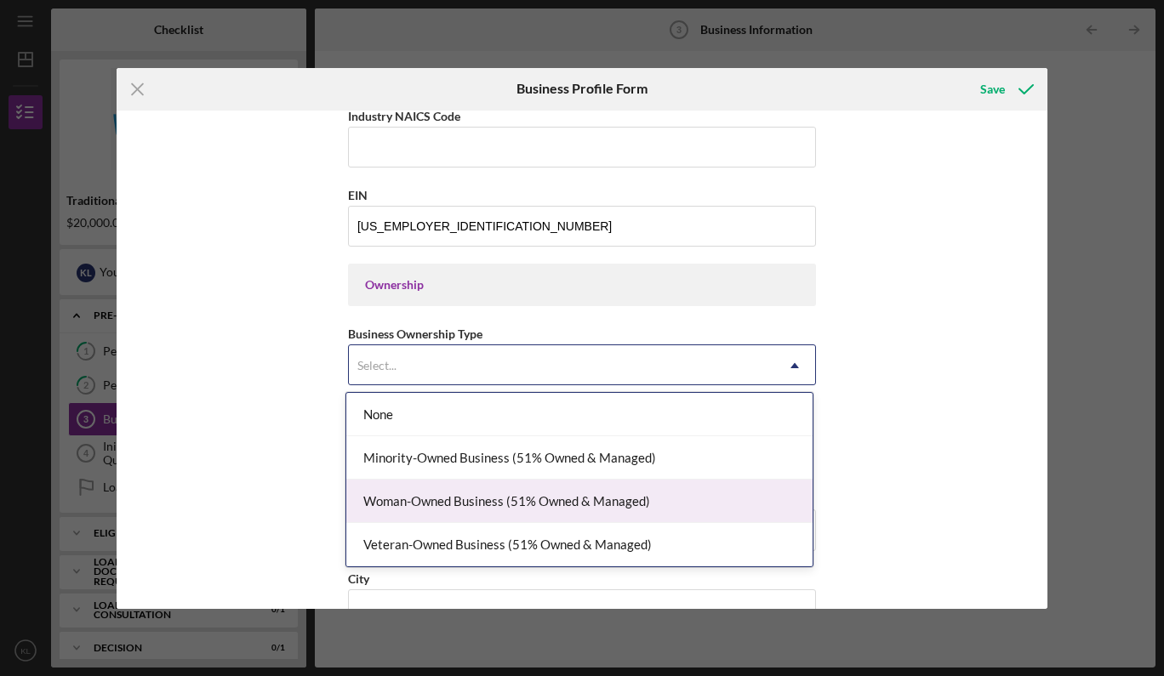
click at [432, 499] on div "Woman-Owned Business (51% Owned & Managed)" at bounding box center [579, 501] width 466 height 43
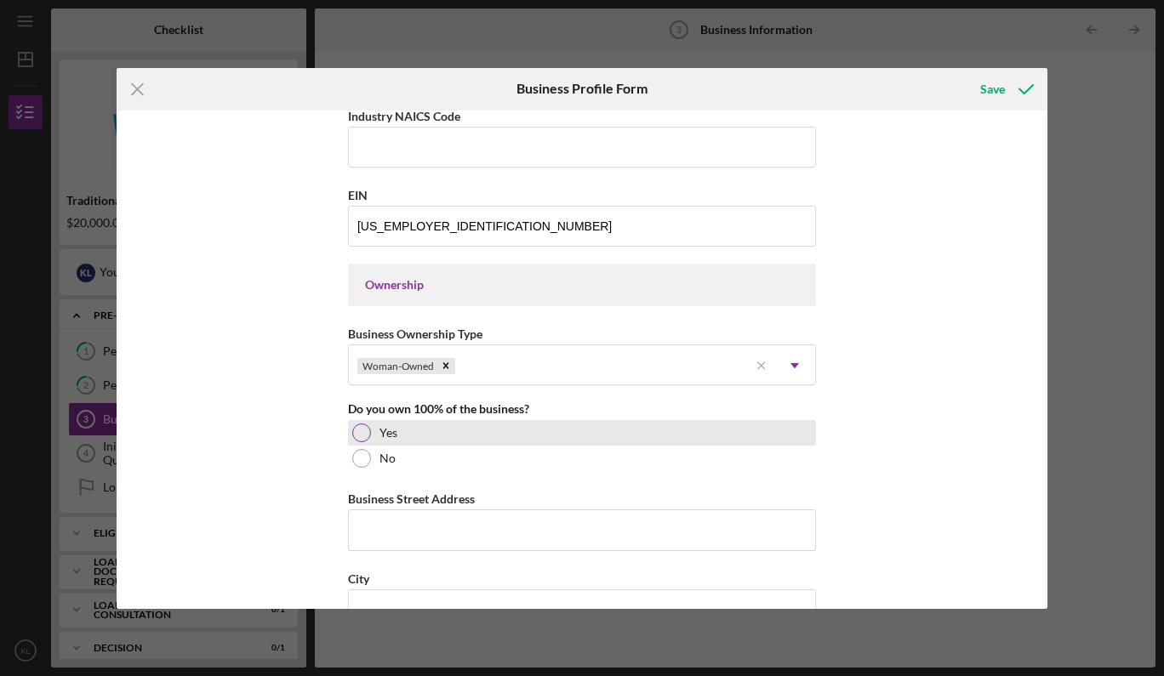
click at [361, 432] on div at bounding box center [361, 433] width 19 height 19
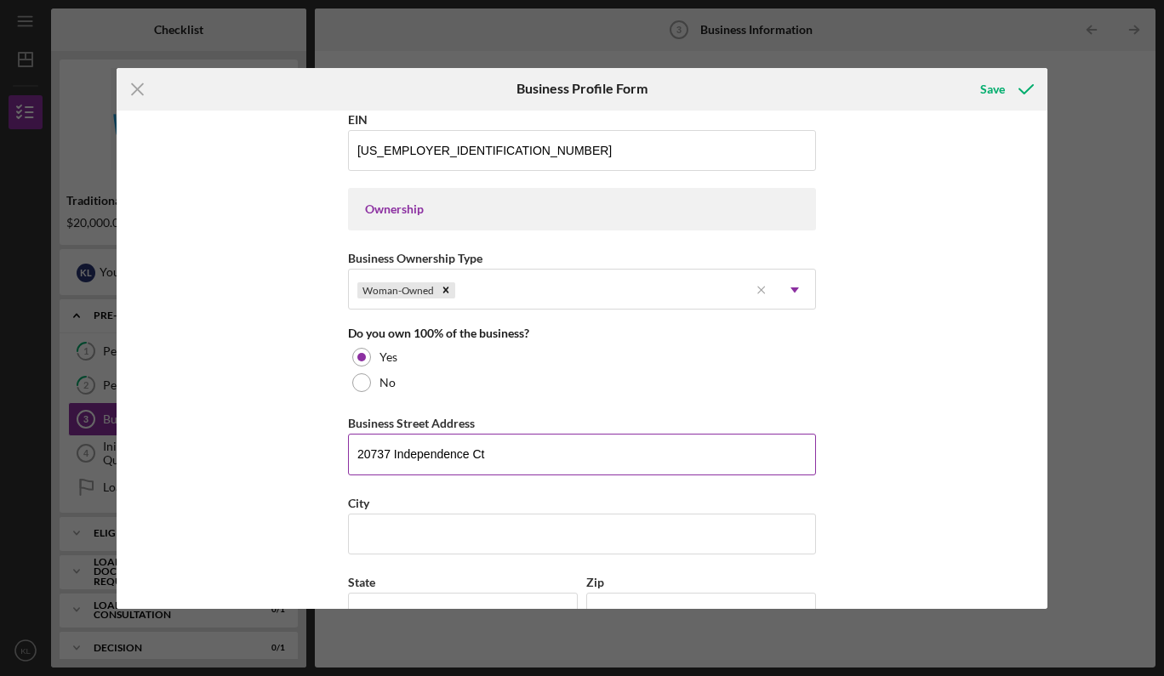
scroll to position [801, 0]
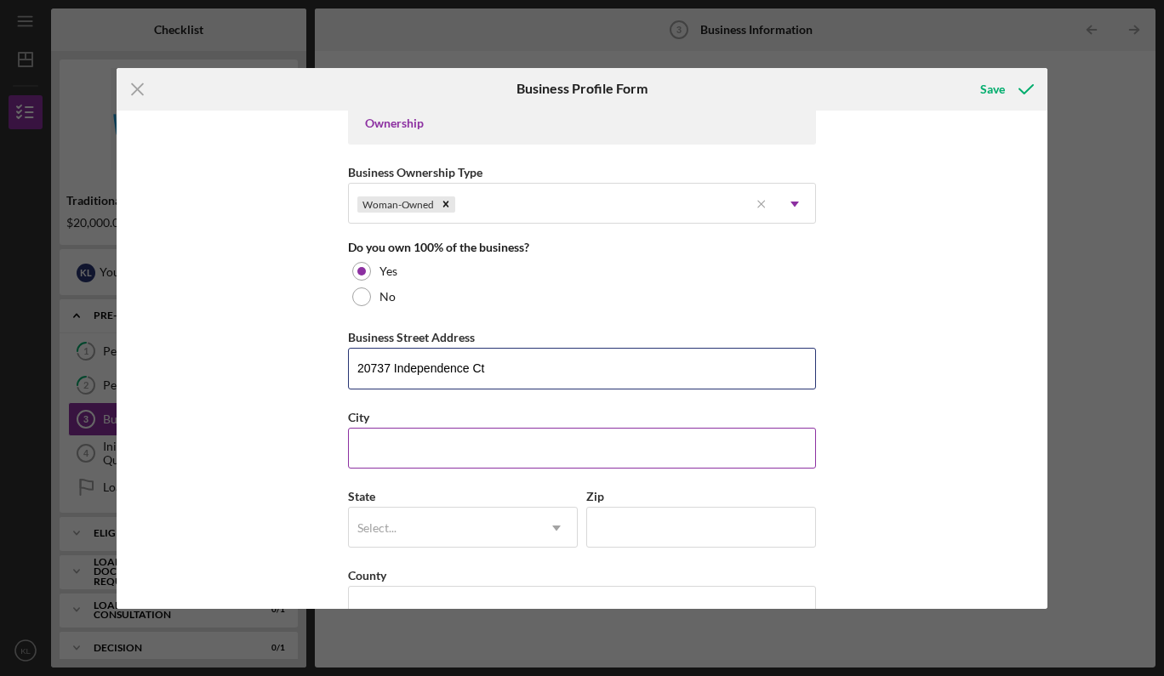
type input "20737 Independence Ct"
type input "[GEOGRAPHIC_DATA]"
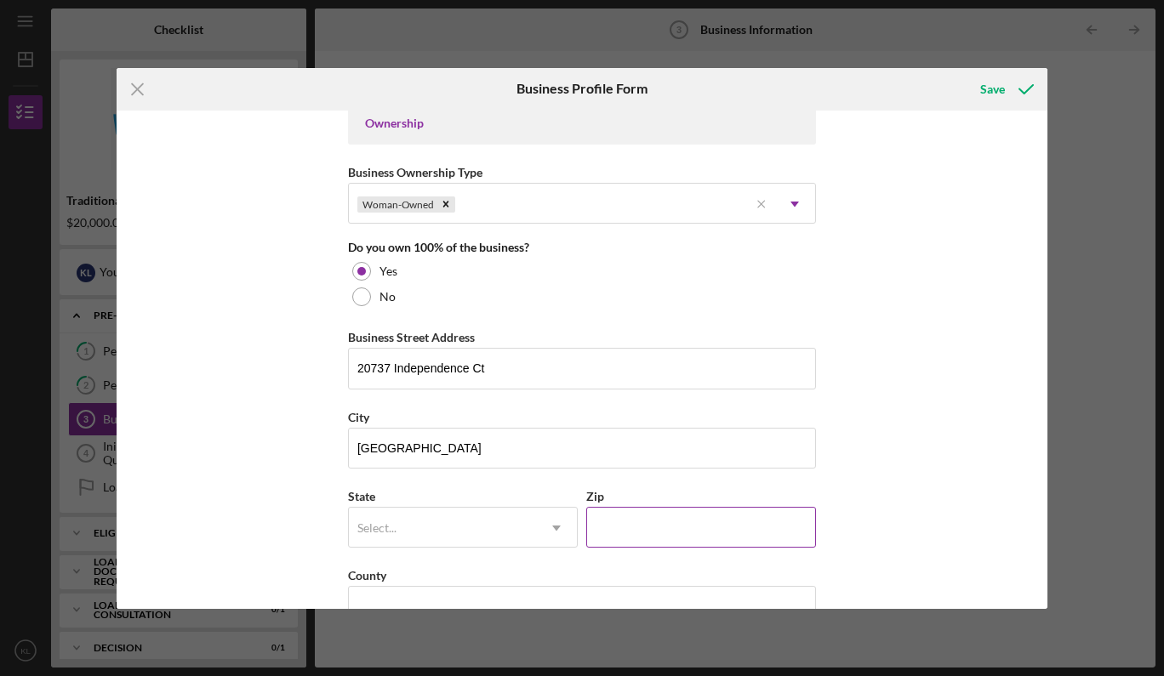
click at [594, 491] on label "Zip" at bounding box center [595, 496] width 18 height 14
click at [594, 507] on input "Zip" at bounding box center [701, 527] width 230 height 41
click at [508, 528] on div "Select..." at bounding box center [442, 528] width 187 height 39
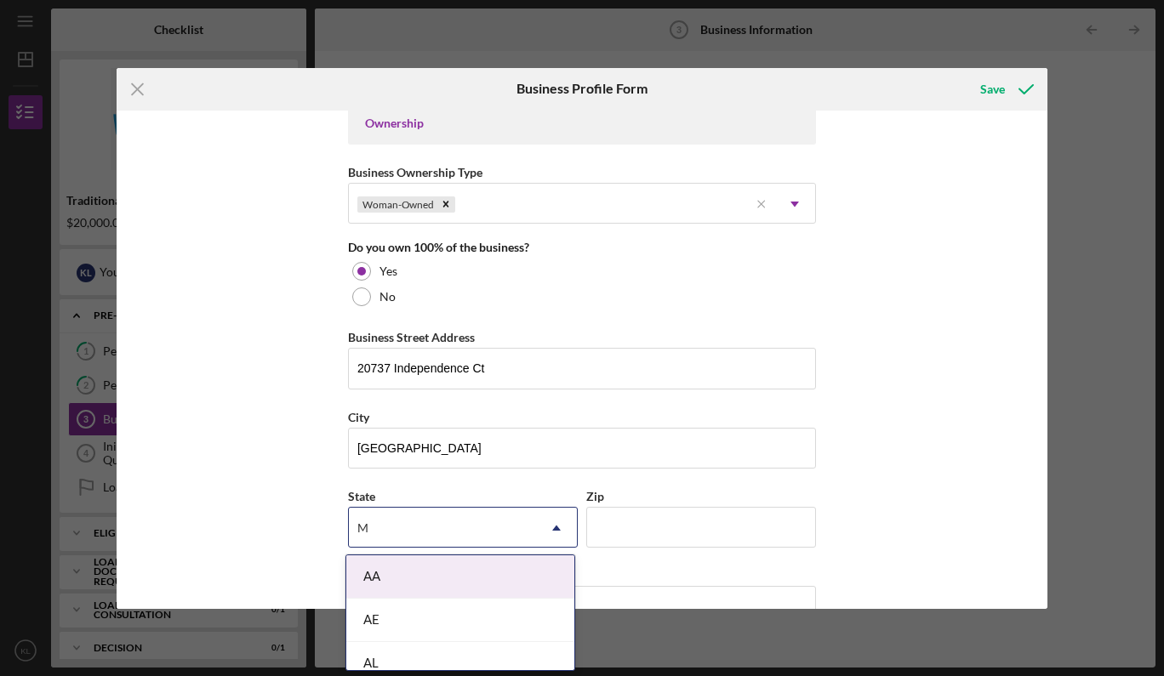
type input "Mn"
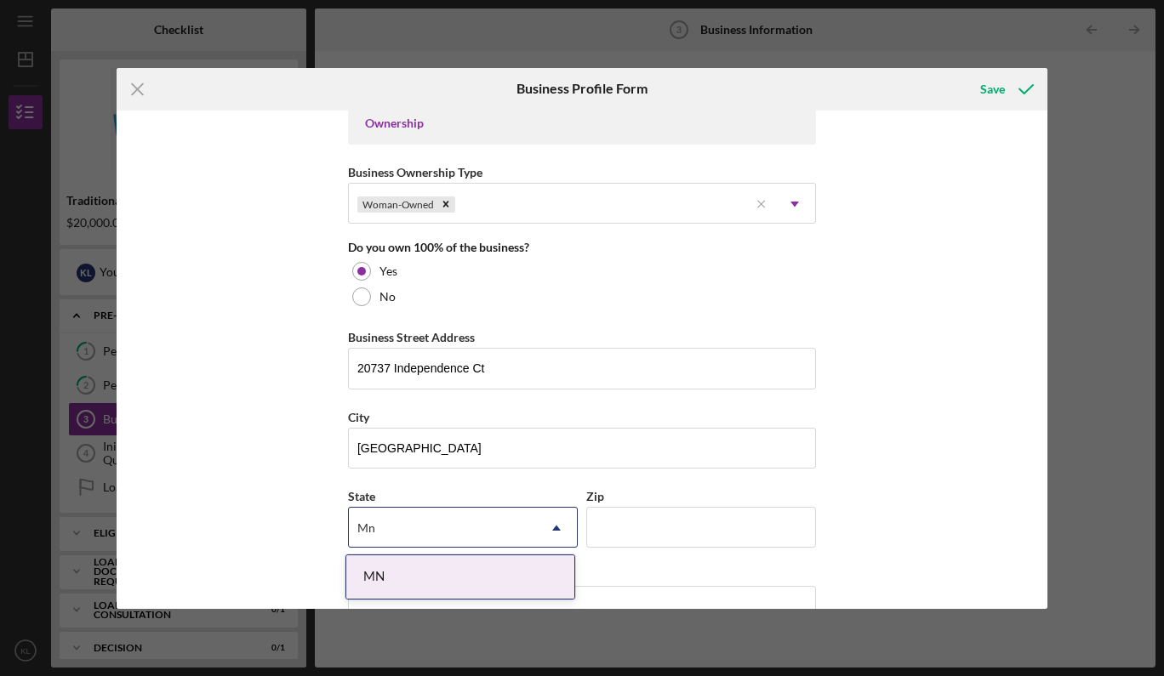
click at [473, 560] on div "MN" at bounding box center [460, 576] width 228 height 43
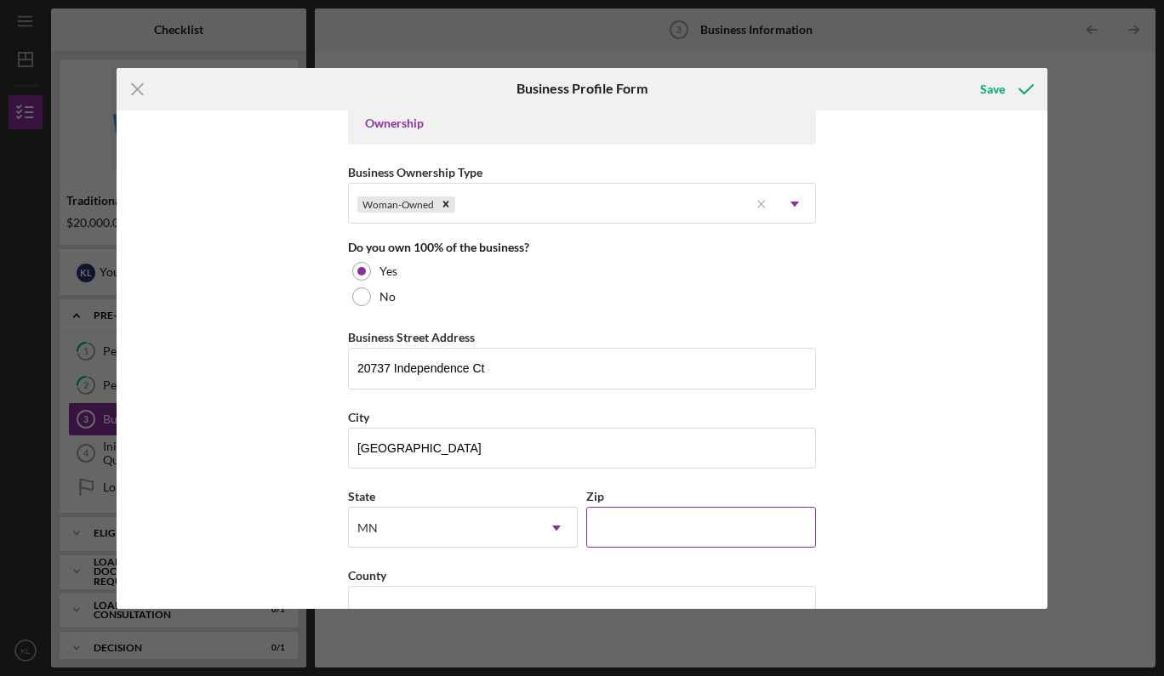
click at [640, 525] on input "Zip" at bounding box center [701, 527] width 230 height 41
type input "55044"
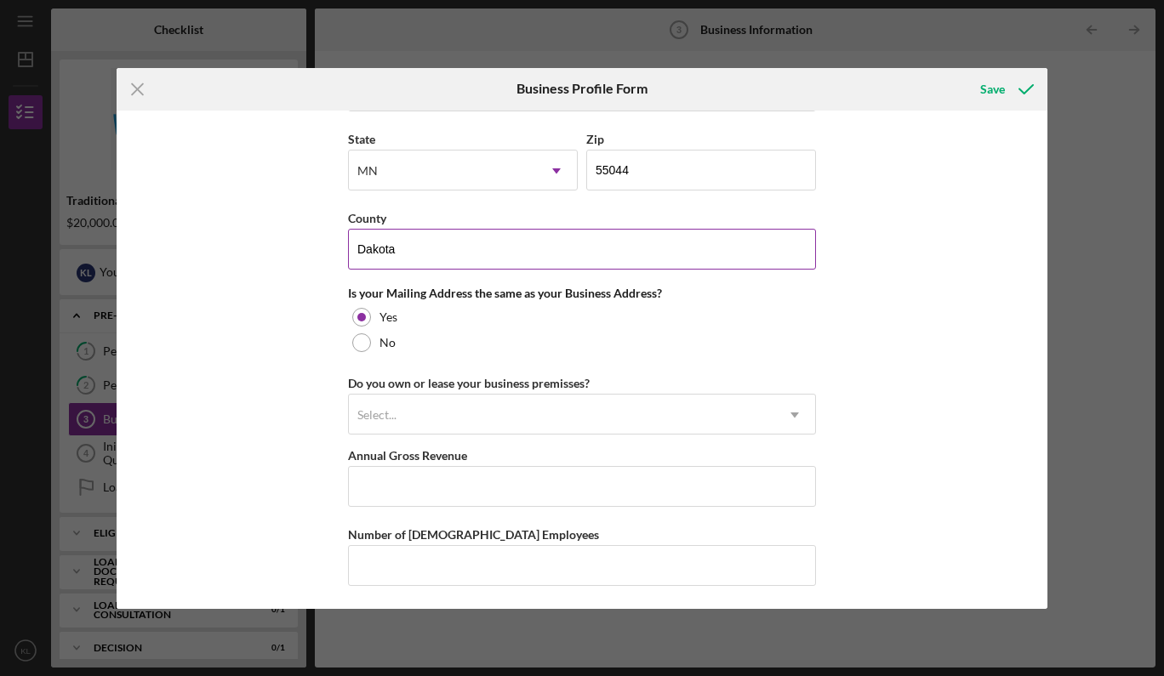
scroll to position [1164, 0]
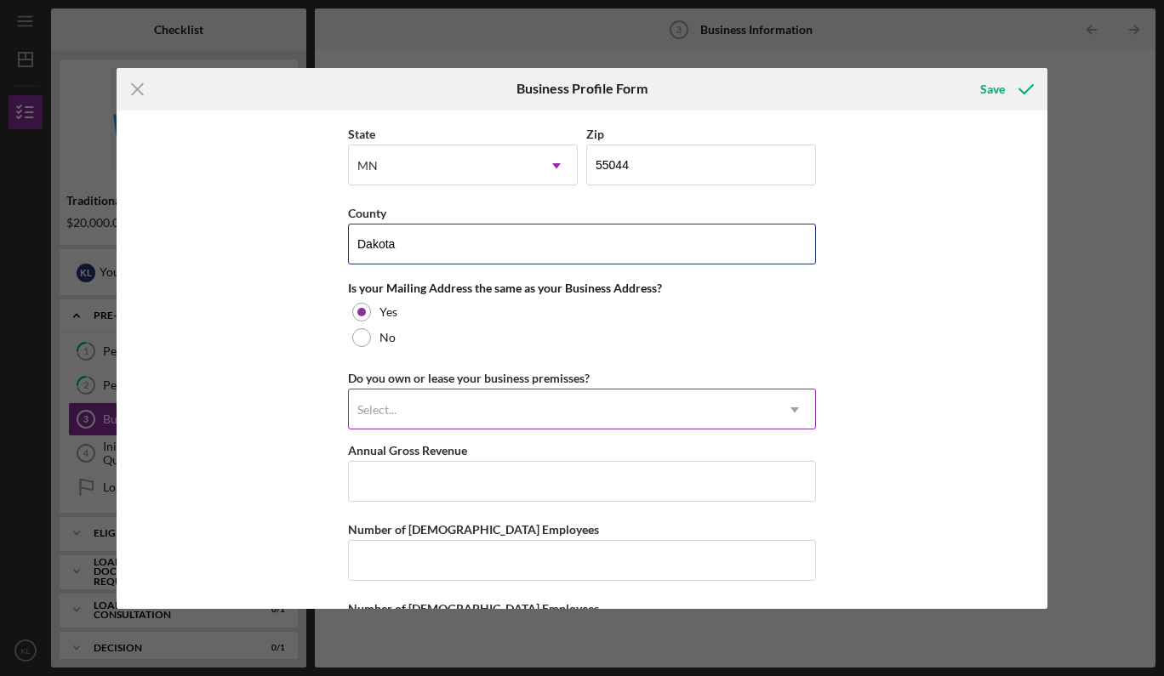
type input "Dakota"
click at [511, 405] on div "Select..." at bounding box center [561, 409] width 425 height 39
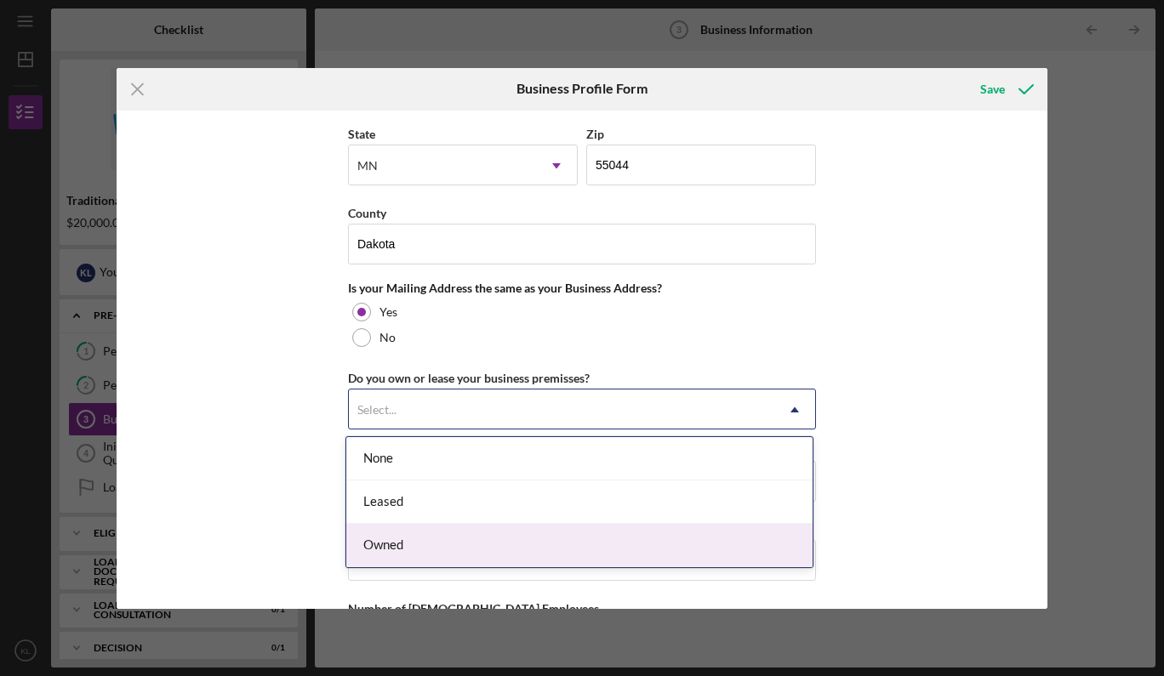
click at [469, 545] on div "Owned" at bounding box center [579, 545] width 466 height 43
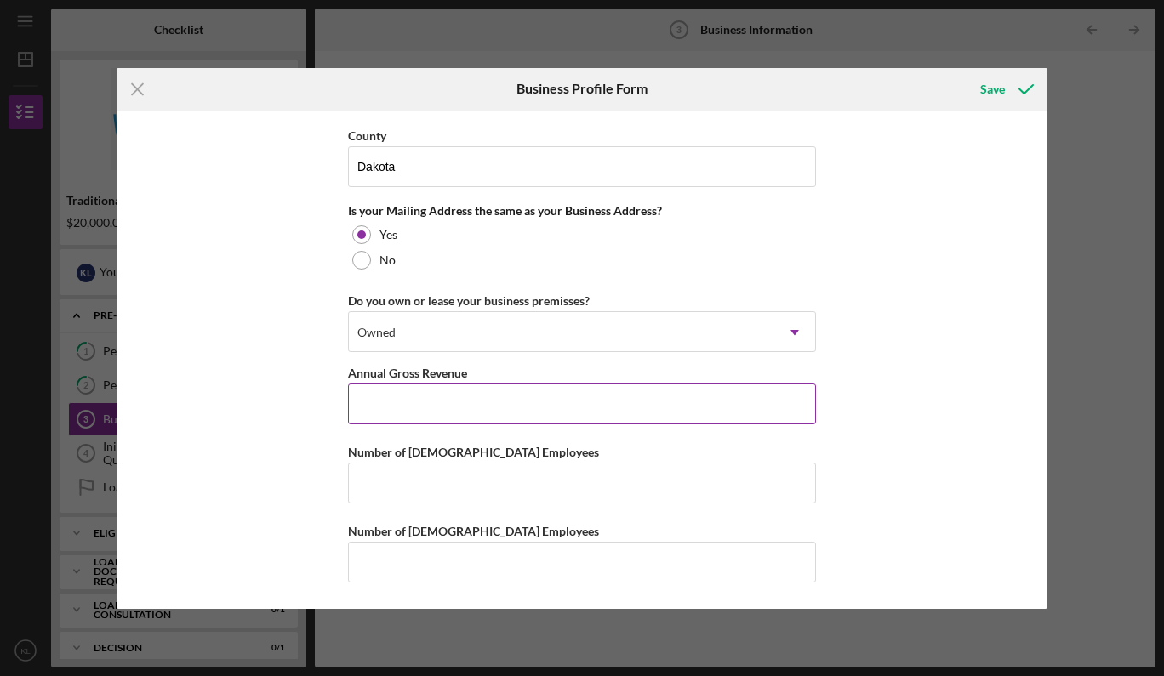
scroll to position [1241, 0]
click at [497, 404] on input "Annual Gross Revenue" at bounding box center [582, 404] width 468 height 41
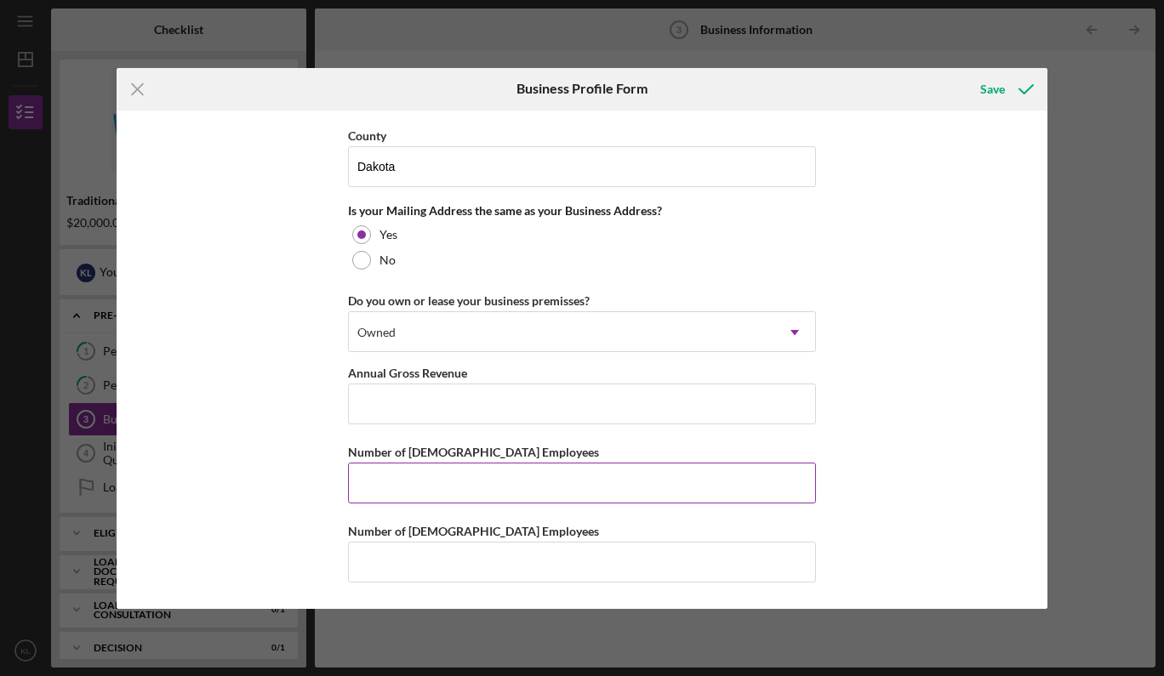
click at [479, 487] on input "Number of [DEMOGRAPHIC_DATA] Employees" at bounding box center [582, 483] width 468 height 41
type input "1"
click at [472, 560] on input "Number of [DEMOGRAPHIC_DATA] Employees" at bounding box center [582, 562] width 468 height 41
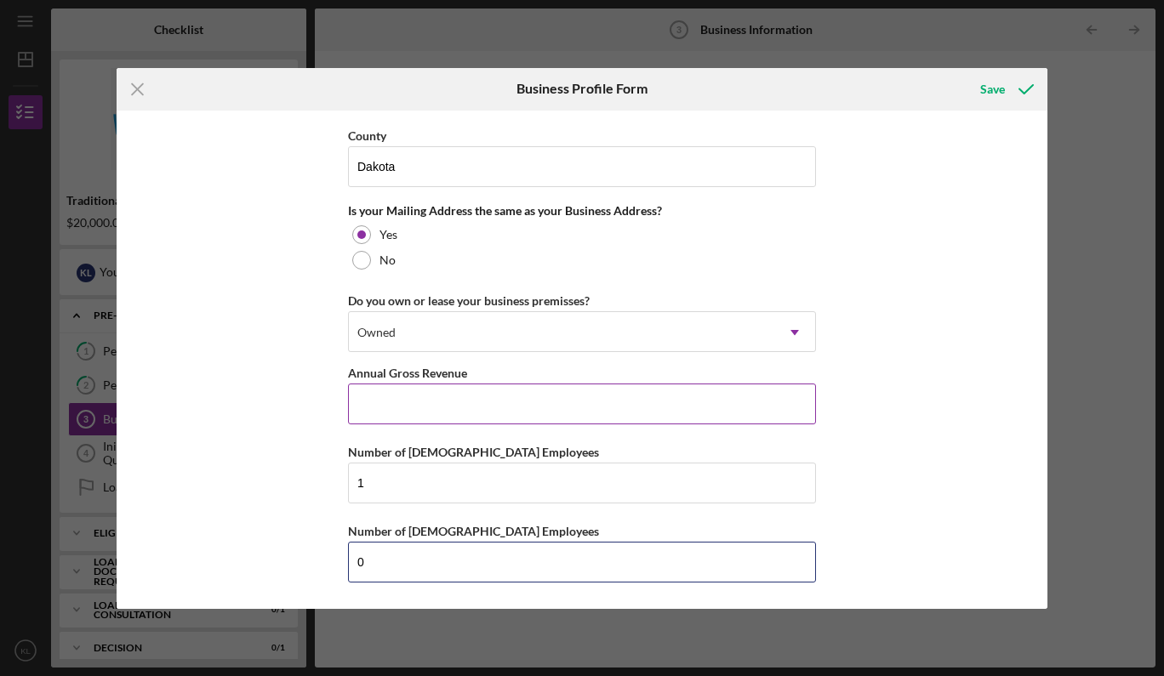
type input "0"
click at [442, 405] on input "Annual Gross Revenue" at bounding box center [582, 404] width 468 height 41
type input "$2"
type input "$24,000"
click at [997, 89] on div "Save" at bounding box center [992, 89] width 25 height 34
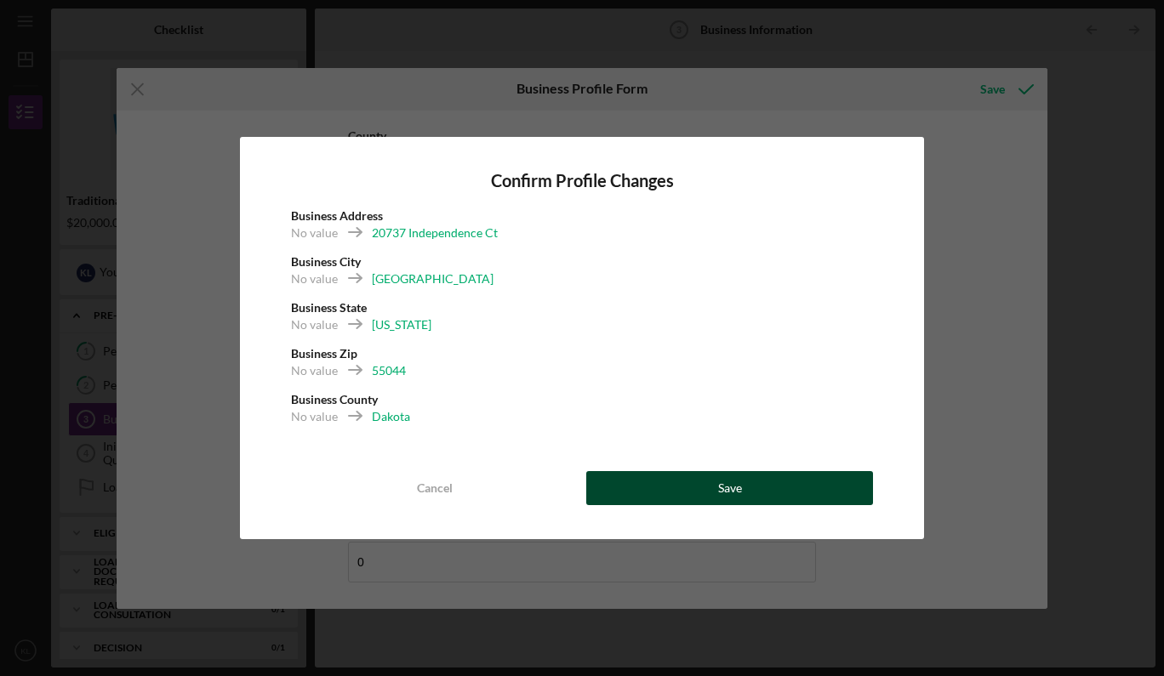
click at [732, 487] on div "Save" at bounding box center [730, 488] width 24 height 34
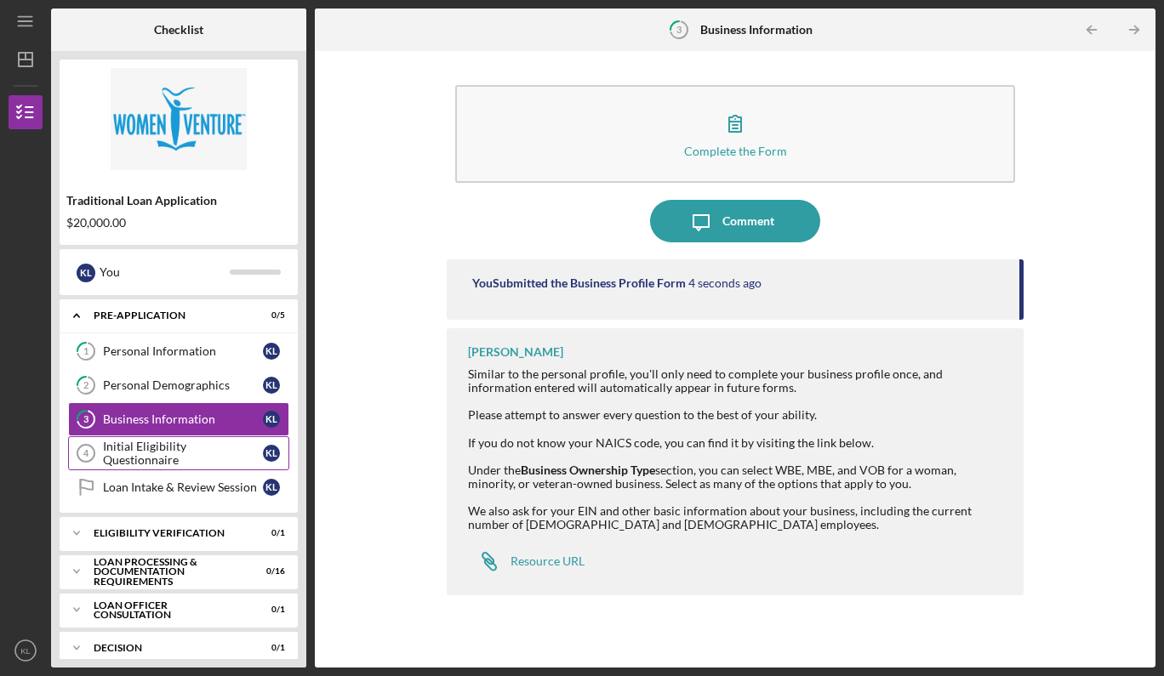
click at [196, 452] on div "Initial Eligibility Questionnaire" at bounding box center [183, 453] width 160 height 27
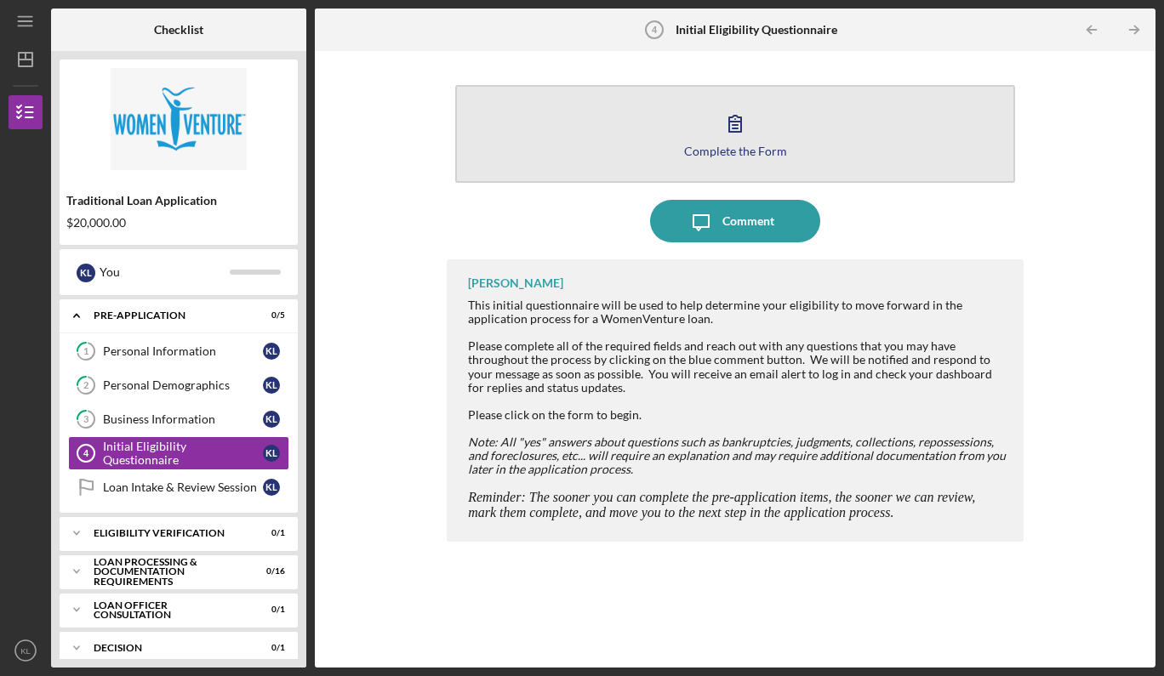
click at [783, 153] on button "Complete the Form Form" at bounding box center [735, 134] width 560 height 98
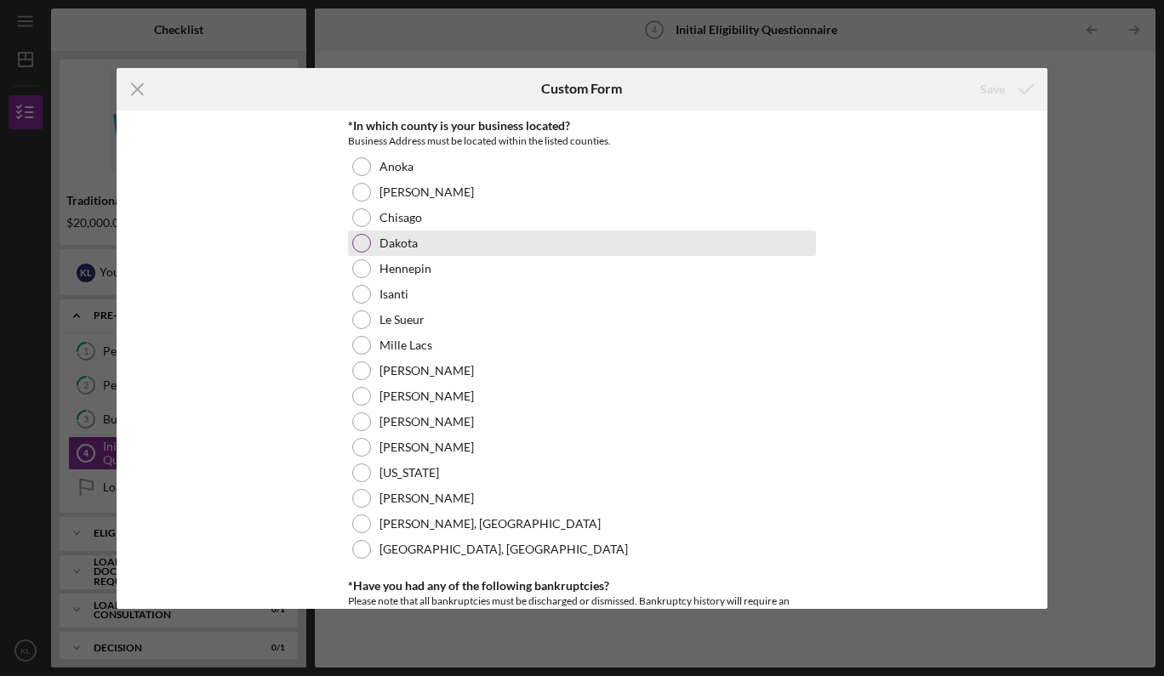
click at [361, 246] on div at bounding box center [361, 243] width 19 height 19
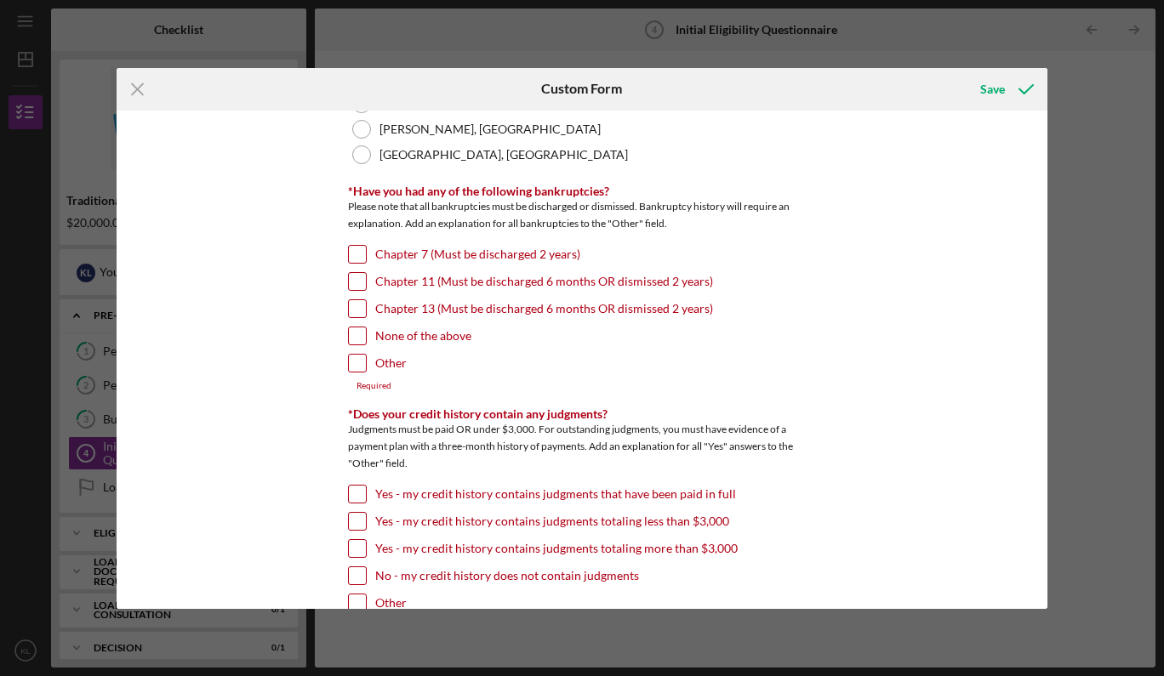
scroll to position [399, 0]
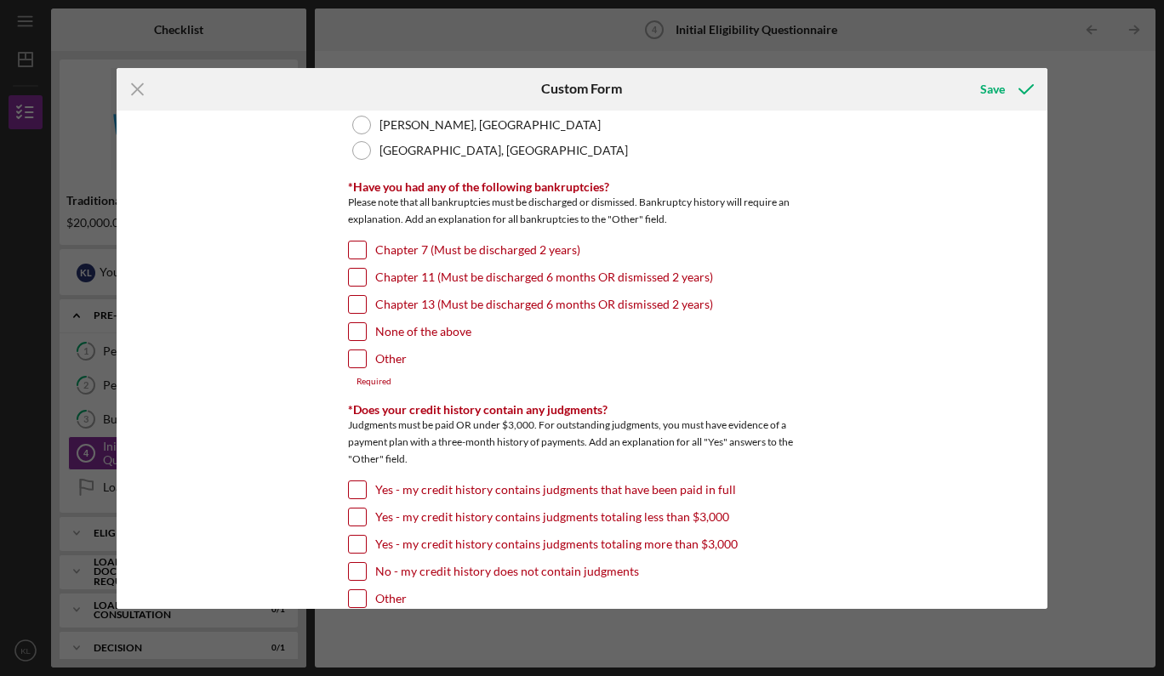
click at [353, 249] on input "Chapter 7 (Must be discharged 2 years)" at bounding box center [357, 250] width 17 height 17
checkbox input "true"
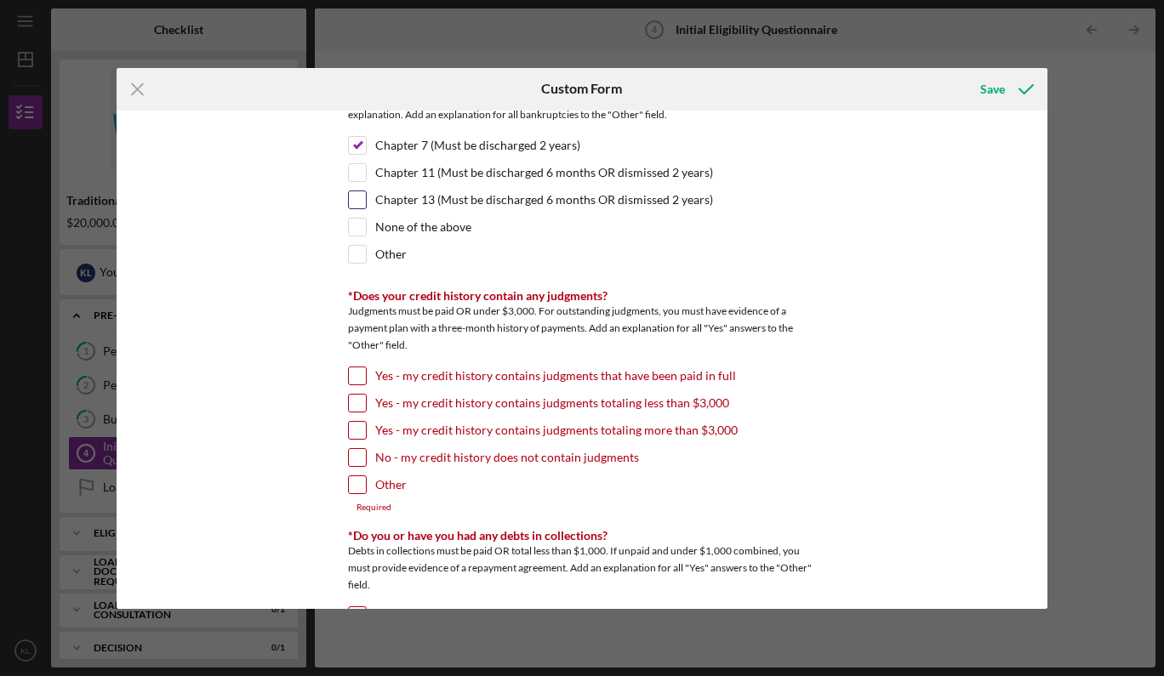
scroll to position [556, 0]
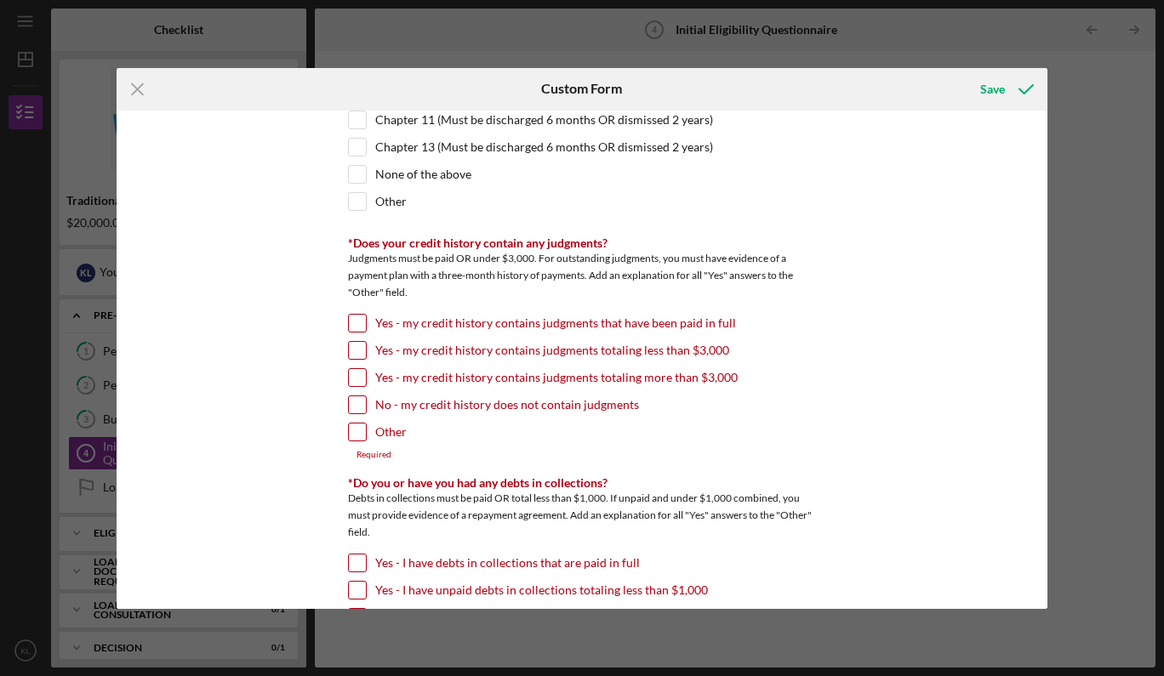
click at [353, 405] on input "No - my credit history does not contain judgments" at bounding box center [357, 404] width 17 height 17
checkbox input "true"
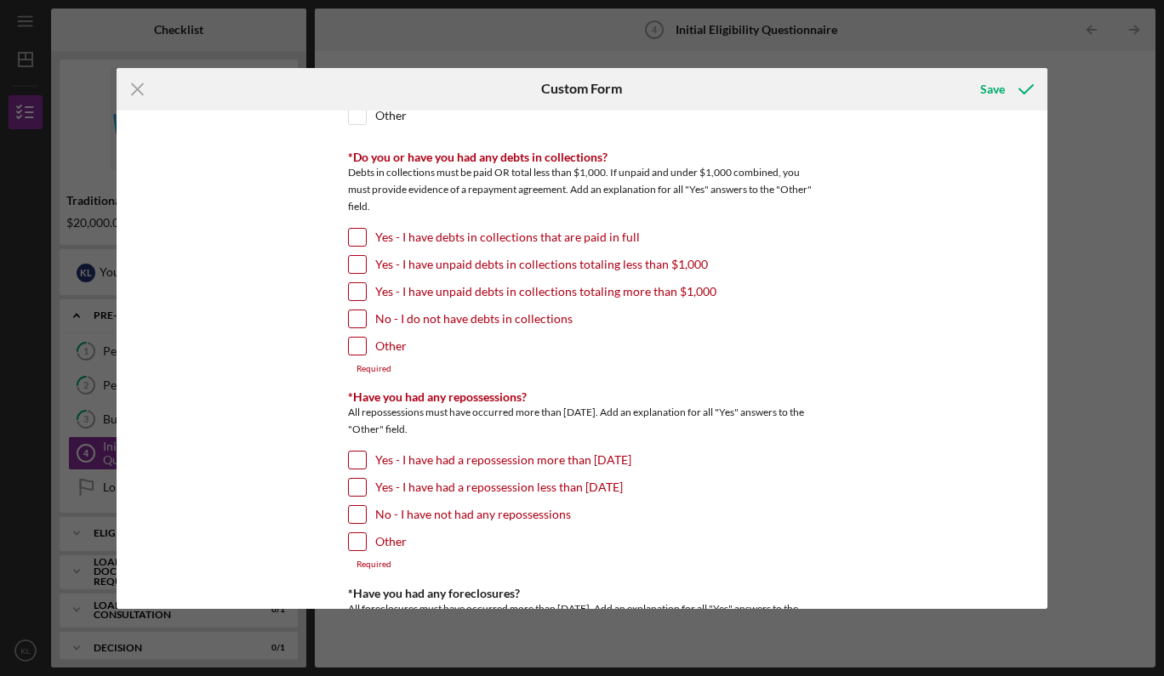
scroll to position [874, 0]
click at [358, 319] on input "No - I do not have debts in collections" at bounding box center [357, 318] width 17 height 17
checkbox input "true"
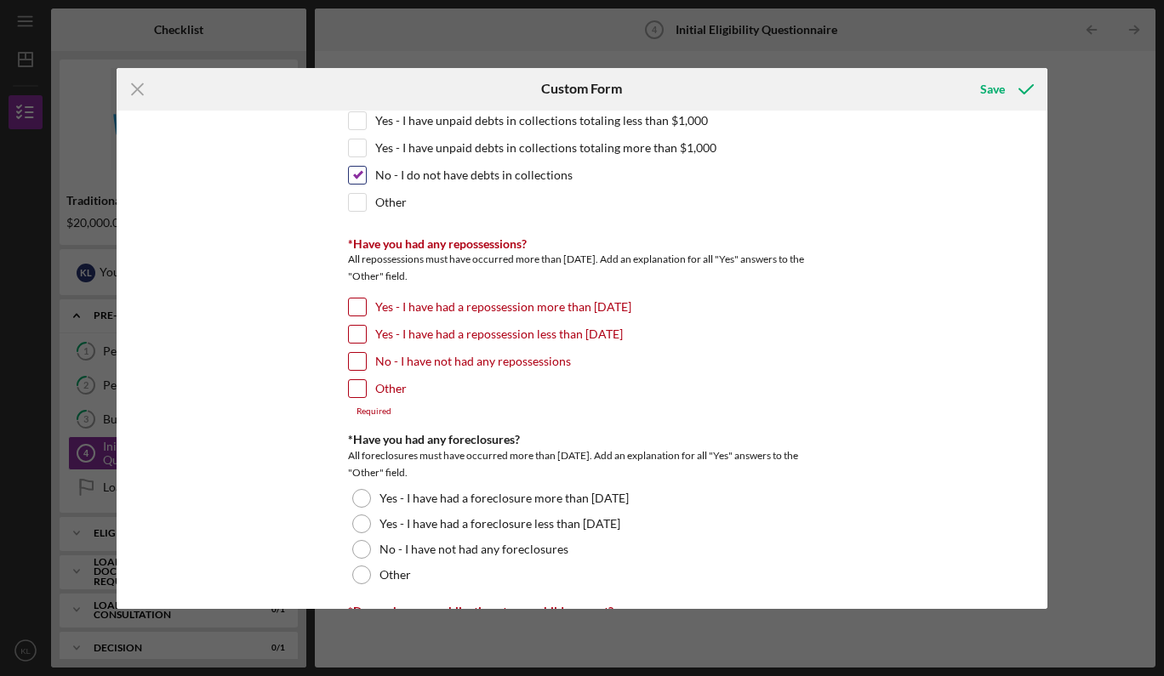
scroll to position [1021, 0]
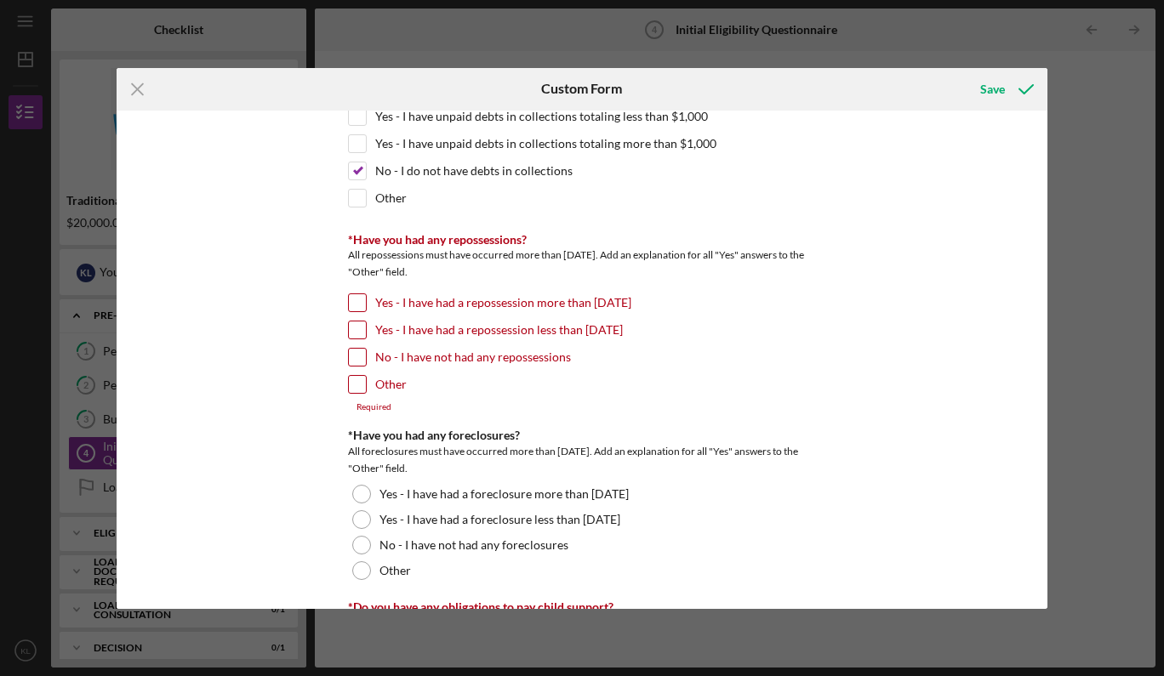
click at [353, 358] on input "No - I have not had any repossessions" at bounding box center [357, 357] width 17 height 17
checkbox input "true"
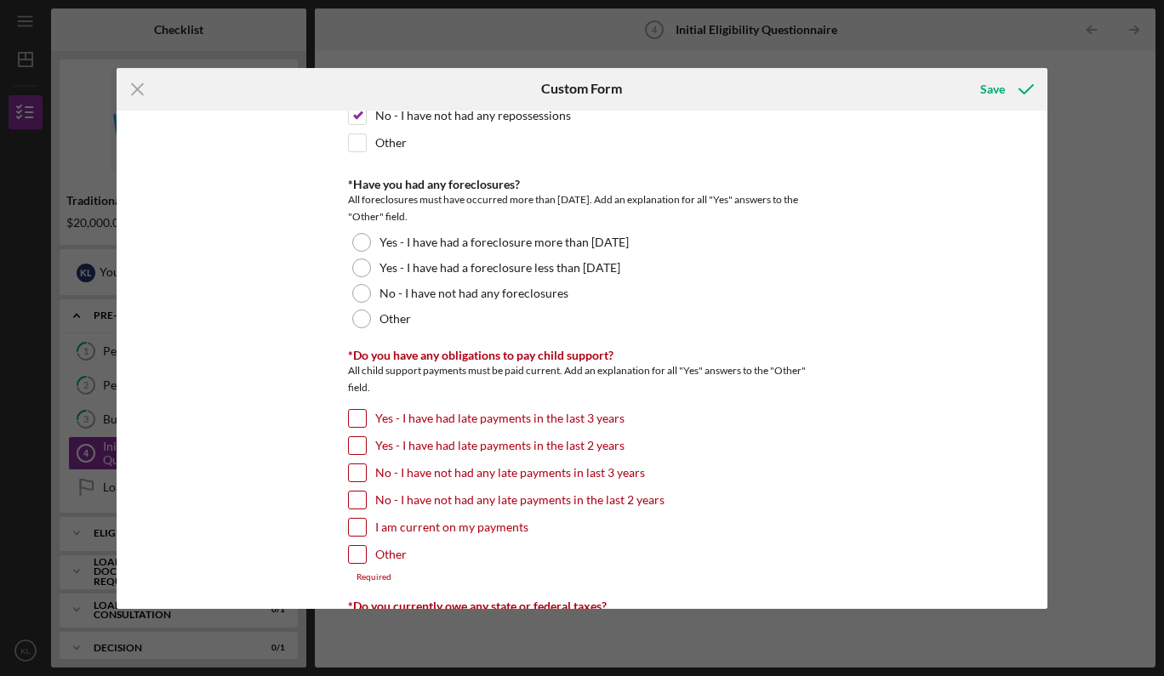
scroll to position [1275, 0]
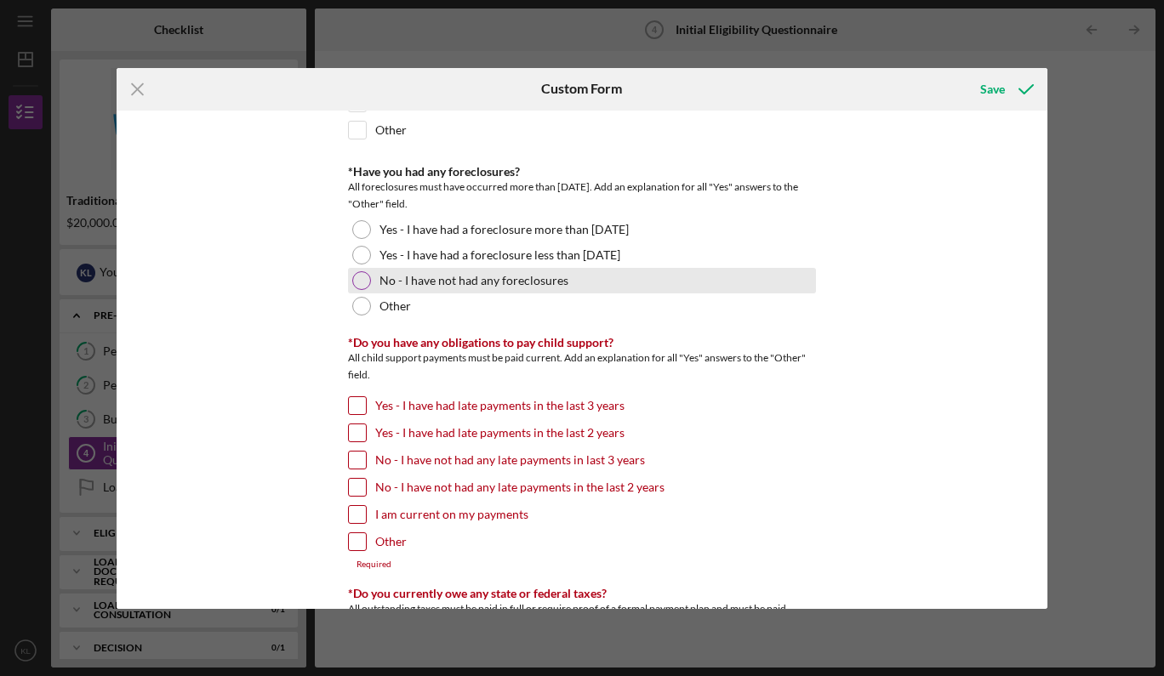
click at [357, 276] on div at bounding box center [361, 280] width 19 height 19
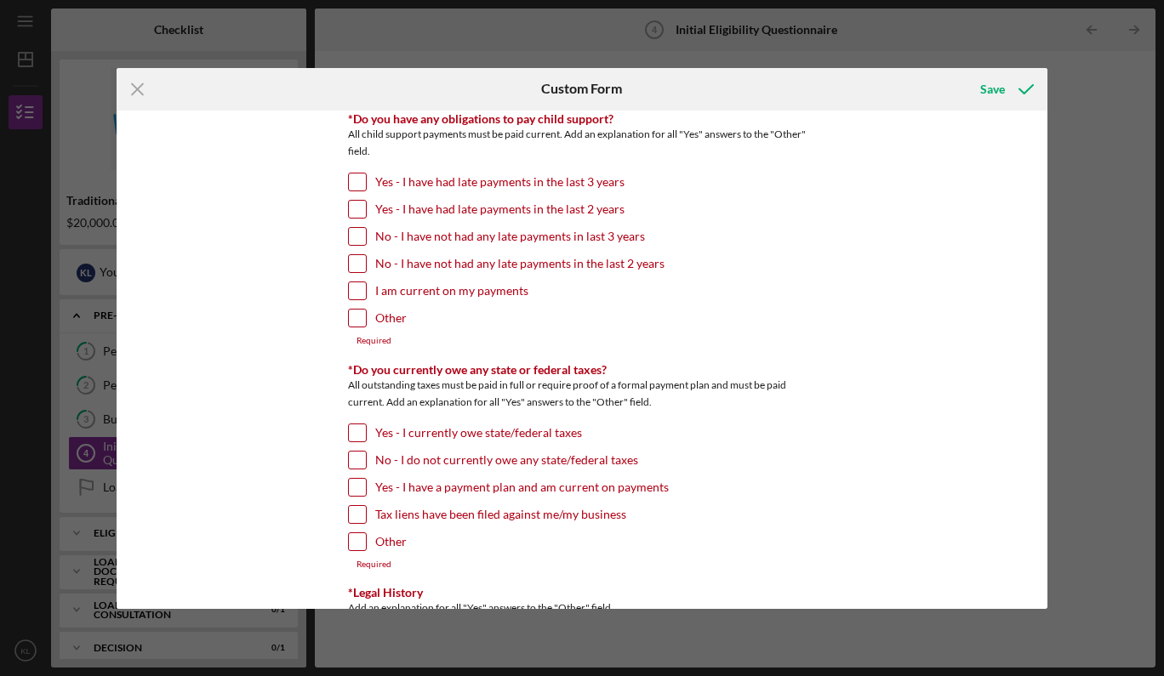
scroll to position [1492, 0]
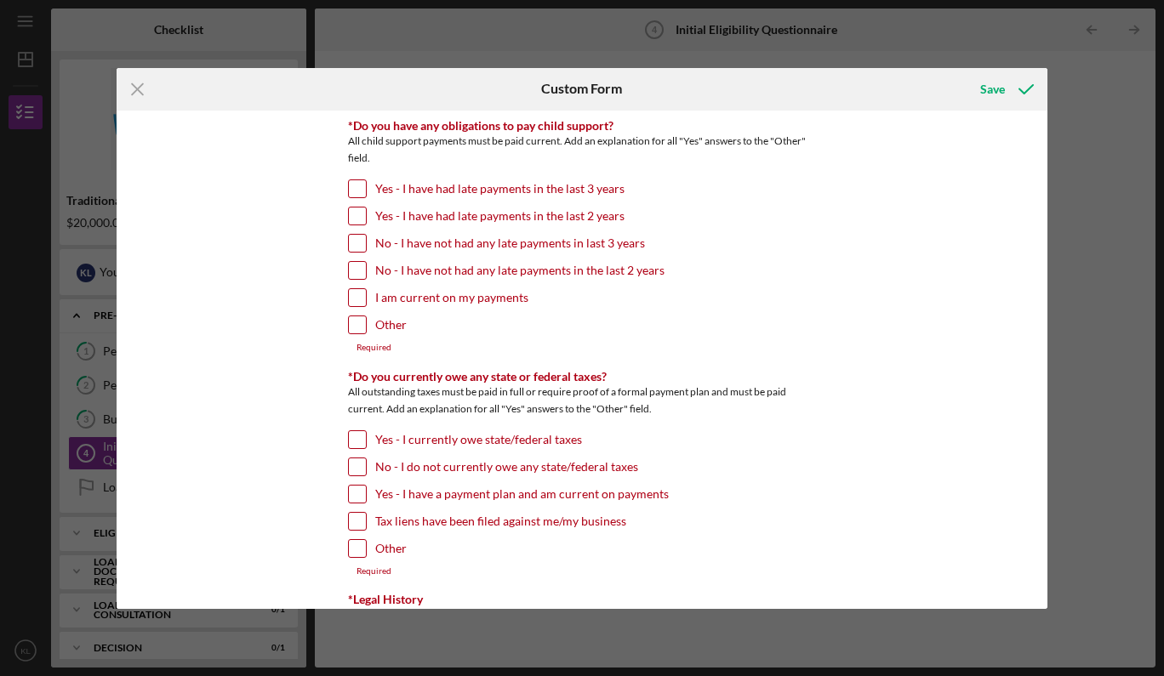
click at [358, 293] on input "I am current on my payments" at bounding box center [357, 297] width 17 height 17
checkbox input "true"
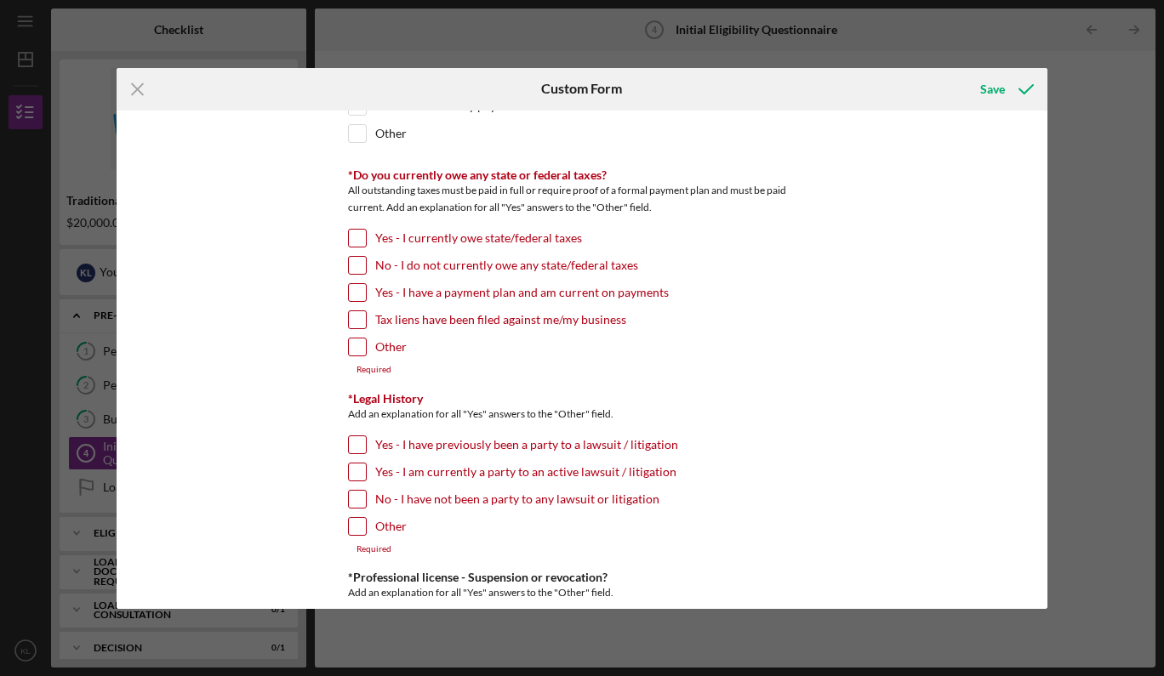
scroll to position [1684, 0]
click at [353, 232] on input "Yes - I currently owe state/federal taxes" at bounding box center [357, 237] width 17 height 17
checkbox input "true"
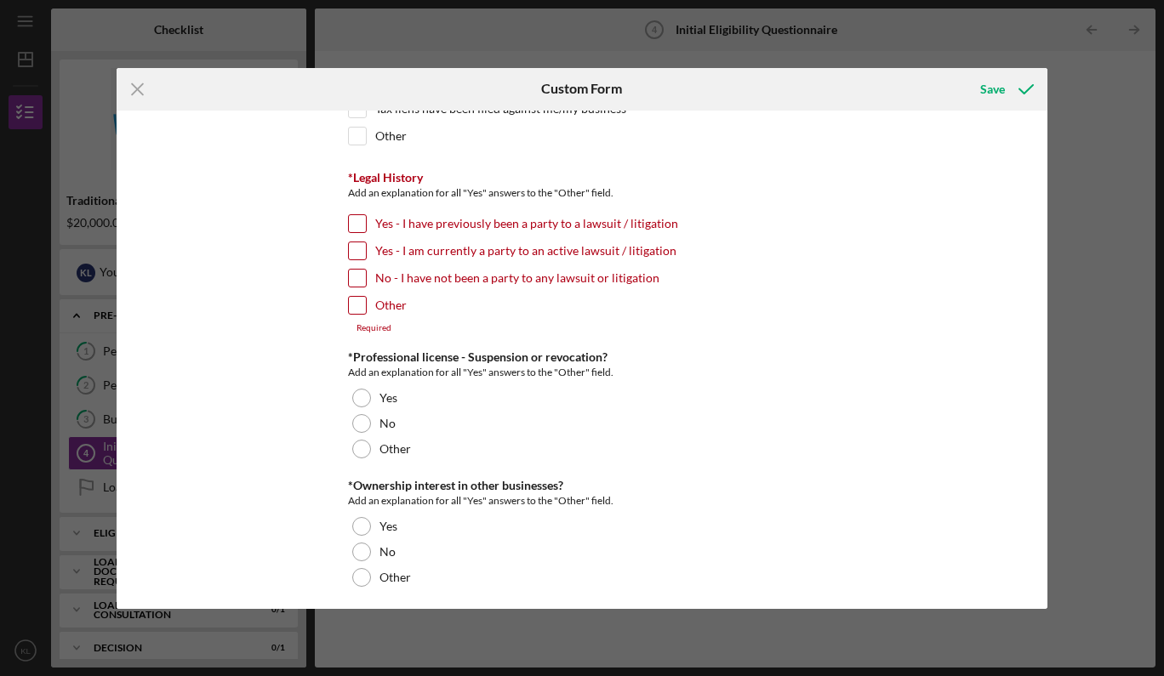
scroll to position [1895, 0]
click at [356, 274] on input "No - I have not been a party to any lawsuit or litigation" at bounding box center [357, 277] width 17 height 17
checkbox input "true"
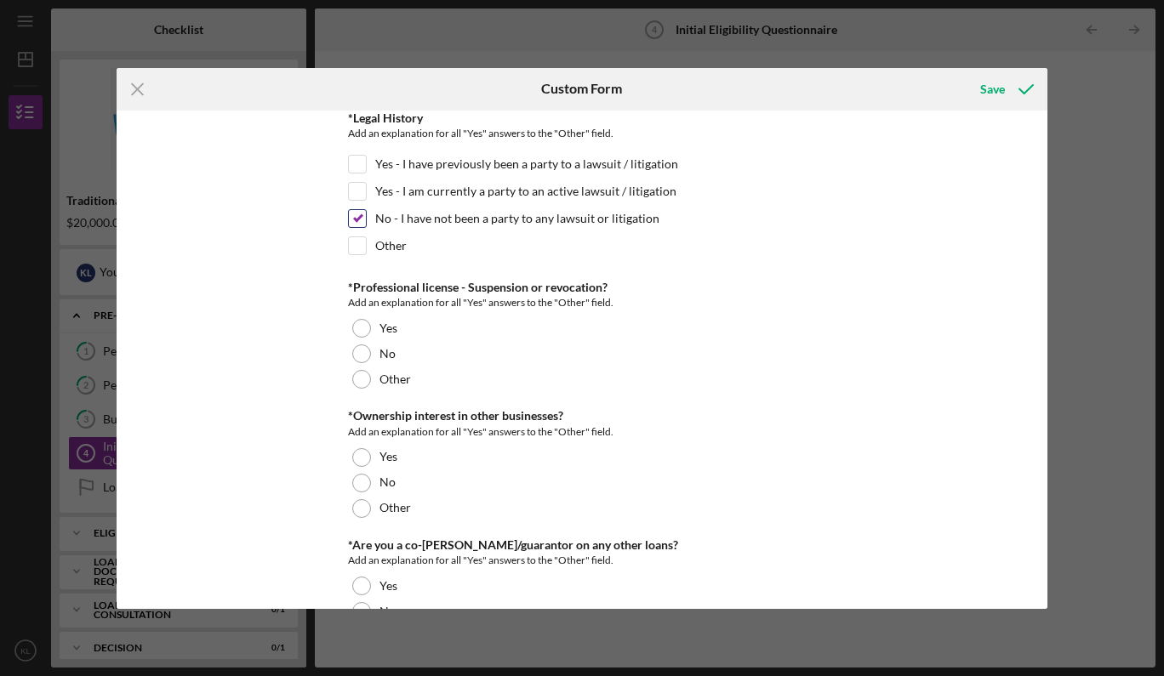
scroll to position [1970, 0]
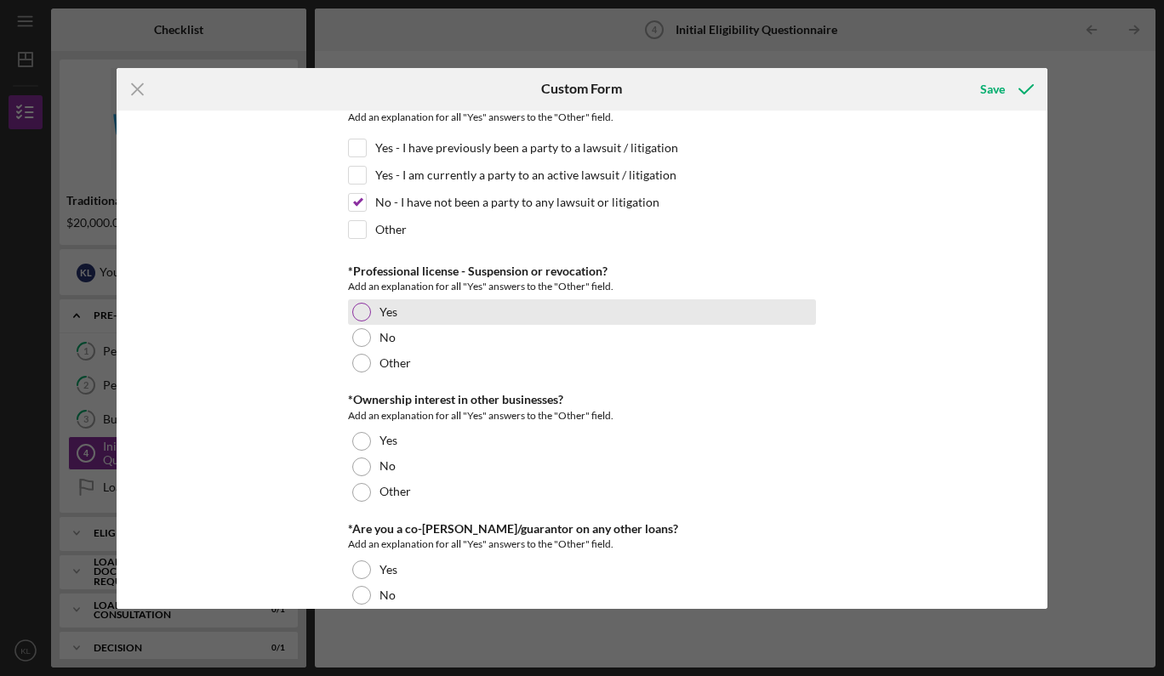
click at [356, 313] on div at bounding box center [361, 312] width 19 height 19
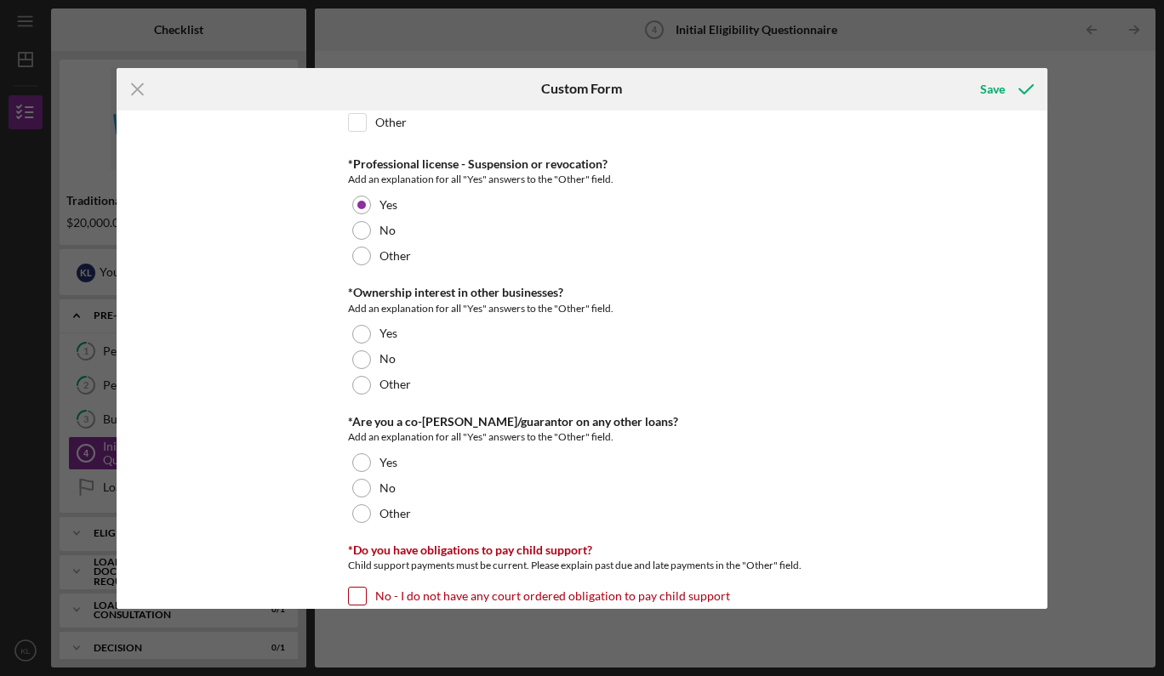
scroll to position [2103, 0]
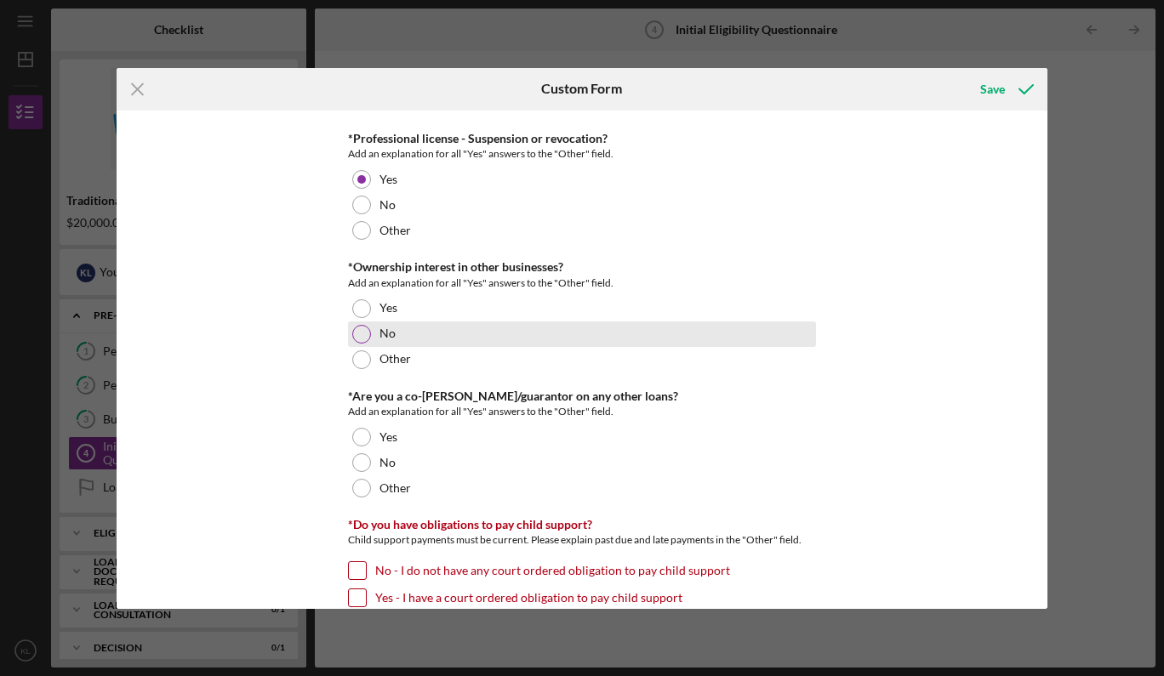
click at [362, 337] on div at bounding box center [361, 334] width 19 height 19
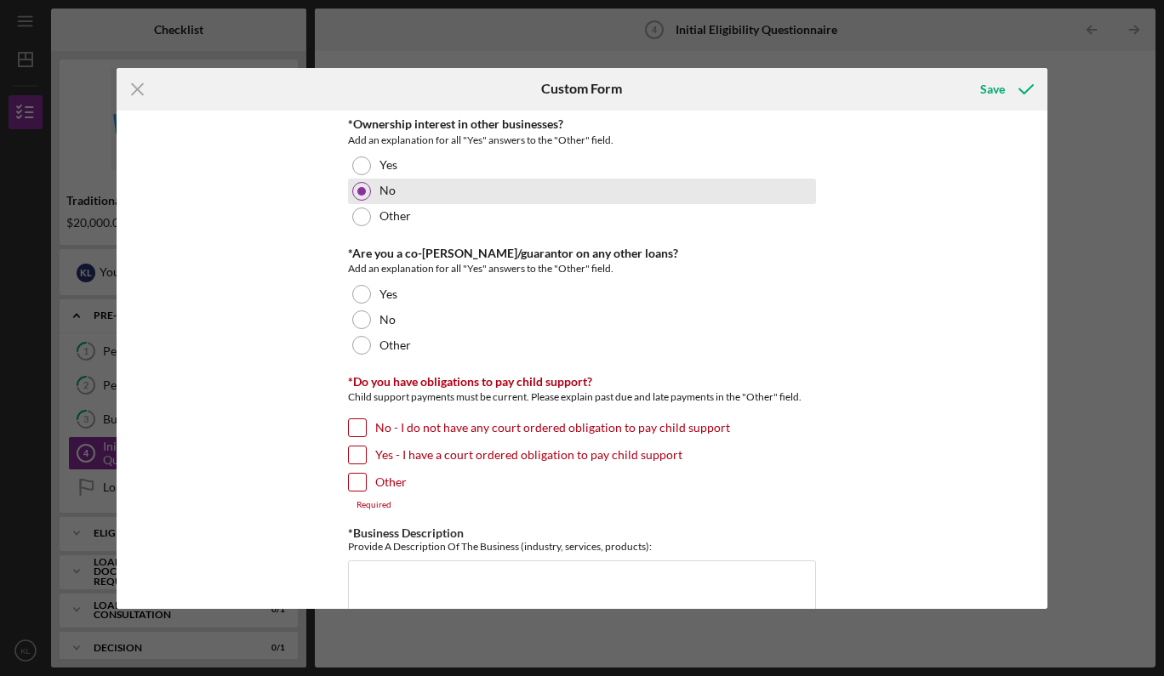
scroll to position [2263, 0]
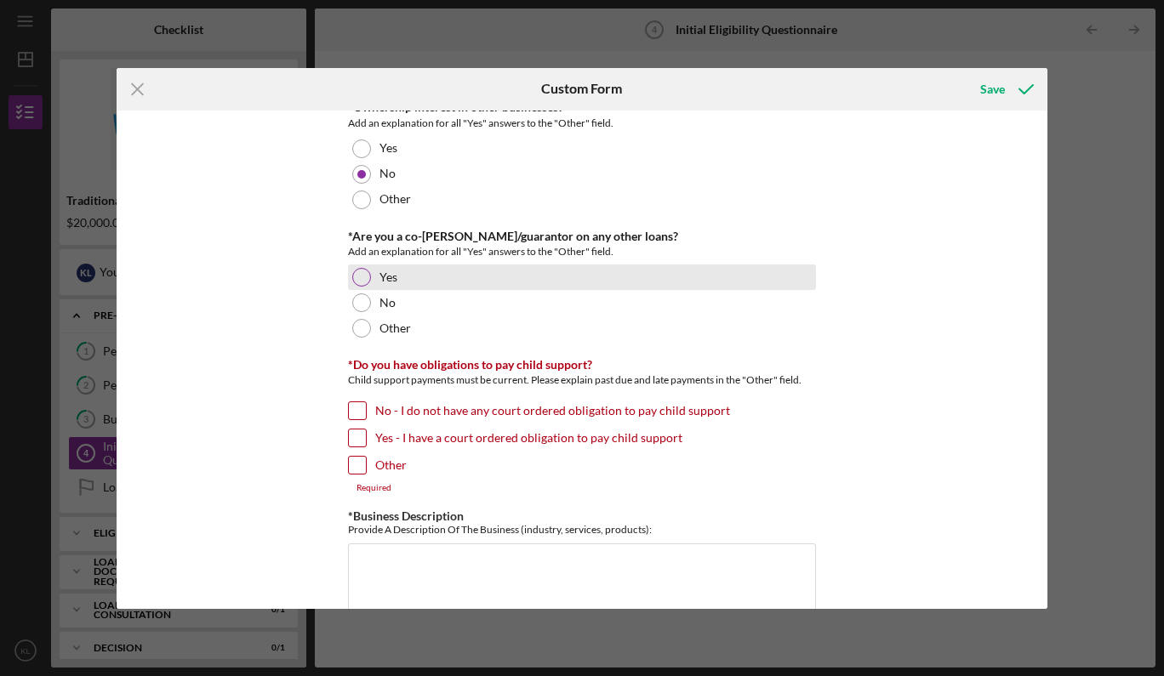
click at [360, 277] on div at bounding box center [361, 277] width 19 height 19
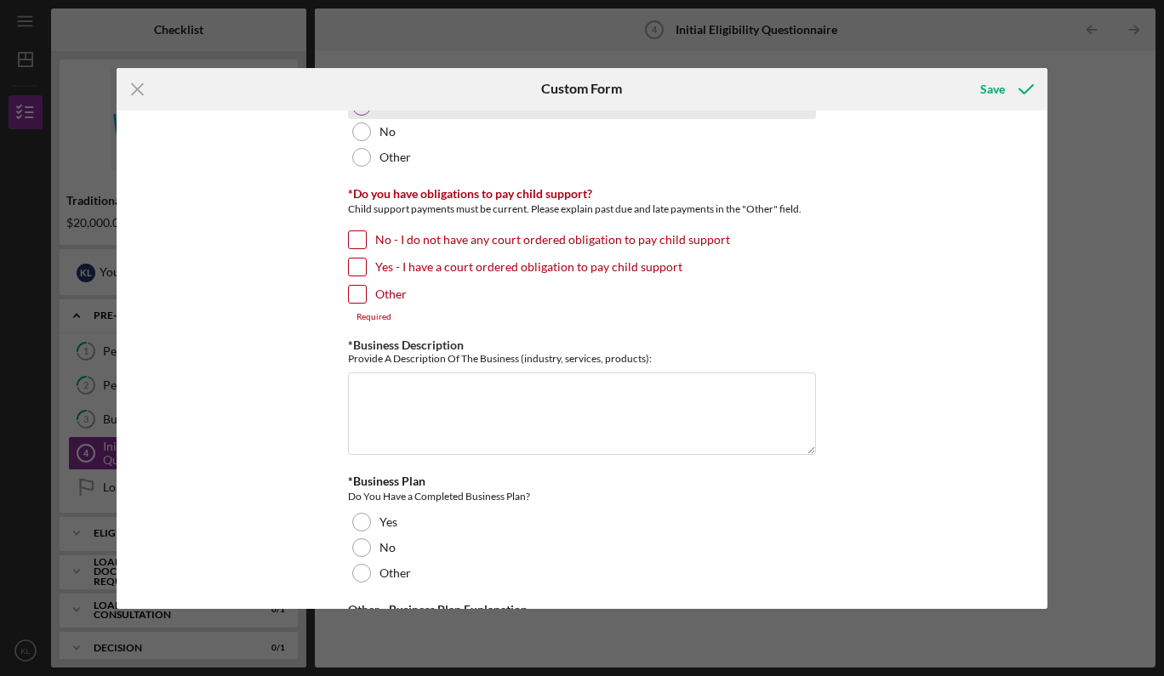
scroll to position [2444, 0]
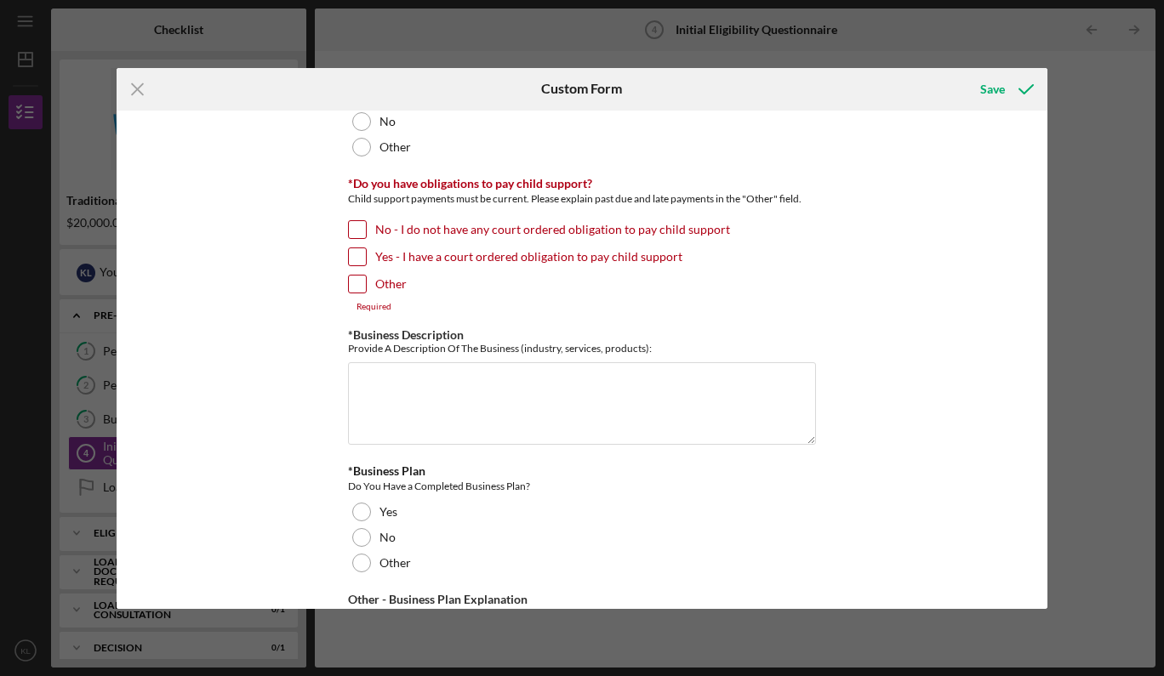
click at [359, 224] on input "No - I do not have any court ordered obligation to pay child support" at bounding box center [357, 229] width 17 height 17
checkbox input "true"
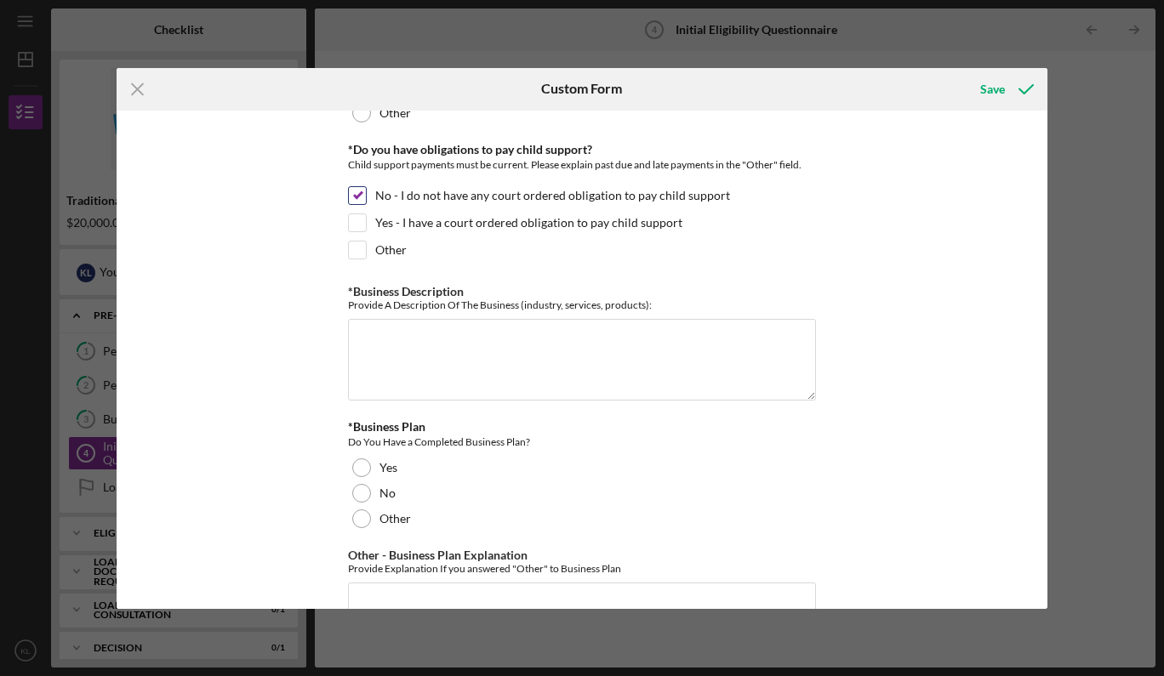
scroll to position [2484, 0]
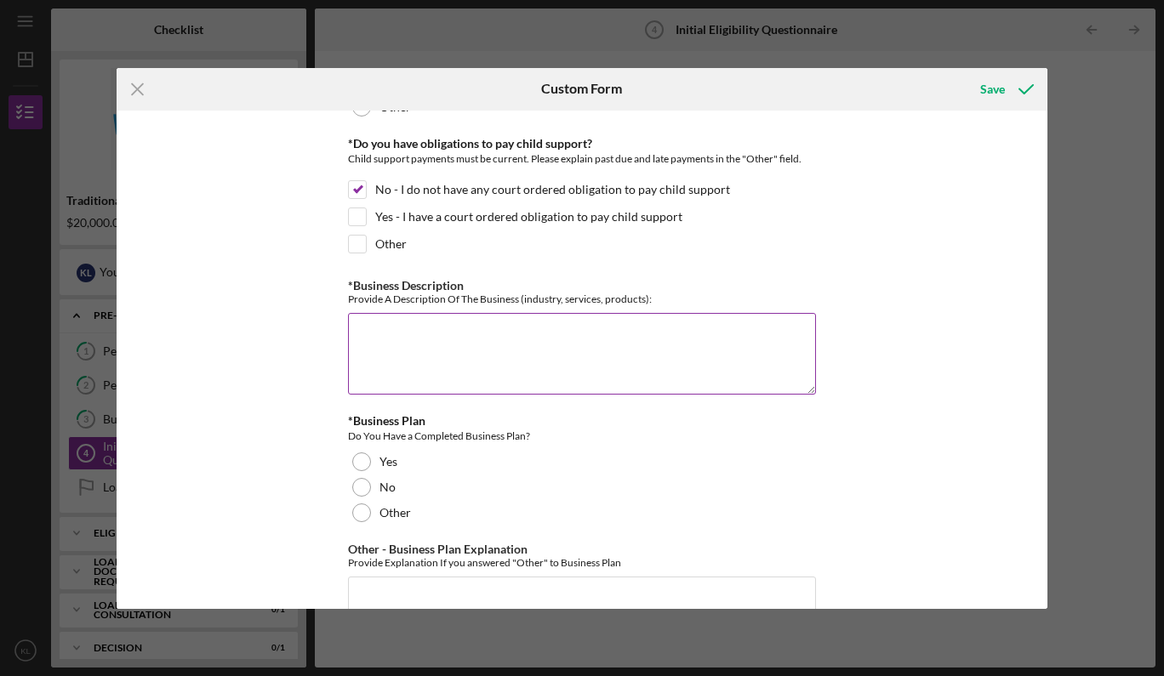
click at [373, 326] on textarea "*Business Description" at bounding box center [582, 354] width 468 height 82
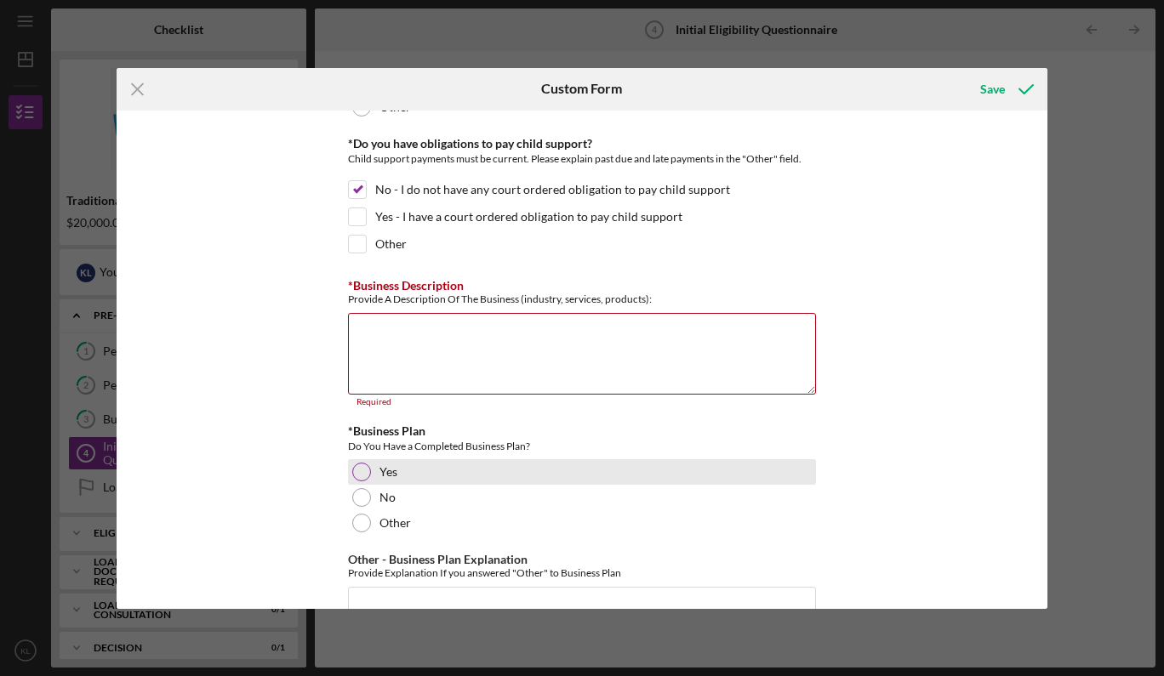
click at [357, 463] on div at bounding box center [361, 472] width 19 height 19
click at [386, 353] on textarea "*Business Description" at bounding box center [582, 354] width 468 height 82
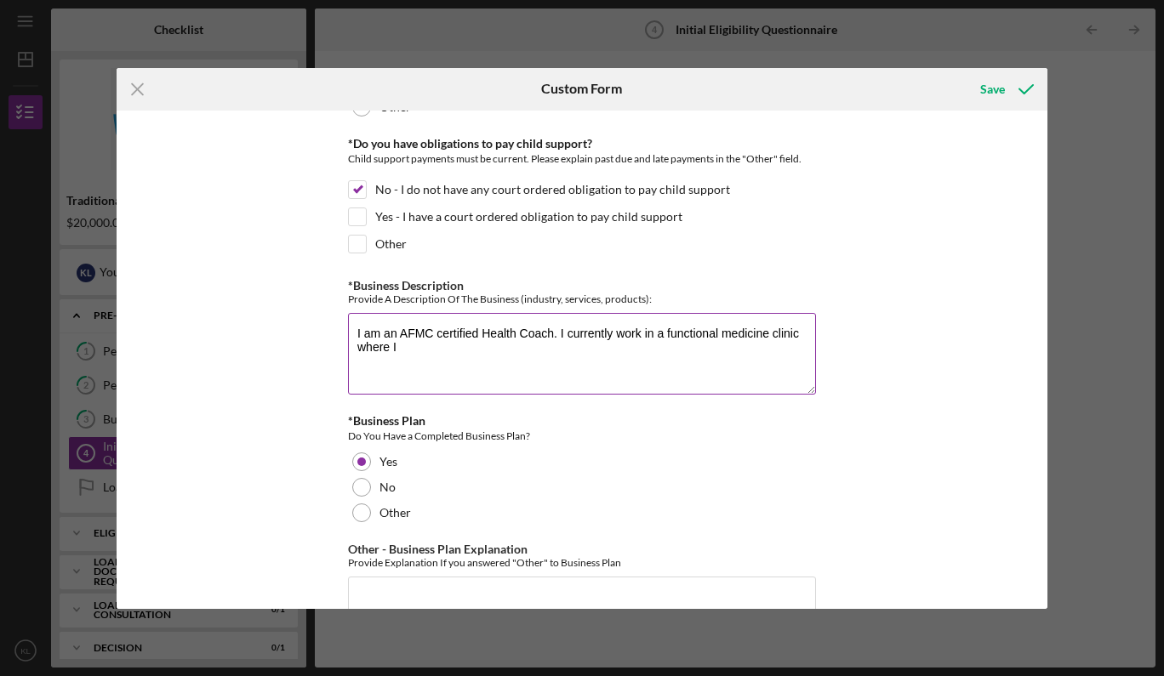
drag, startPoint x: 413, startPoint y: 351, endPoint x: 352, endPoint y: 330, distance: 64.0
click at [352, 330] on textarea "I am an AFMC certified Health Coach. I currently work in a functional medicine …" at bounding box center [582, 354] width 468 height 82
paste textarea "Functional [MEDICAL_DATA] is part of the growing integrative and preventive hea…"
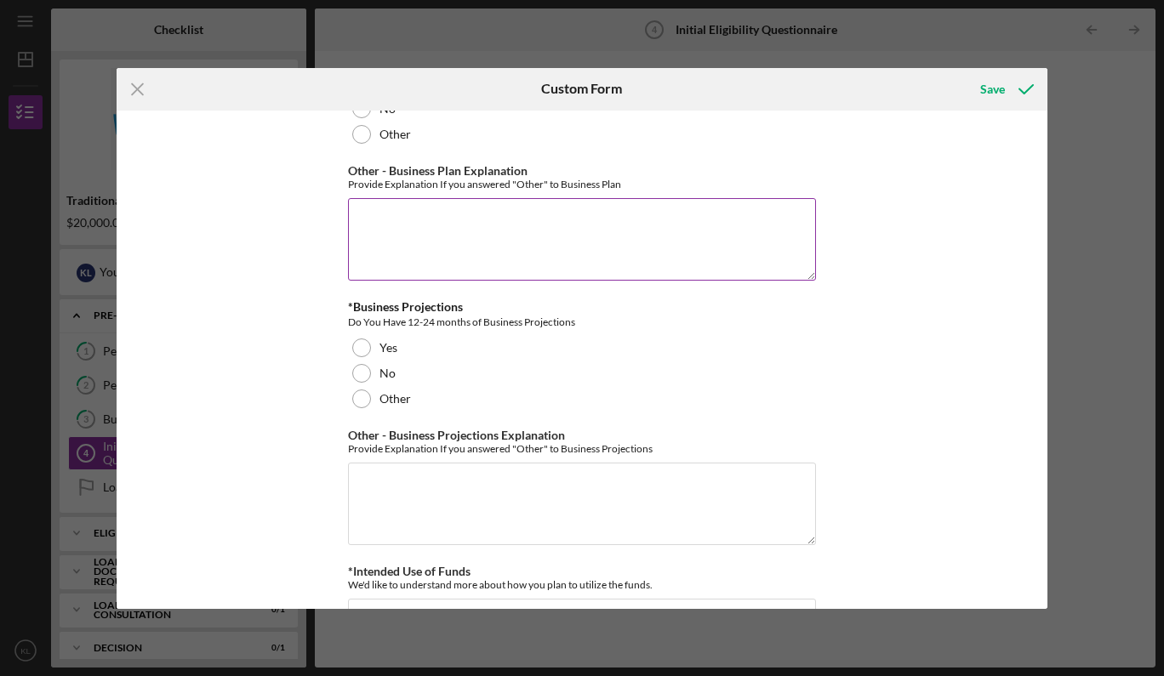
scroll to position [2869, 0]
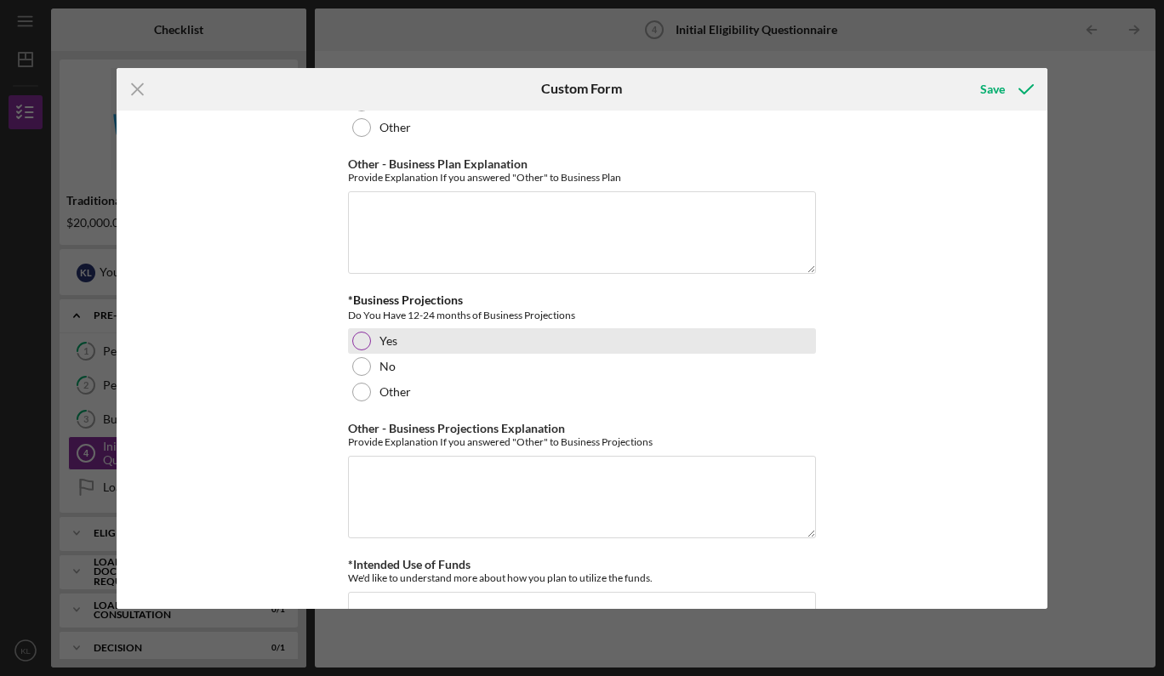
type textarea "Functional [MEDICAL_DATA] is part of the growing integrative and preventive hea…"
click at [362, 335] on div at bounding box center [361, 341] width 19 height 19
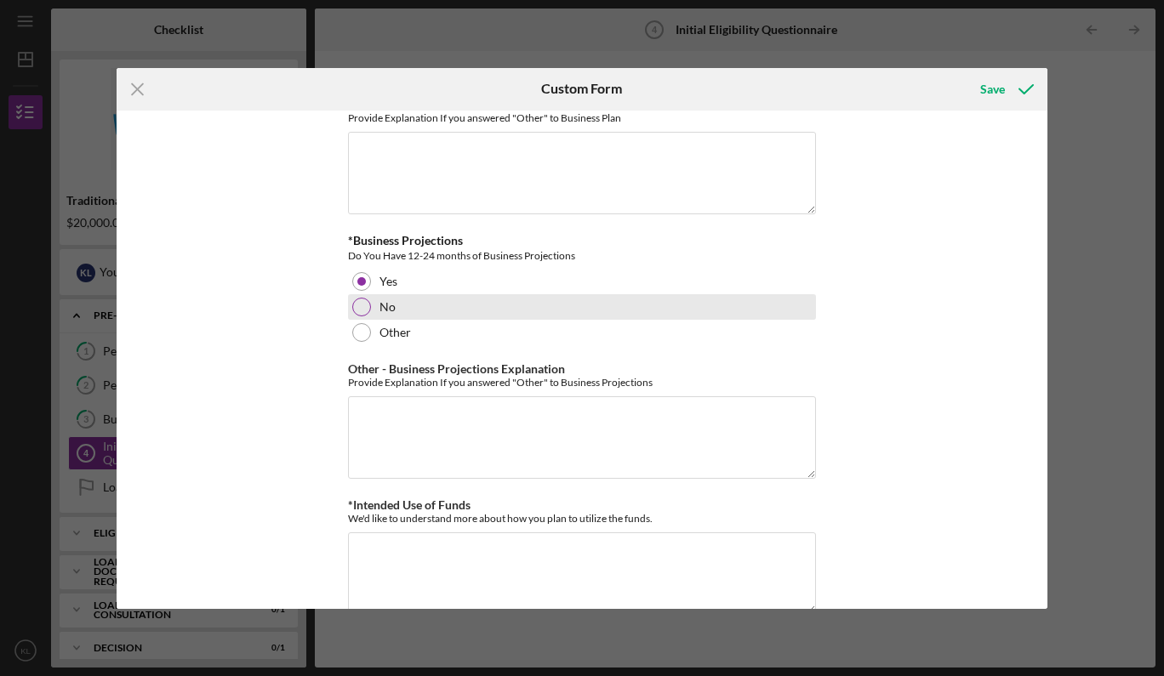
scroll to position [2960, 0]
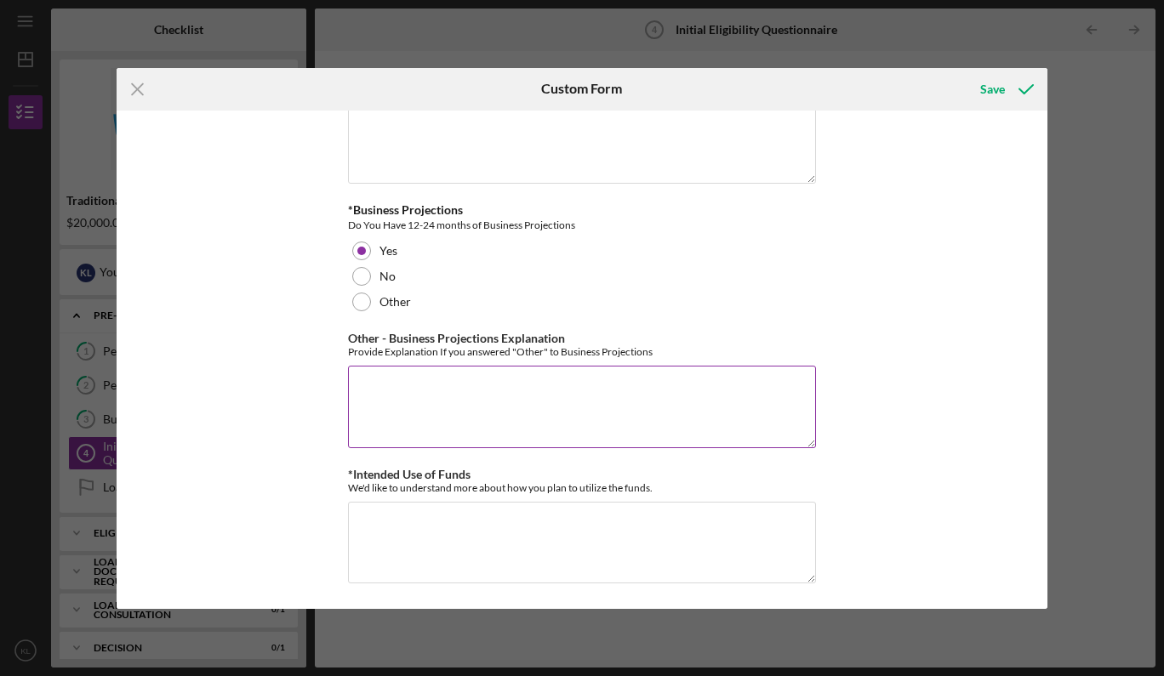
click at [448, 381] on textarea "Other - Business Projections Explanation" at bounding box center [582, 407] width 468 height 82
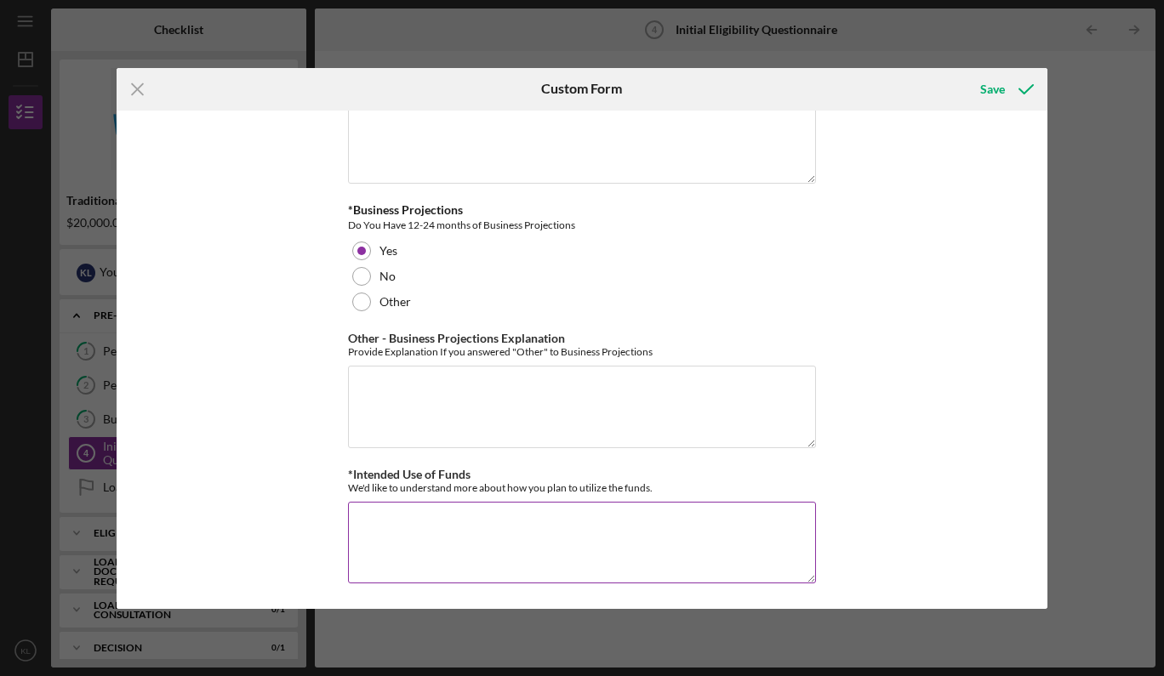
click at [411, 519] on textarea "*Intended Use of Funds" at bounding box center [582, 543] width 468 height 82
click at [369, 527] on textarea "*Intended Use of Funds" at bounding box center [582, 543] width 468 height 82
paste textarea "Loremi Dolor-Sit ame Consectetu – $5,565 Ad elitse d eiusmodte inc utlaboreetdo…"
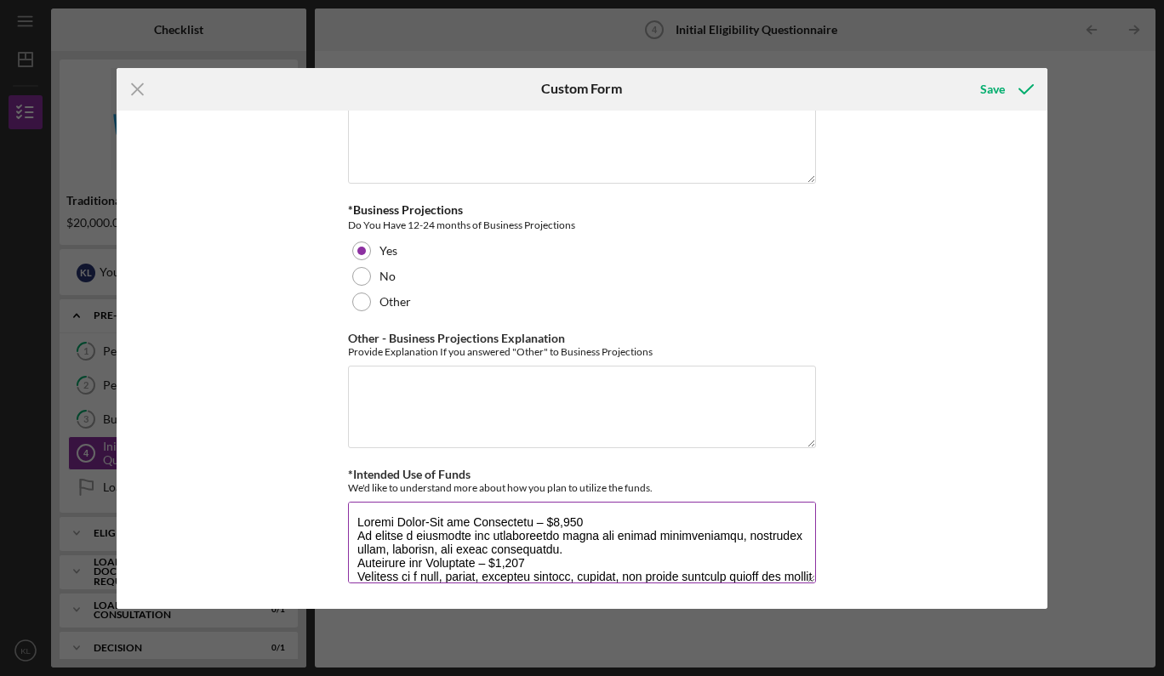
click at [358, 503] on textarea "*Intended Use of Funds" at bounding box center [582, 543] width 468 height 82
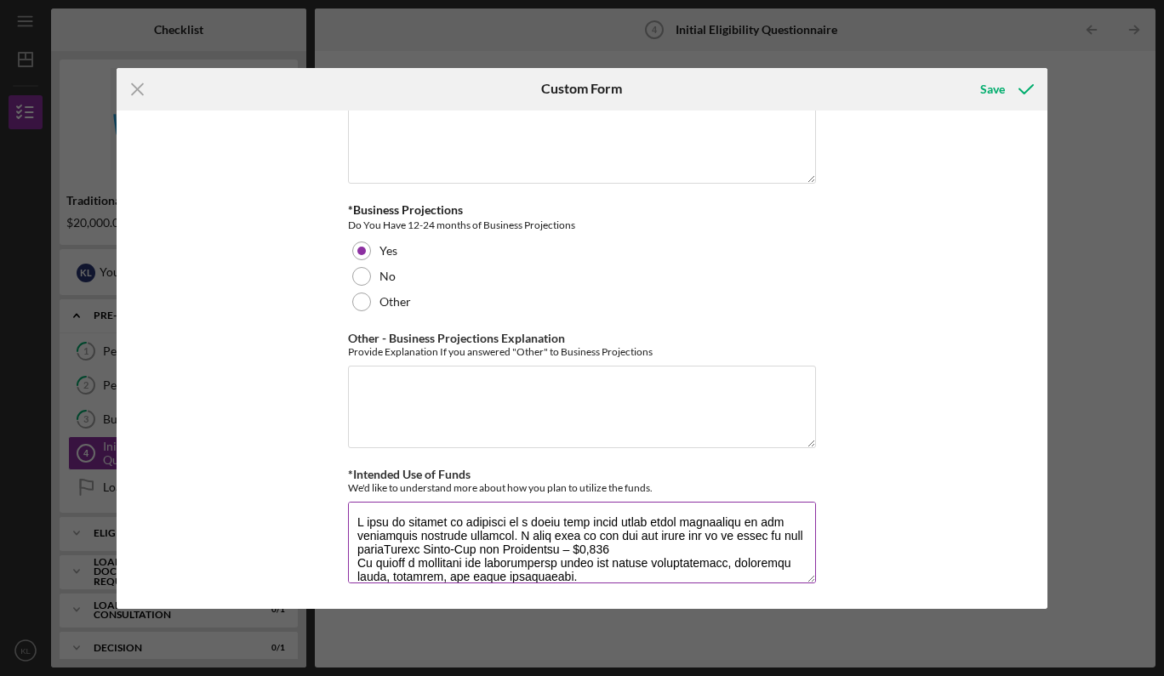
click at [737, 535] on textarea "*Intended Use of Funds" at bounding box center [582, 543] width 468 height 82
click at [508, 534] on textarea "*Intended Use of Funds" at bounding box center [582, 543] width 468 height 82
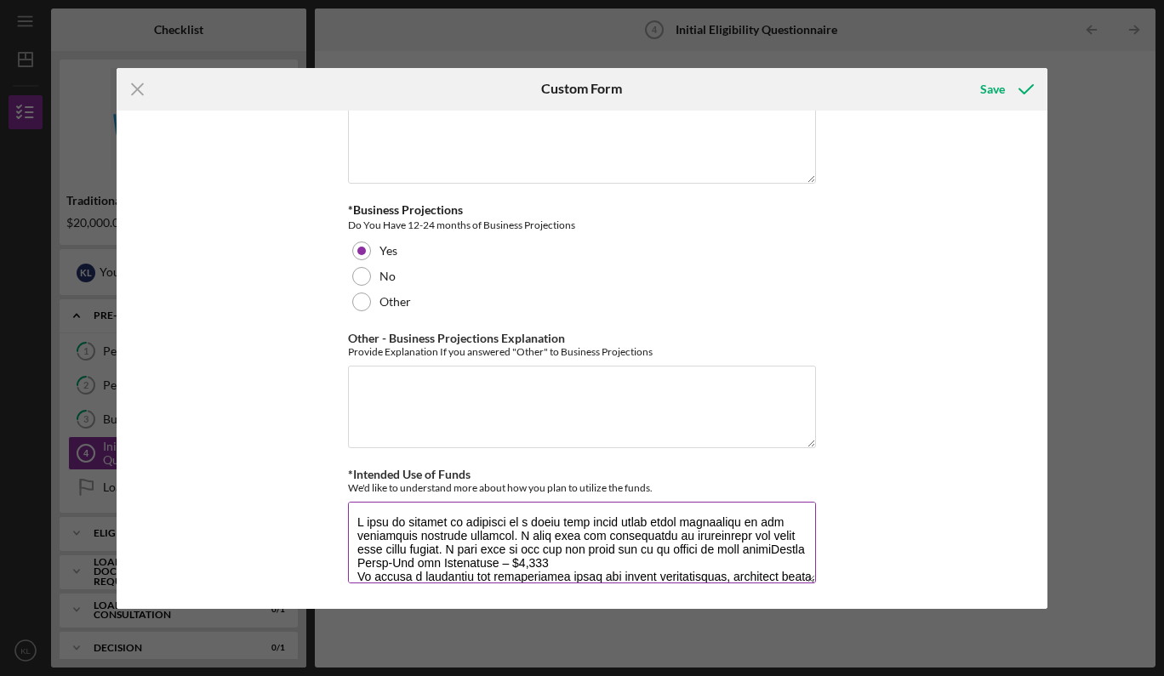
click at [737, 549] on textarea "*Intended Use of Funds" at bounding box center [582, 543] width 468 height 82
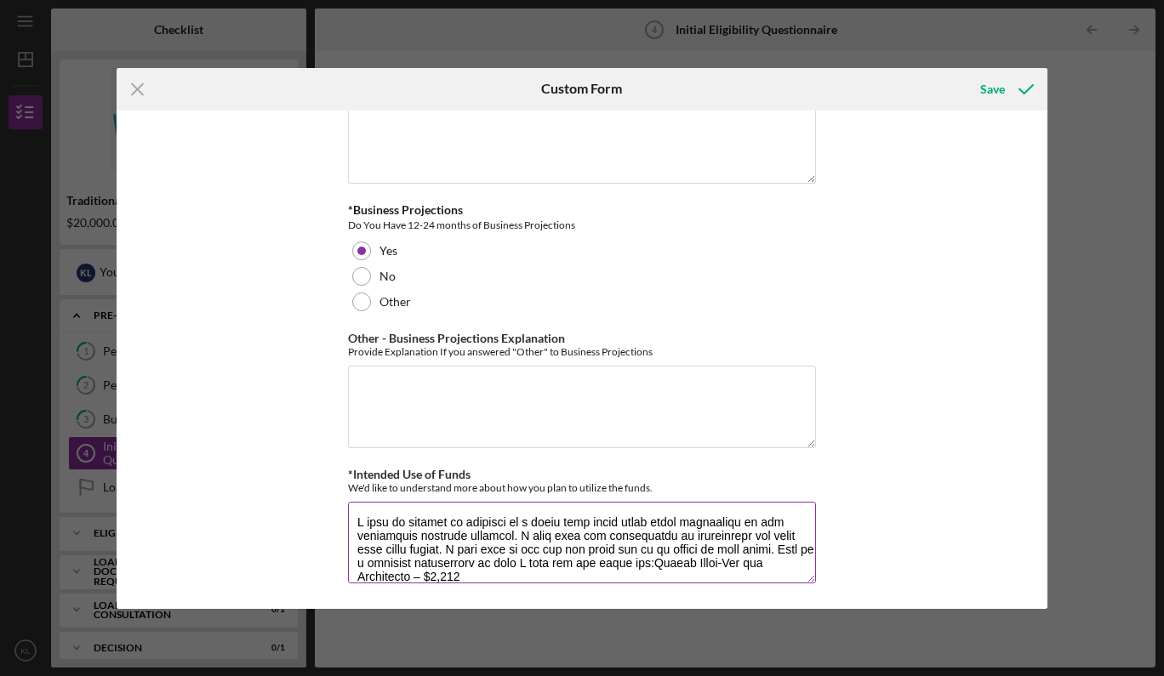
drag, startPoint x: 795, startPoint y: 536, endPoint x: 772, endPoint y: 536, distance: 22.1
click at [772, 536] on textarea "*Intended Use of Funds" at bounding box center [582, 543] width 468 height 82
click at [795, 538] on textarea "*Intended Use of Funds" at bounding box center [582, 543] width 468 height 82
drag, startPoint x: 356, startPoint y: 517, endPoint x: 431, endPoint y: 547, distance: 80.6
click at [431, 547] on textarea "*Intended Use of Funds" at bounding box center [582, 543] width 468 height 82
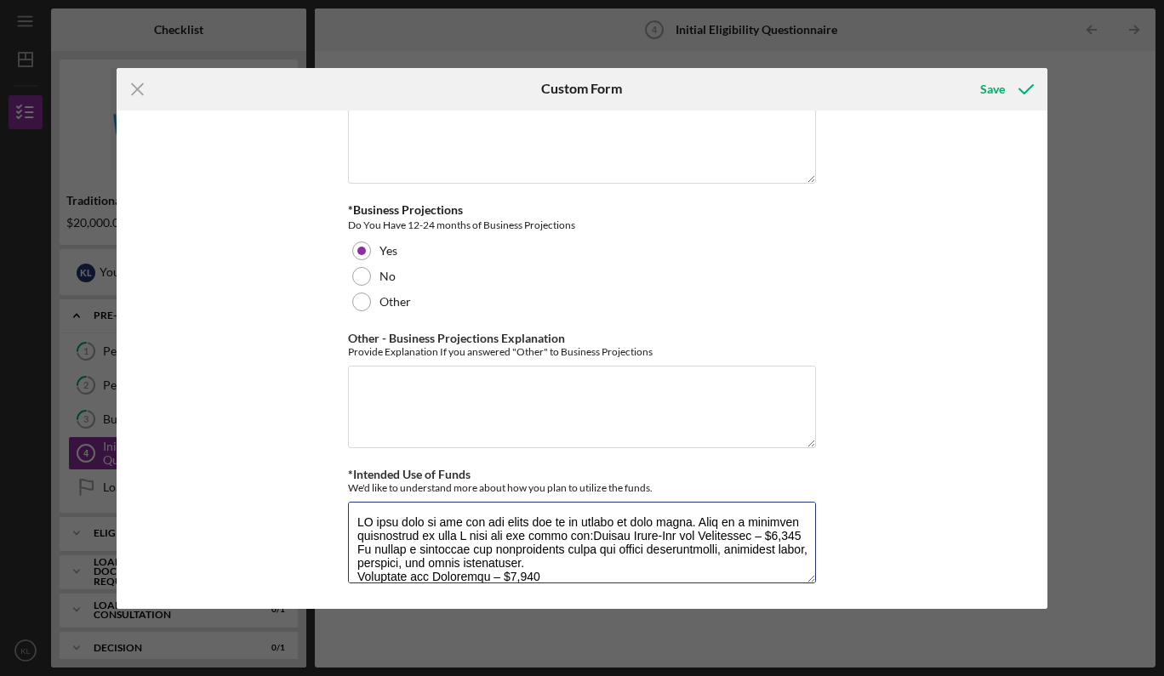
paste textarea "open my business in a collaborative workspace with other women-owned functional…"
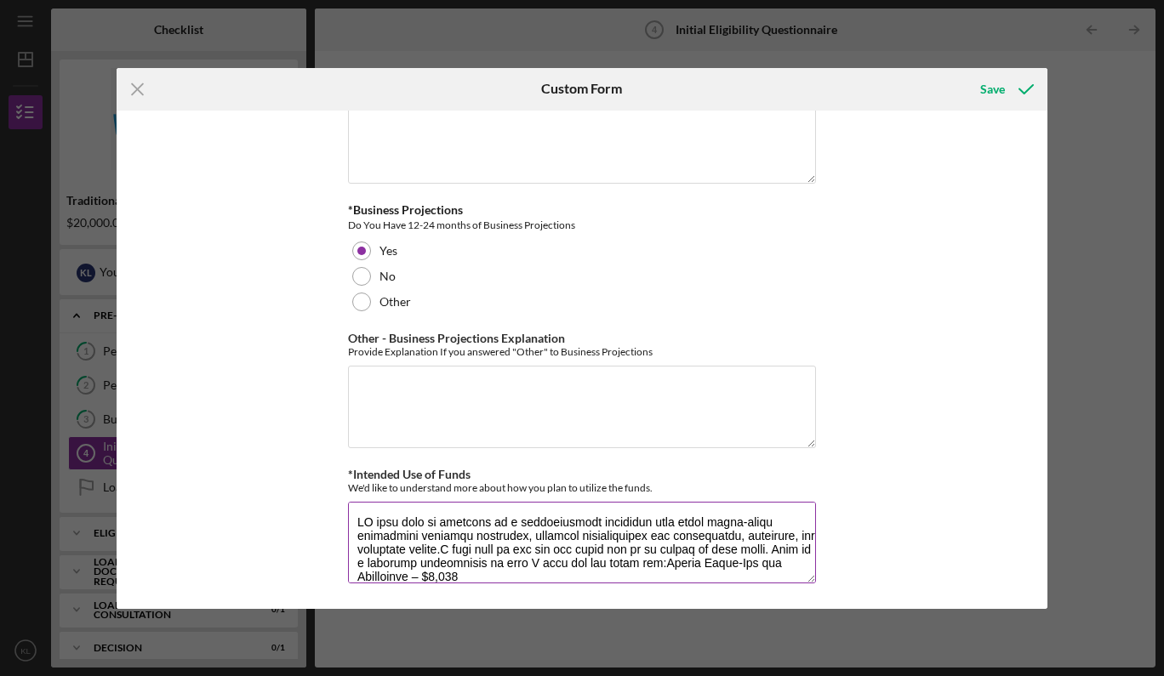
click at [359, 519] on textarea "*Intended Use of Funds" at bounding box center [582, 543] width 468 height 82
click at [631, 557] on textarea "*Intended Use of Funds" at bounding box center [582, 543] width 468 height 82
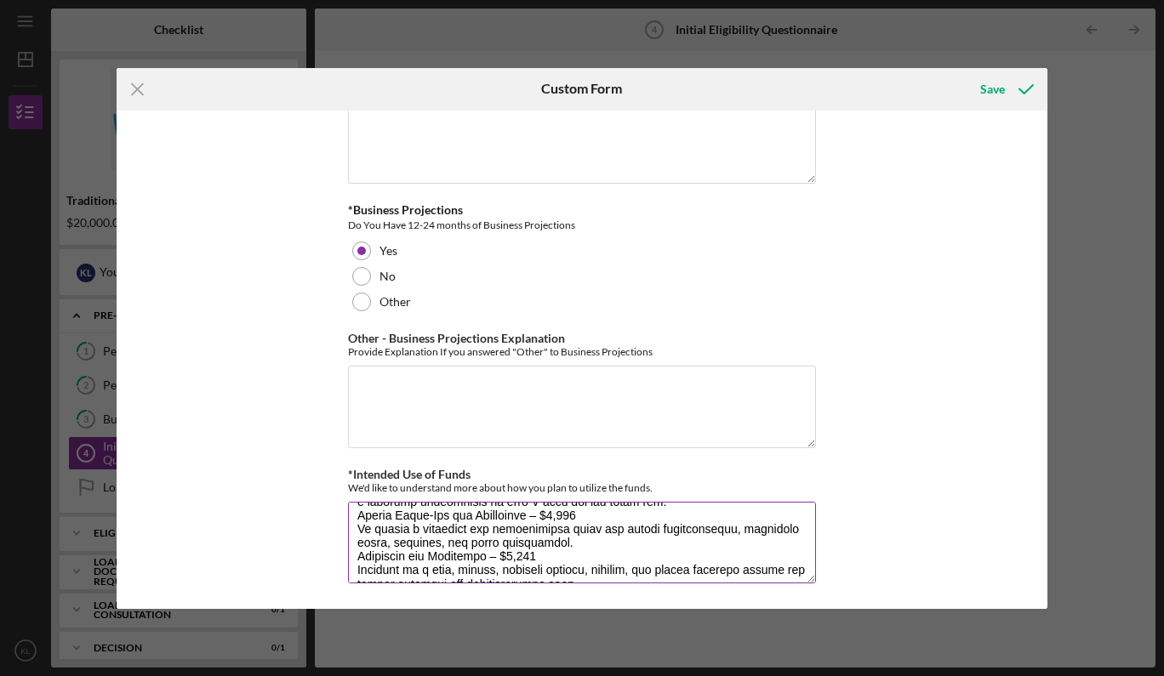
scroll to position [65, 0]
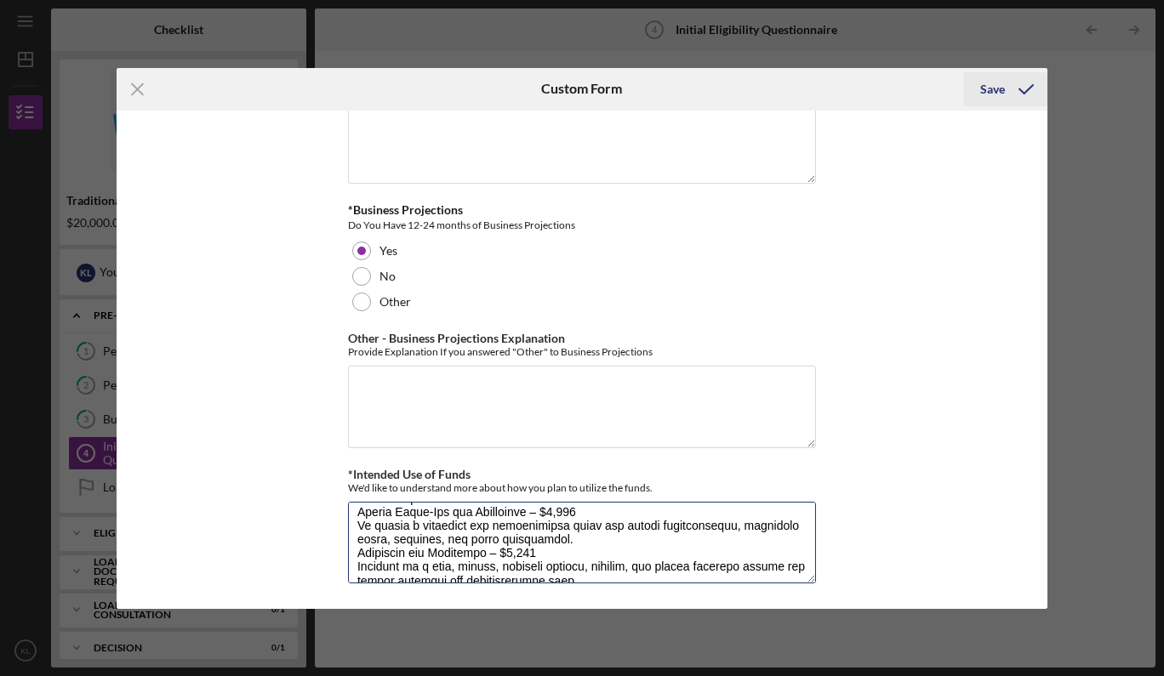
type textarea "L ipsu dolo si ametcons ad e seddoeiusmodt incididun utla etdol magna-aliqu eni…"
click at [1003, 88] on div "Save" at bounding box center [992, 89] width 25 height 34
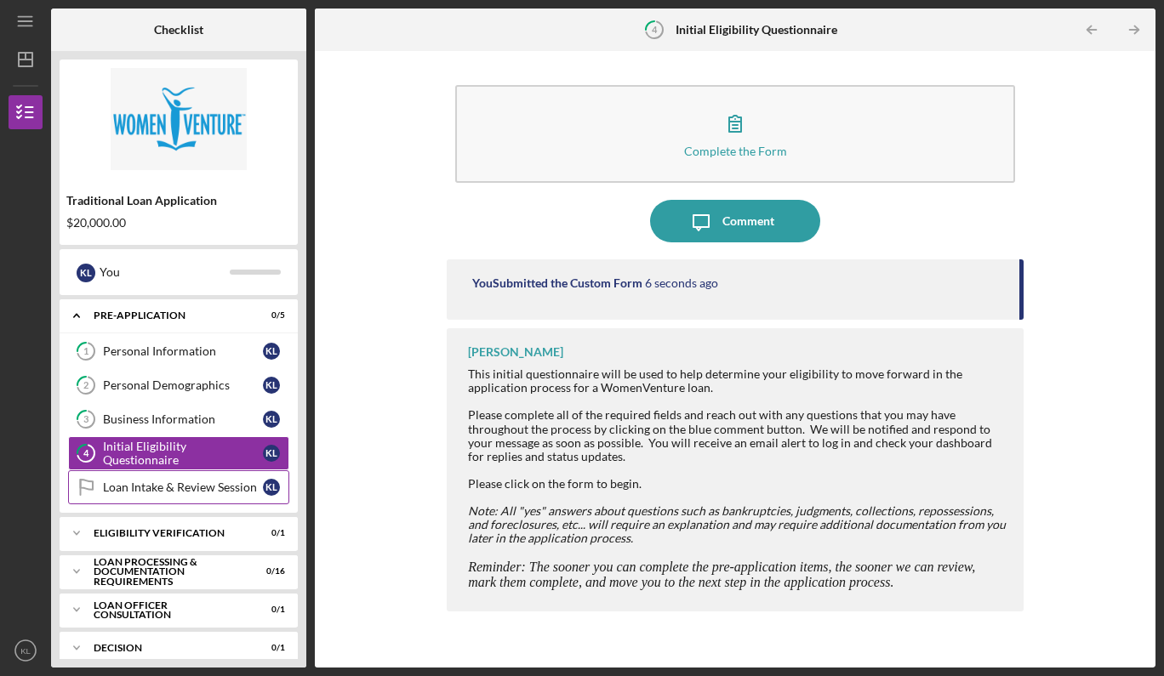
click at [212, 487] on div "Loan Intake & Review Session" at bounding box center [183, 488] width 160 height 14
